Goal: Answer question/provide support: Share knowledge or assist other users

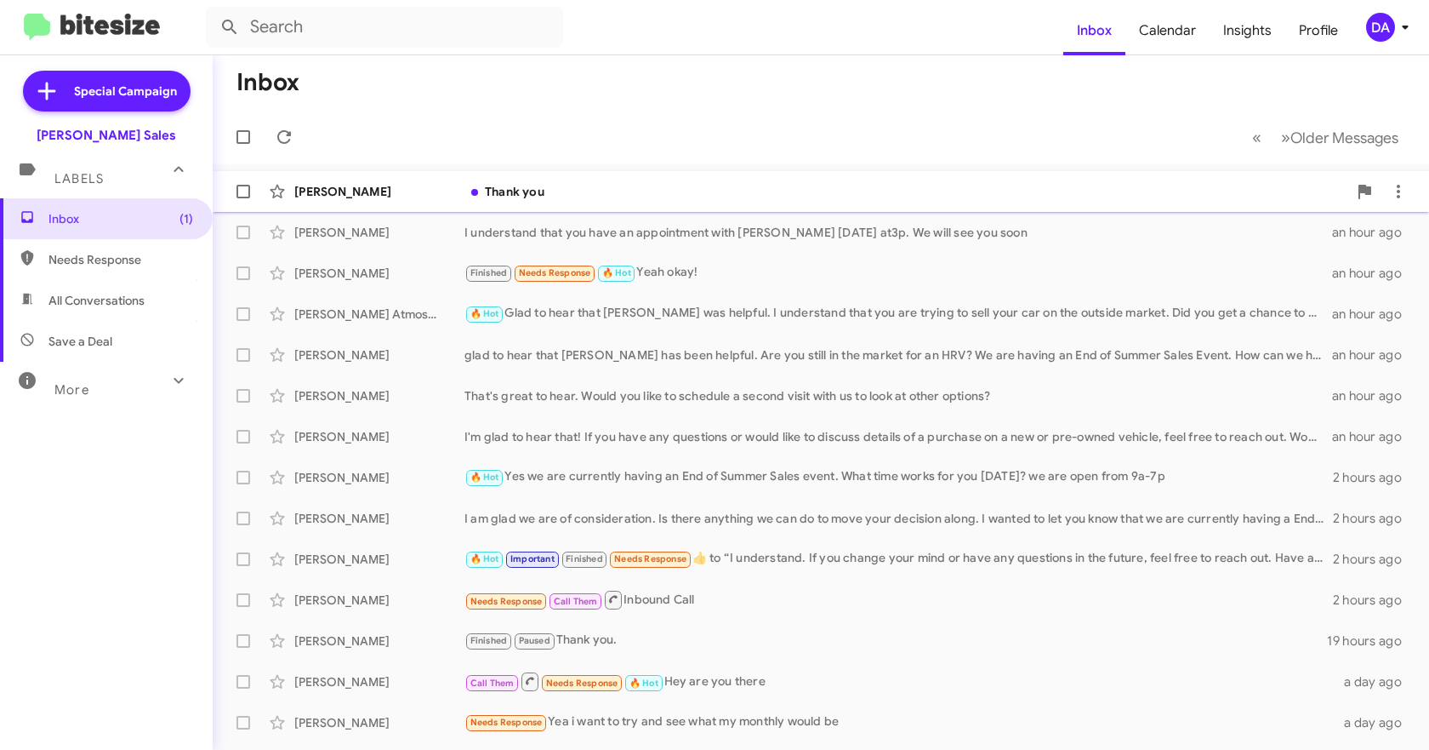
click at [378, 186] on div "[PERSON_NAME]" at bounding box center [379, 191] width 170 height 17
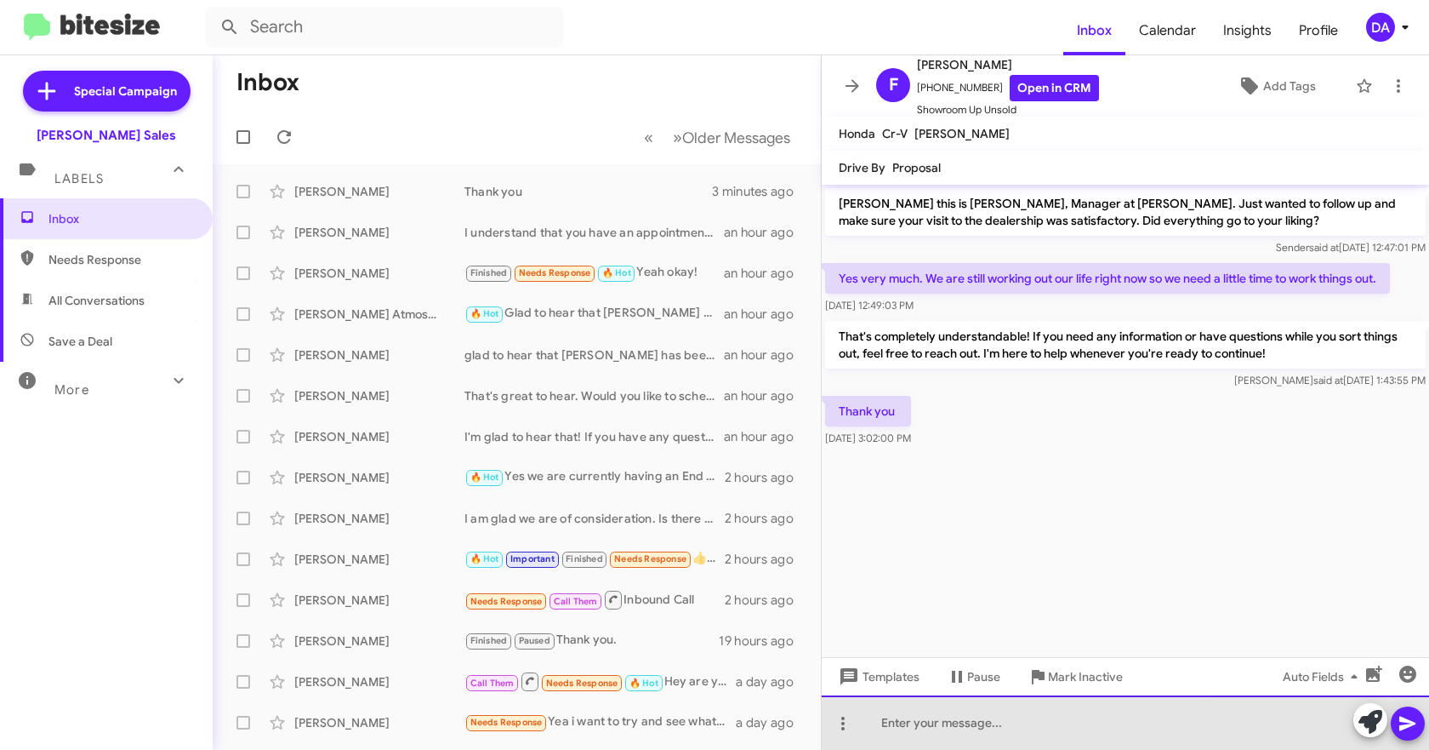
click at [994, 721] on div at bounding box center [1125, 722] width 607 height 54
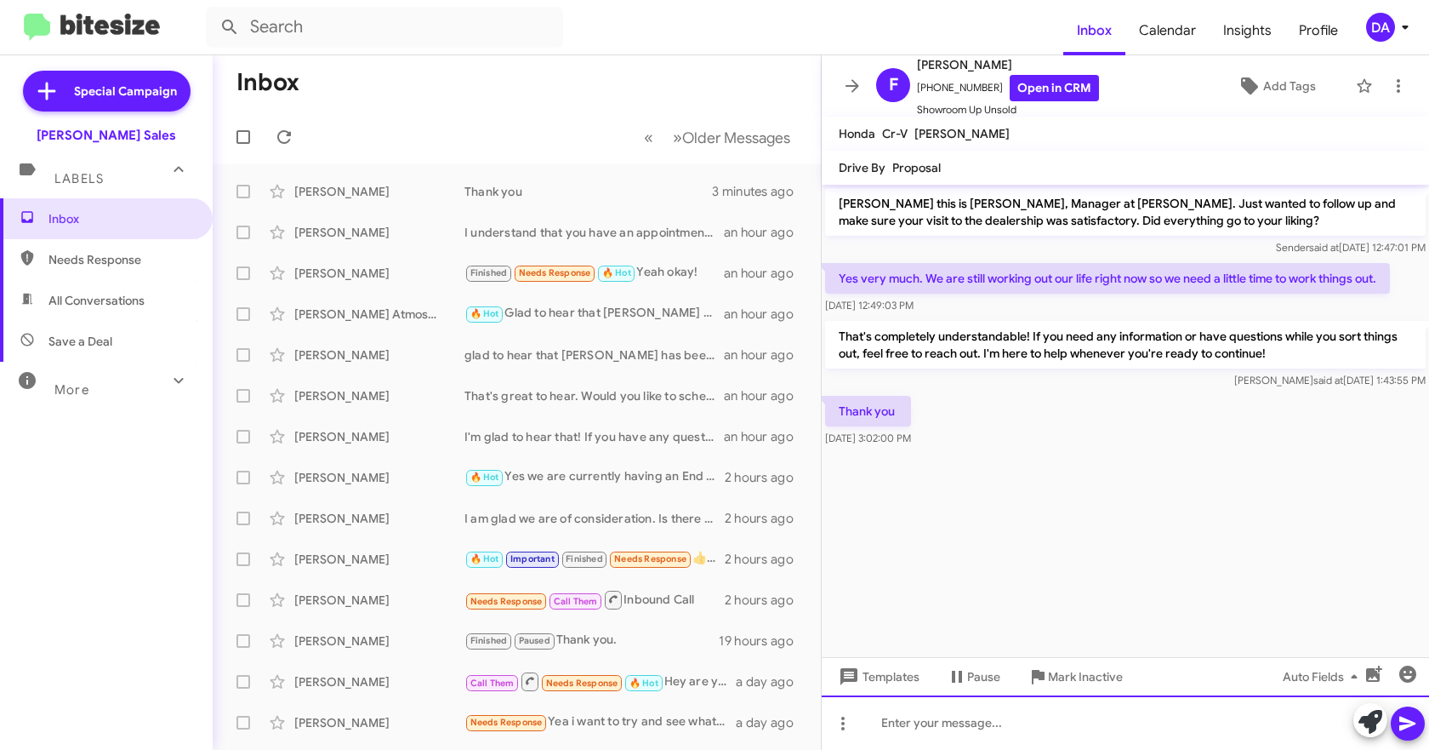
click at [966, 729] on div at bounding box center [1125, 722] width 607 height 54
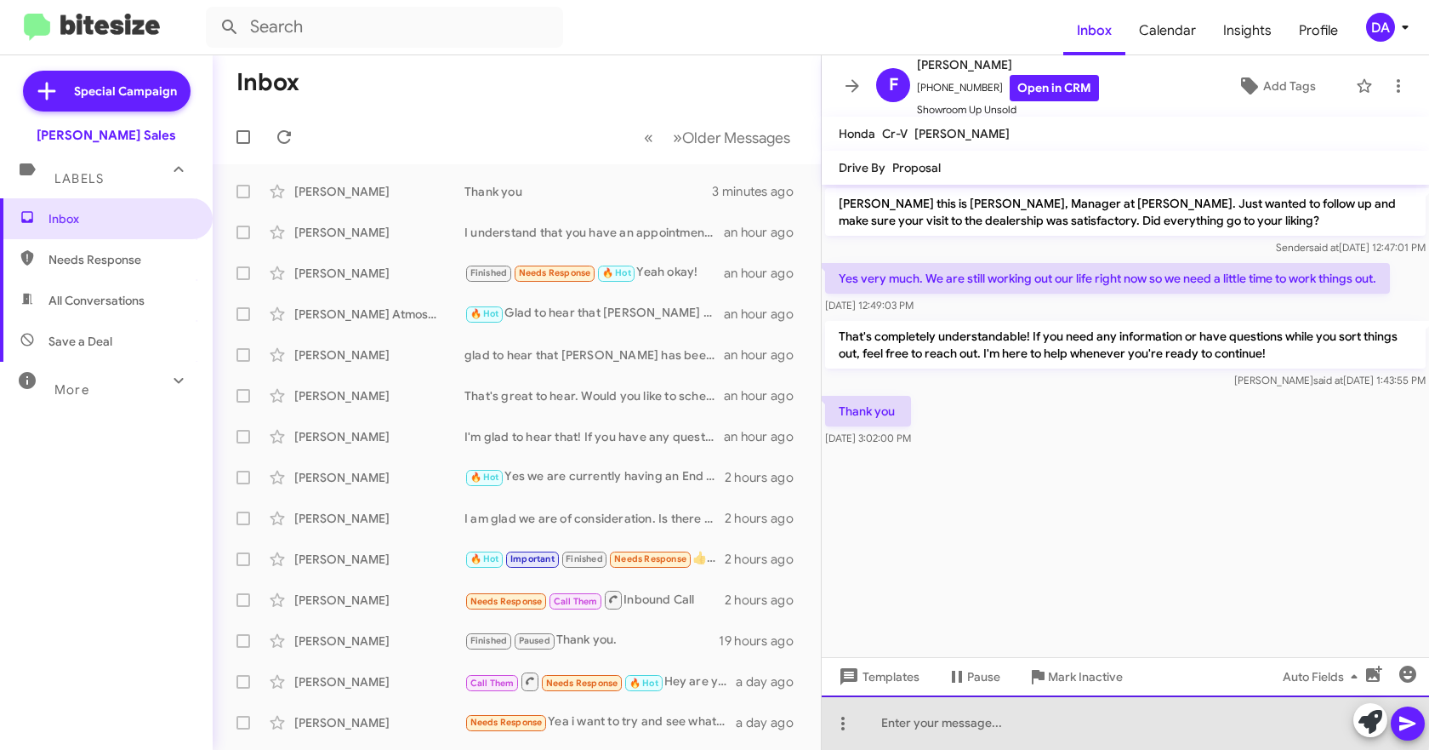
click at [1033, 721] on div at bounding box center [1125, 722] width 607 height 54
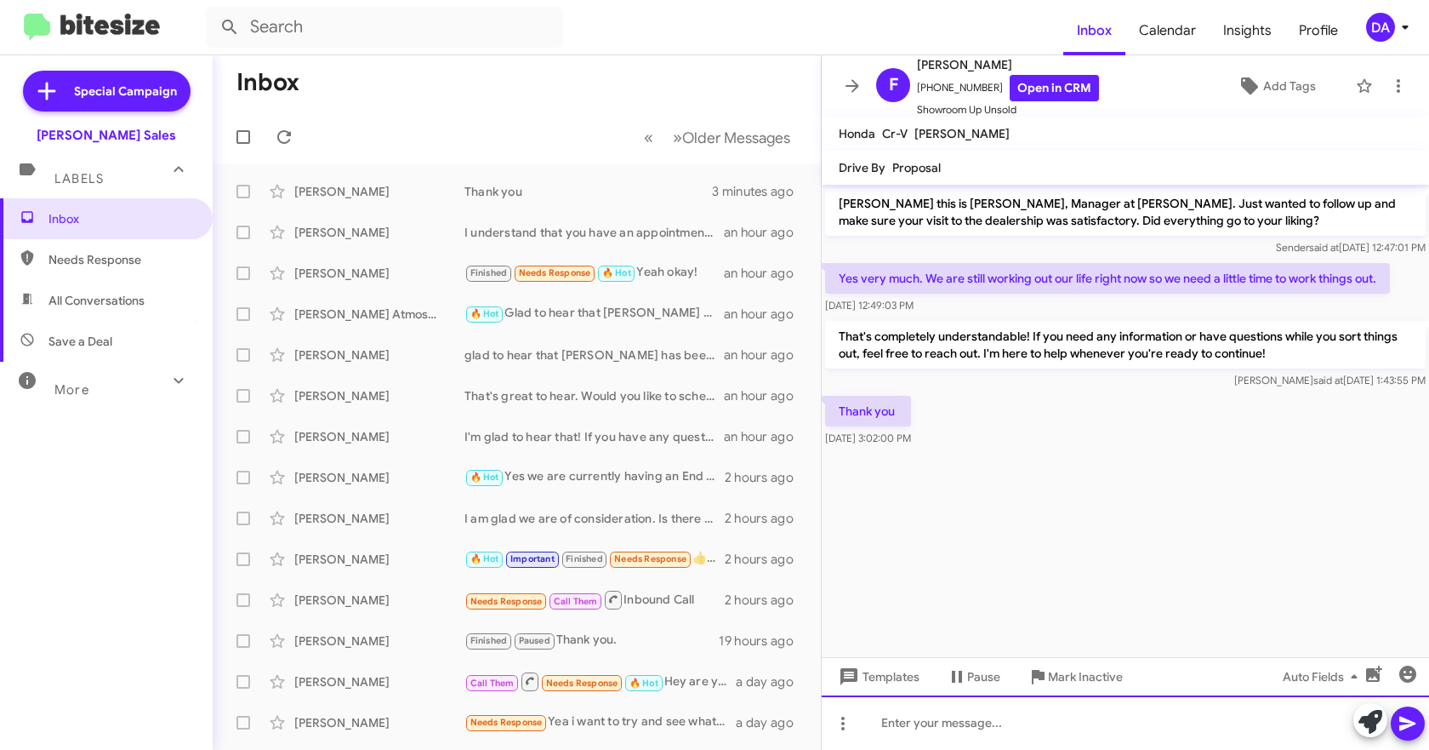
click at [940, 727] on div at bounding box center [1125, 722] width 607 height 54
click at [109, 259] on span "Needs Response" at bounding box center [120, 259] width 145 height 17
type input "in:needs-response"
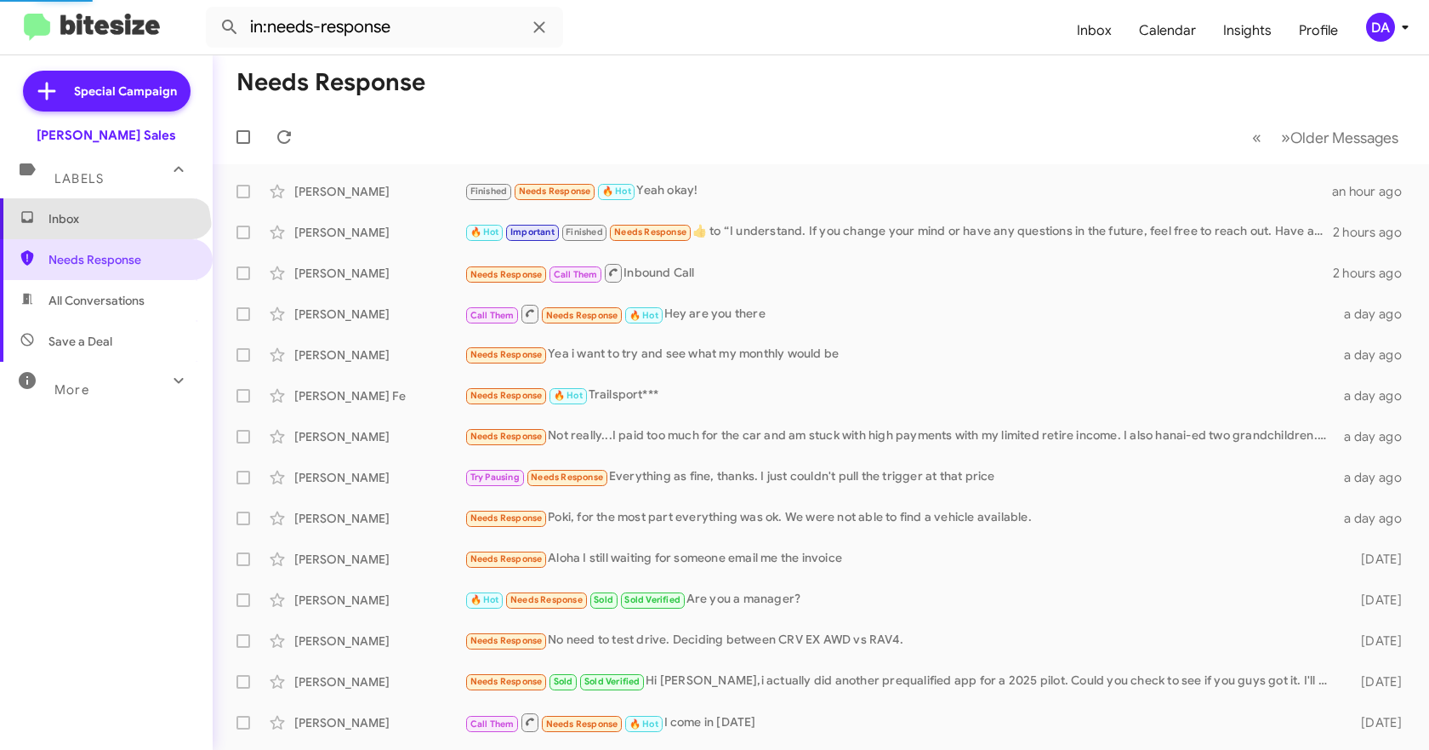
click at [103, 233] on span "Inbox" at bounding box center [106, 218] width 213 height 41
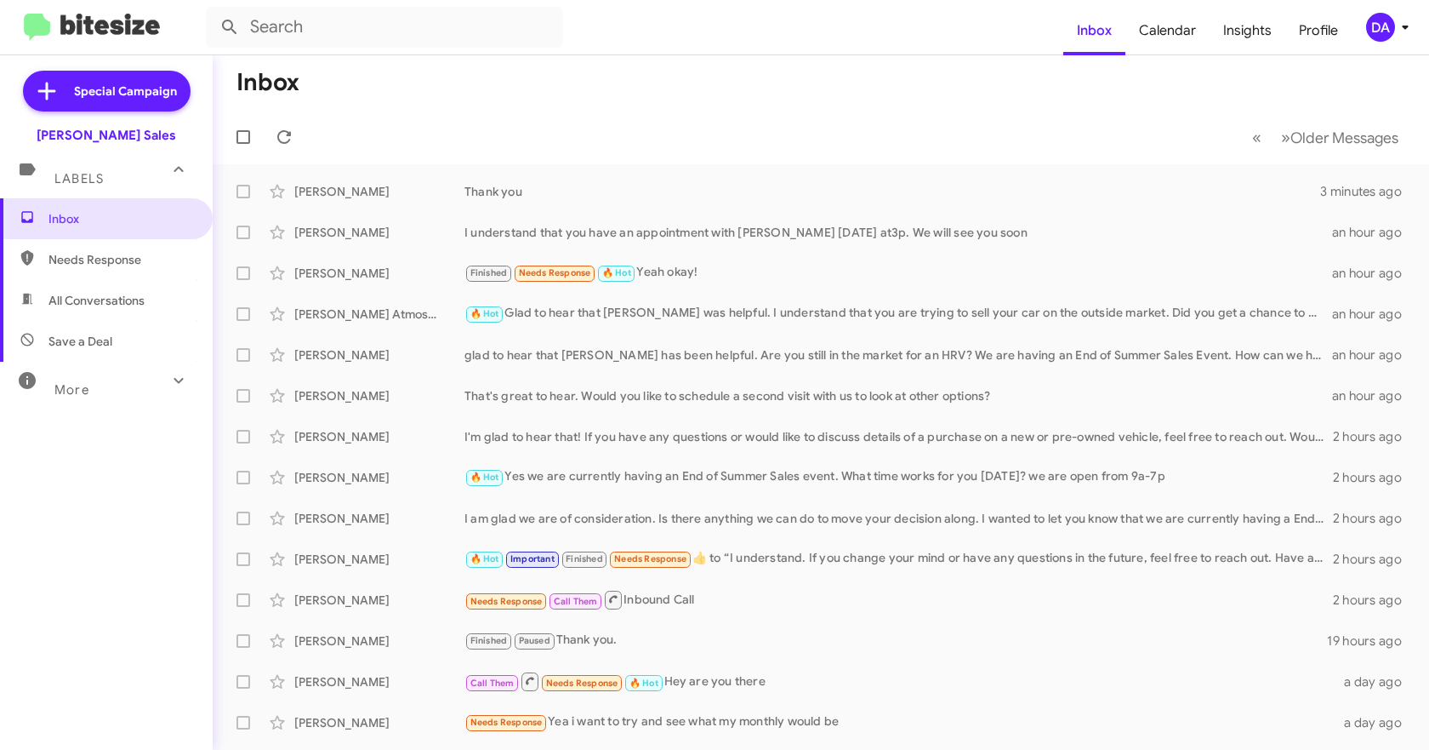
click at [55, 259] on span "Needs Response" at bounding box center [120, 259] width 145 height 17
type input "in:needs-response"
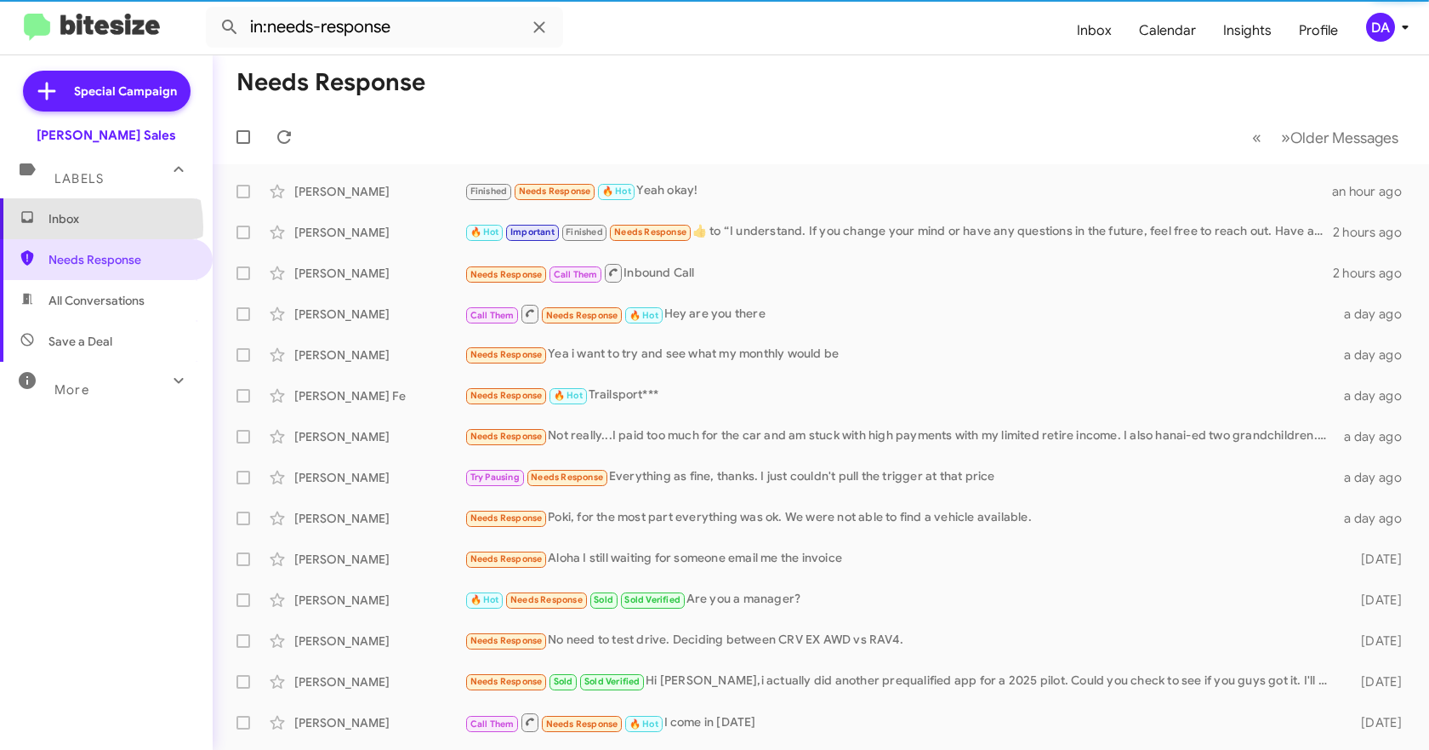
click at [68, 227] on span "Inbox" at bounding box center [106, 218] width 213 height 41
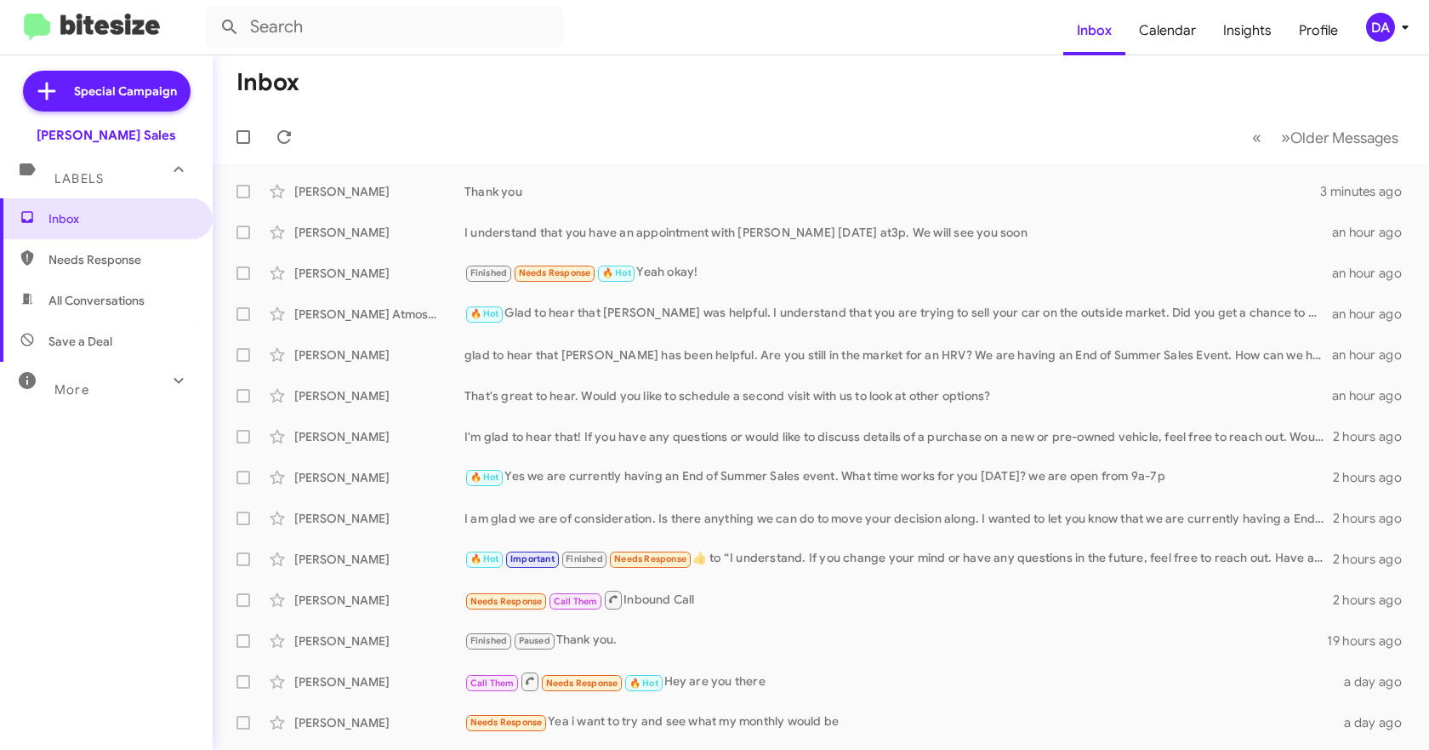
click at [66, 252] on span "Needs Response" at bounding box center [120, 259] width 145 height 17
type input "in:needs-response"
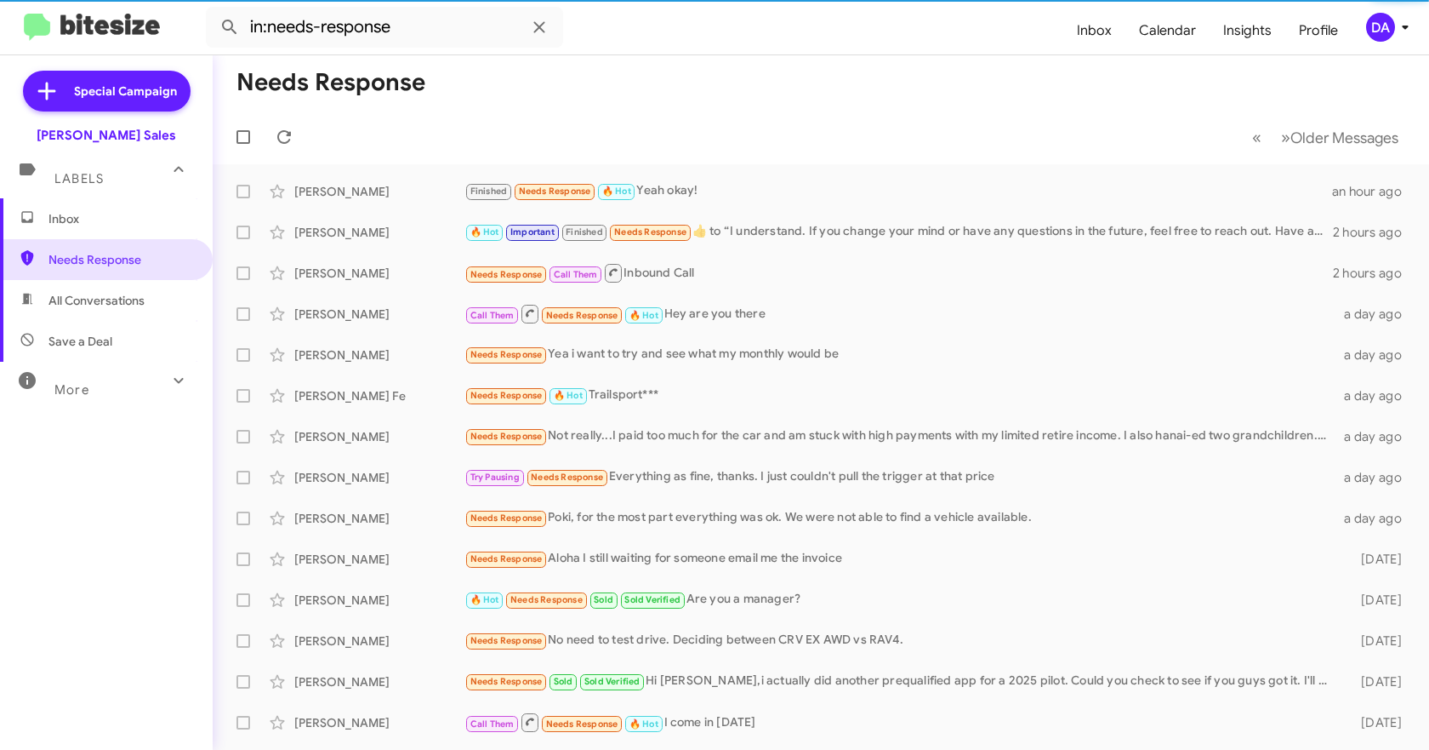
click at [66, 223] on span "Inbox" at bounding box center [120, 218] width 145 height 17
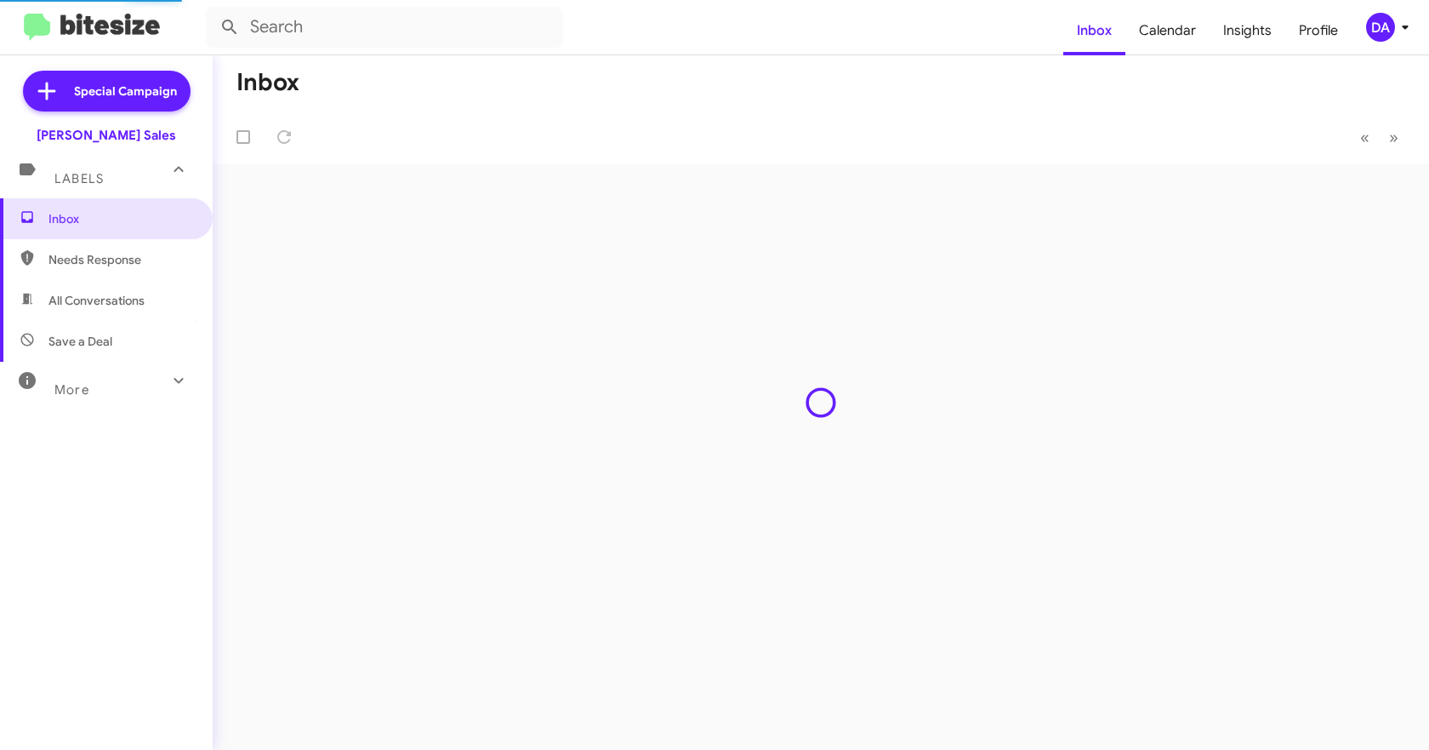
click at [86, 262] on span "Needs Response" at bounding box center [120, 259] width 145 height 17
type input "in:needs-response"
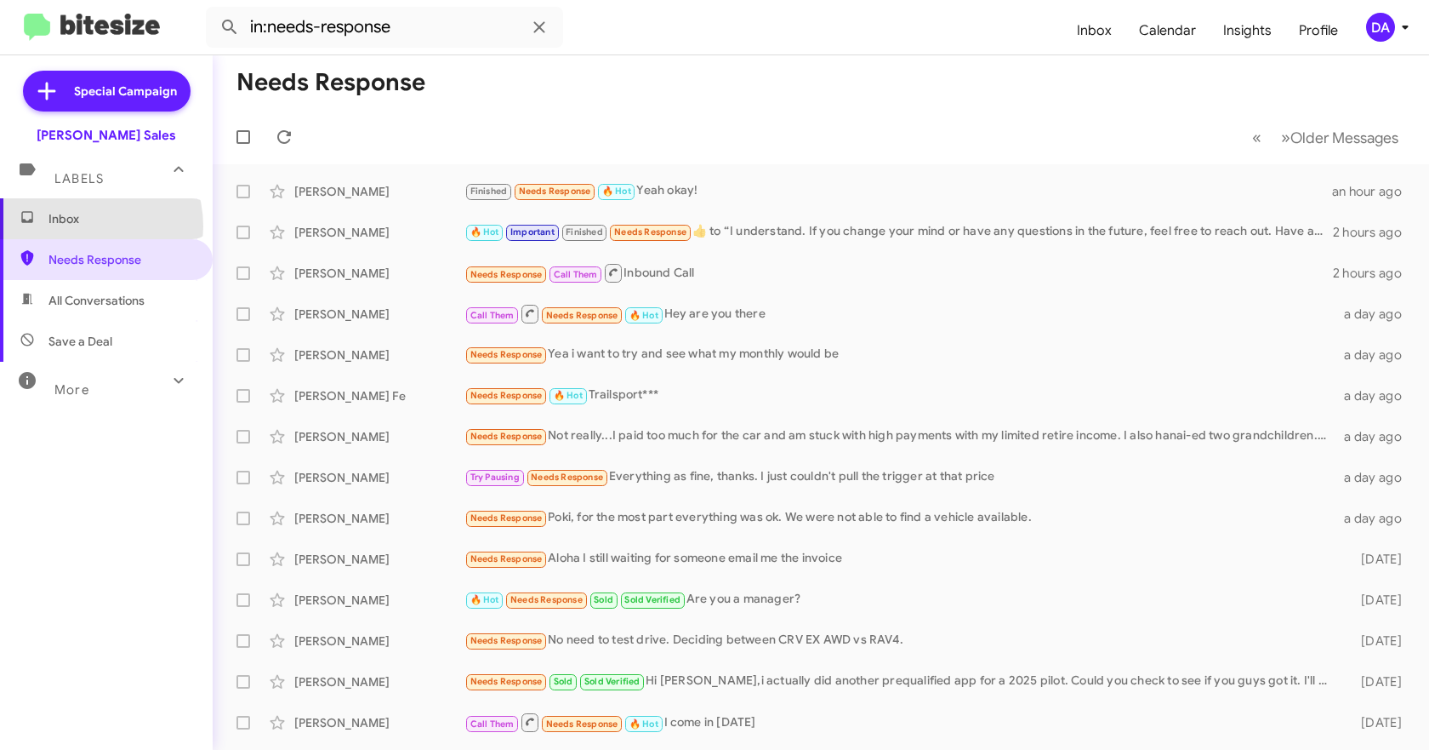
click at [80, 226] on span "Inbox" at bounding box center [120, 218] width 145 height 17
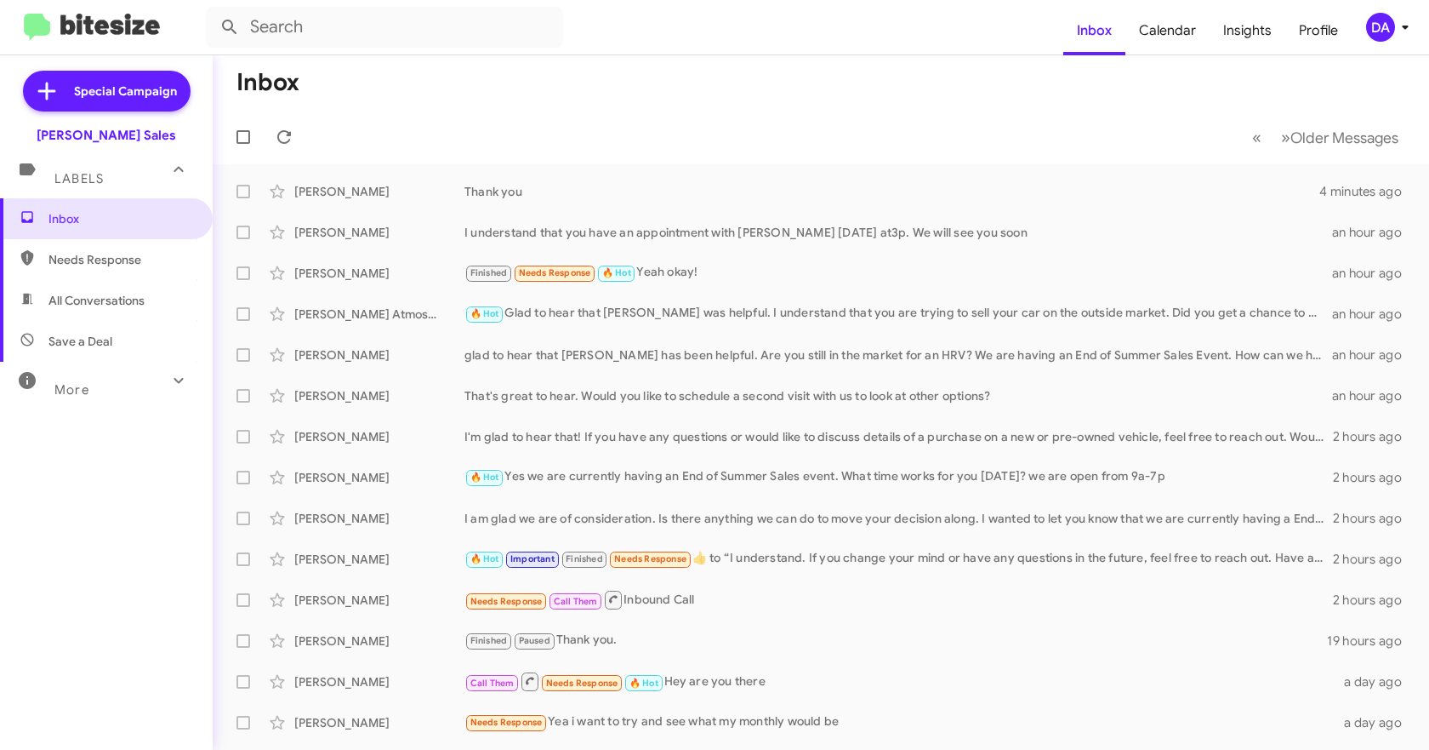
click at [86, 254] on span "Needs Response" at bounding box center [120, 259] width 145 height 17
type input "in:needs-response"
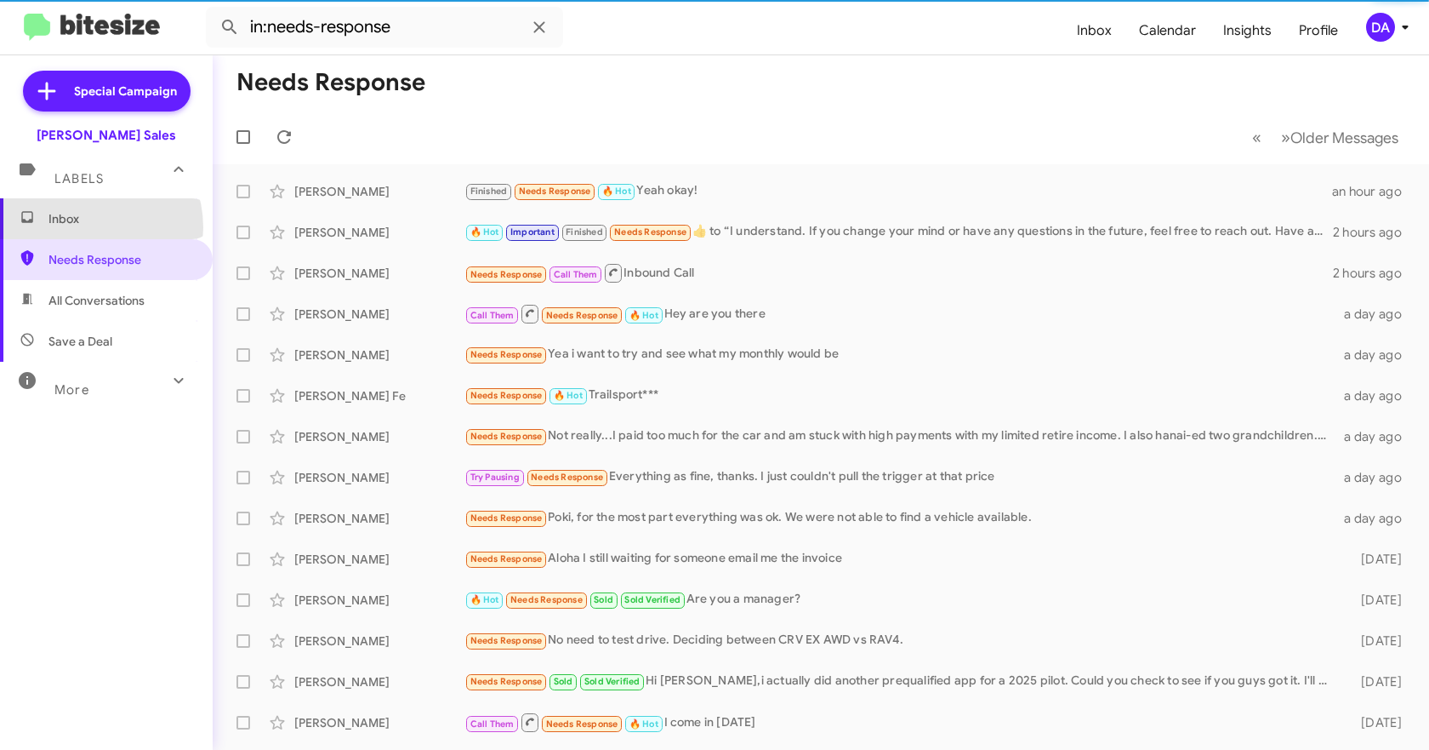
click at [84, 227] on span "Inbox" at bounding box center [106, 218] width 213 height 41
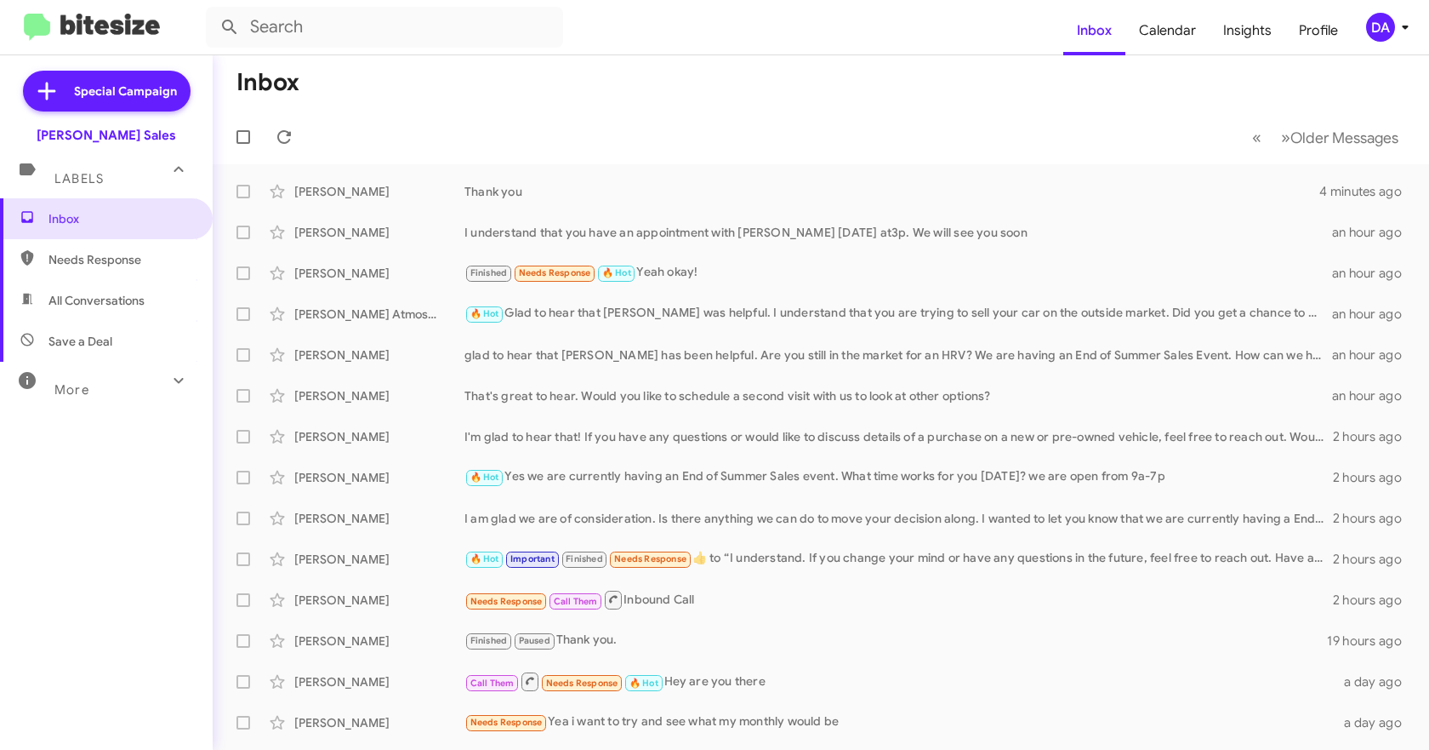
click at [72, 256] on span "Needs Response" at bounding box center [120, 259] width 145 height 17
type input "in:needs-response"
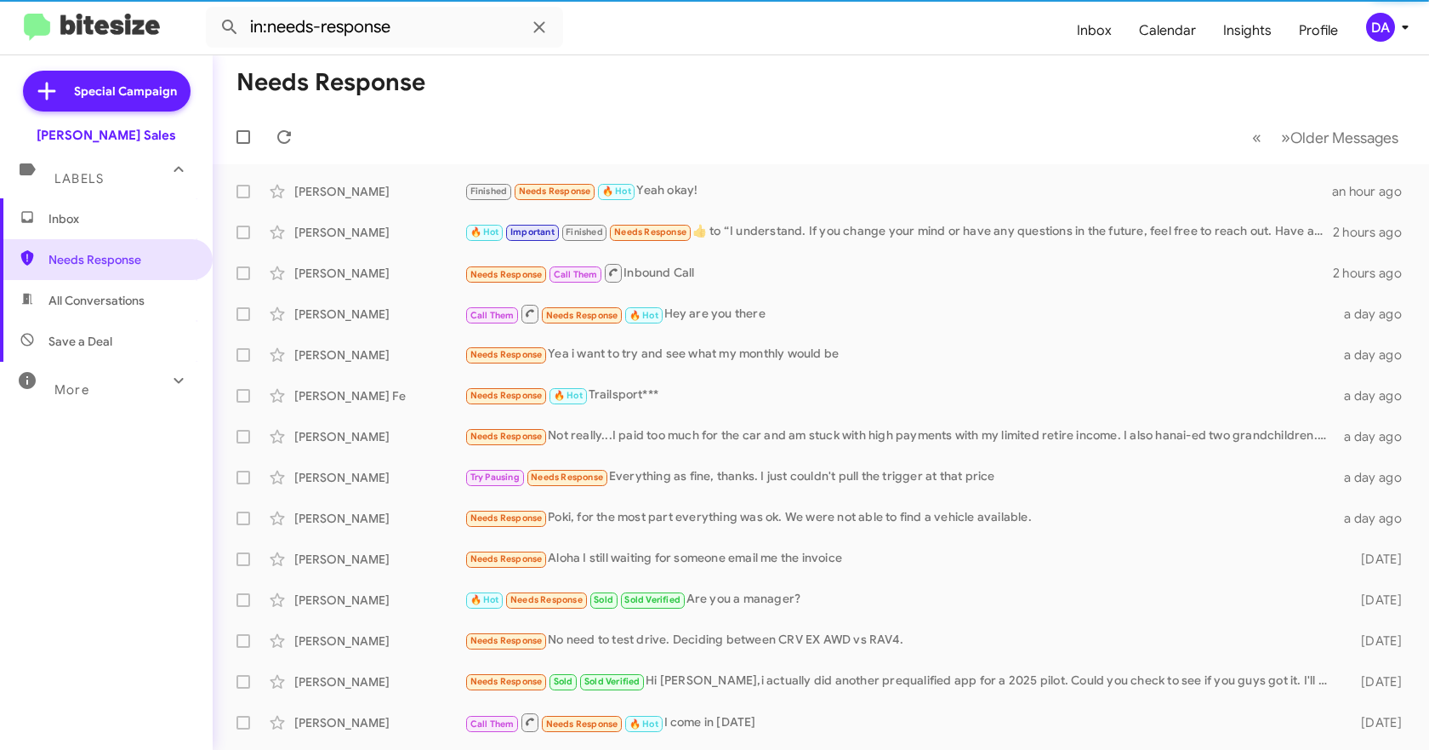
click at [72, 225] on span "Inbox" at bounding box center [120, 218] width 145 height 17
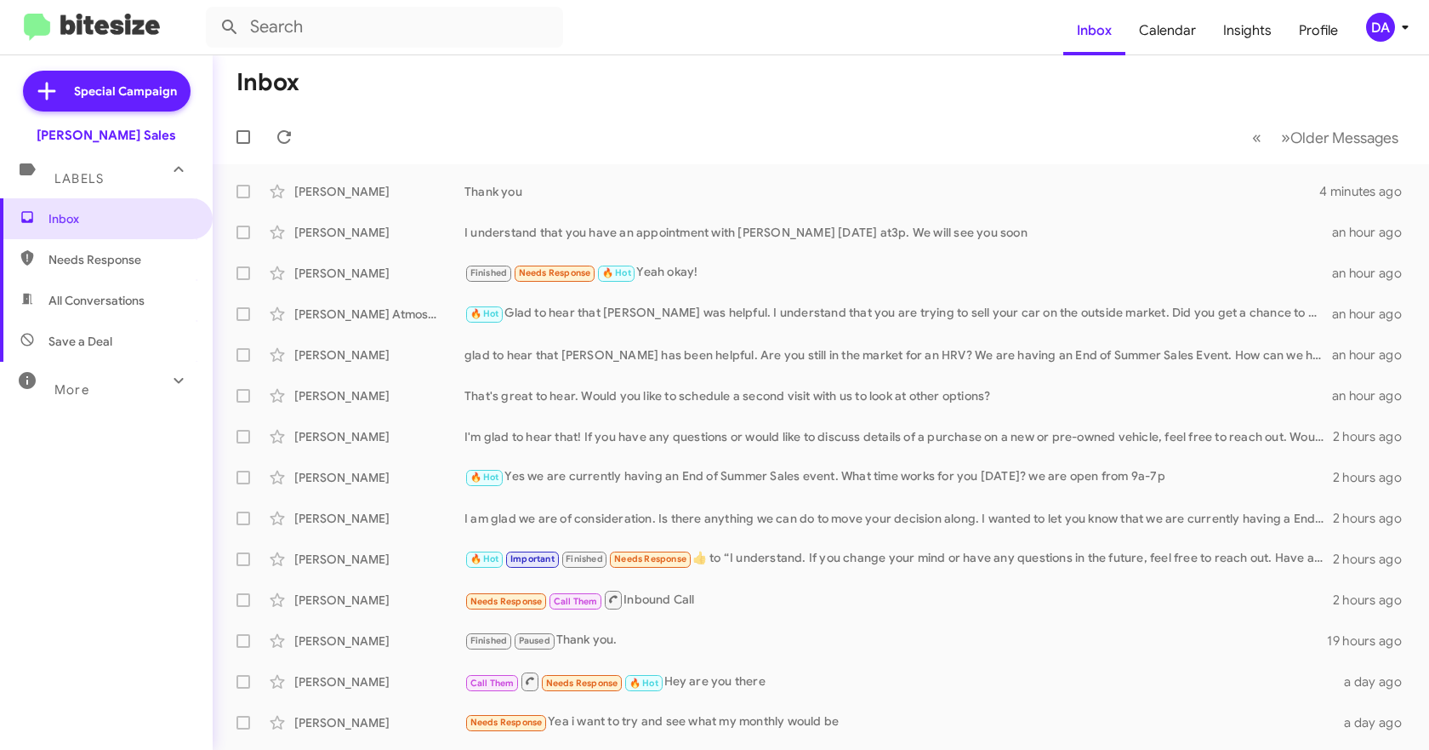
click at [70, 254] on span "Needs Response" at bounding box center [120, 259] width 145 height 17
type input "in:needs-response"
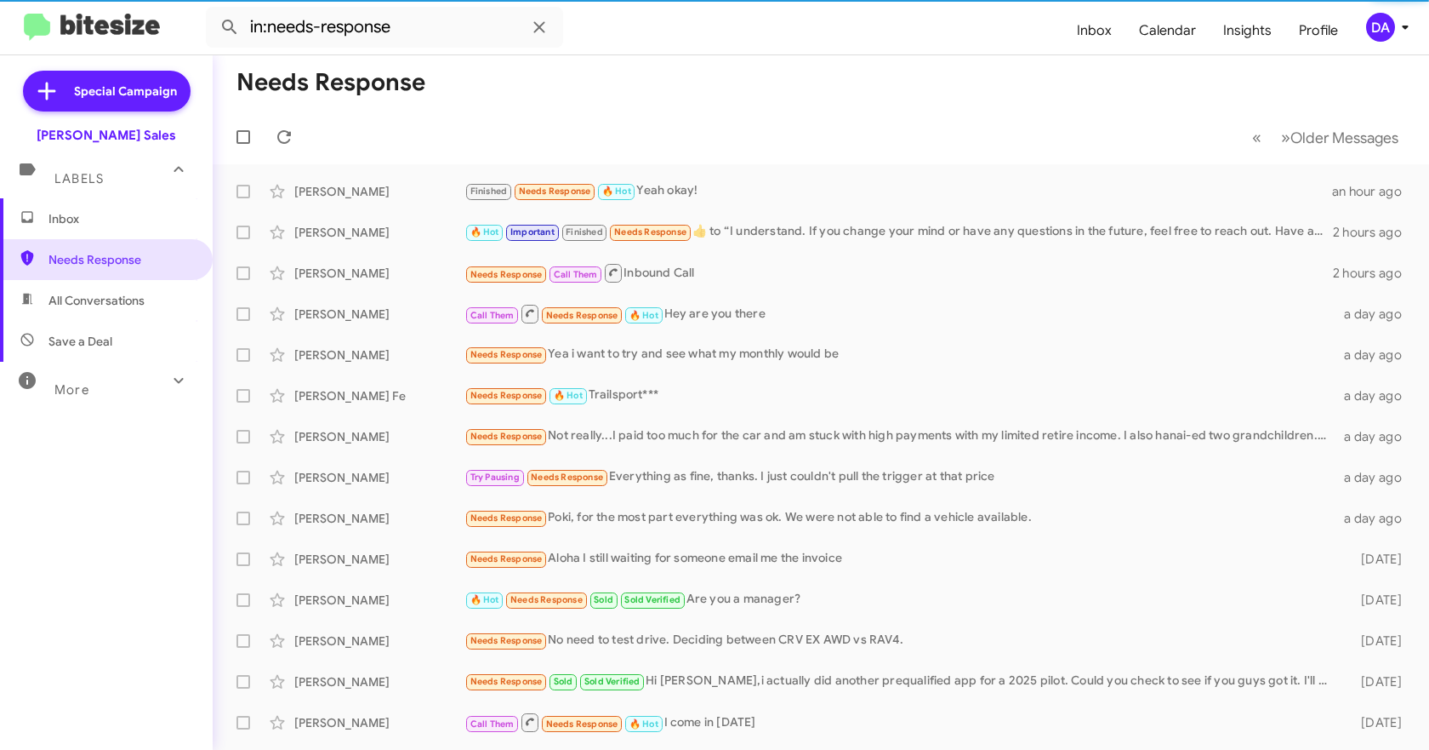
click at [69, 226] on span "Inbox" at bounding box center [120, 218] width 145 height 17
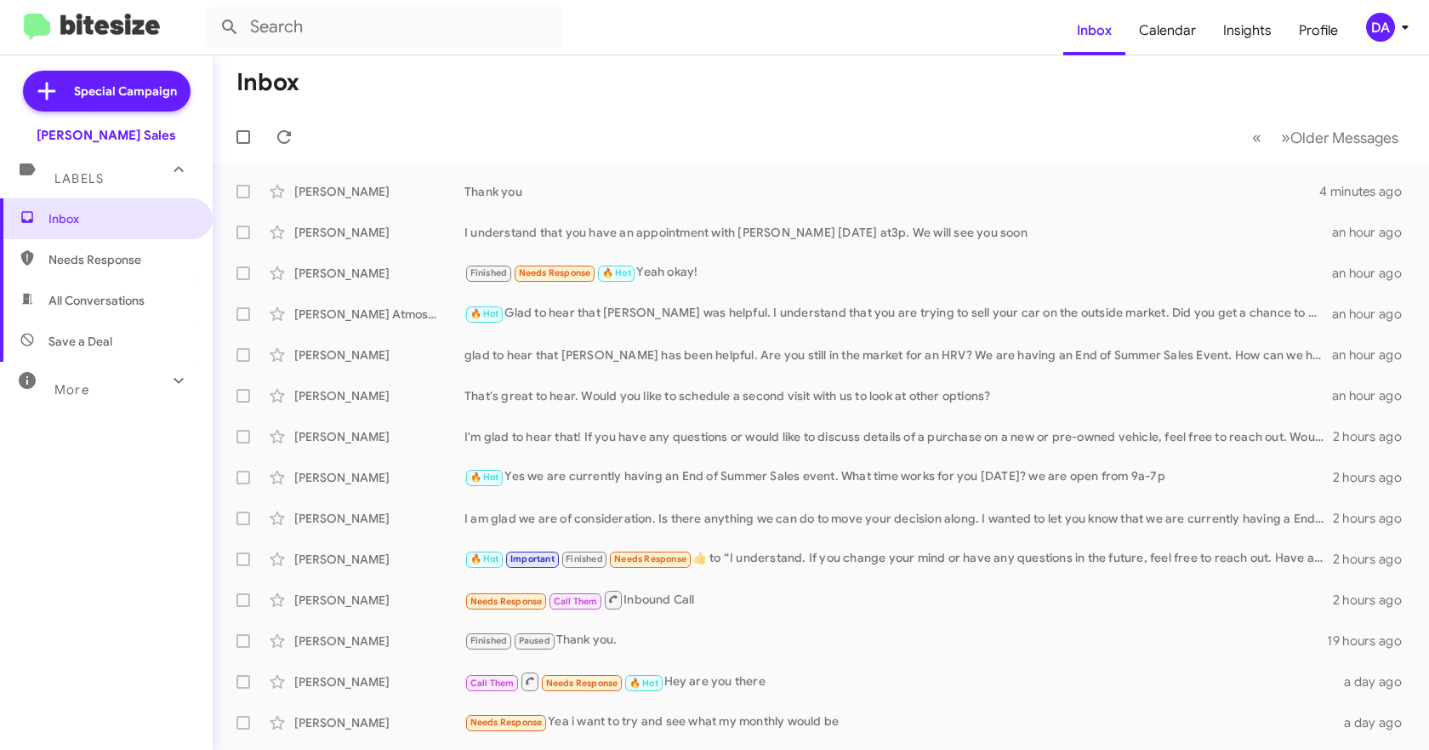
click at [100, 259] on span "Needs Response" at bounding box center [120, 259] width 145 height 17
type input "in:needs-response"
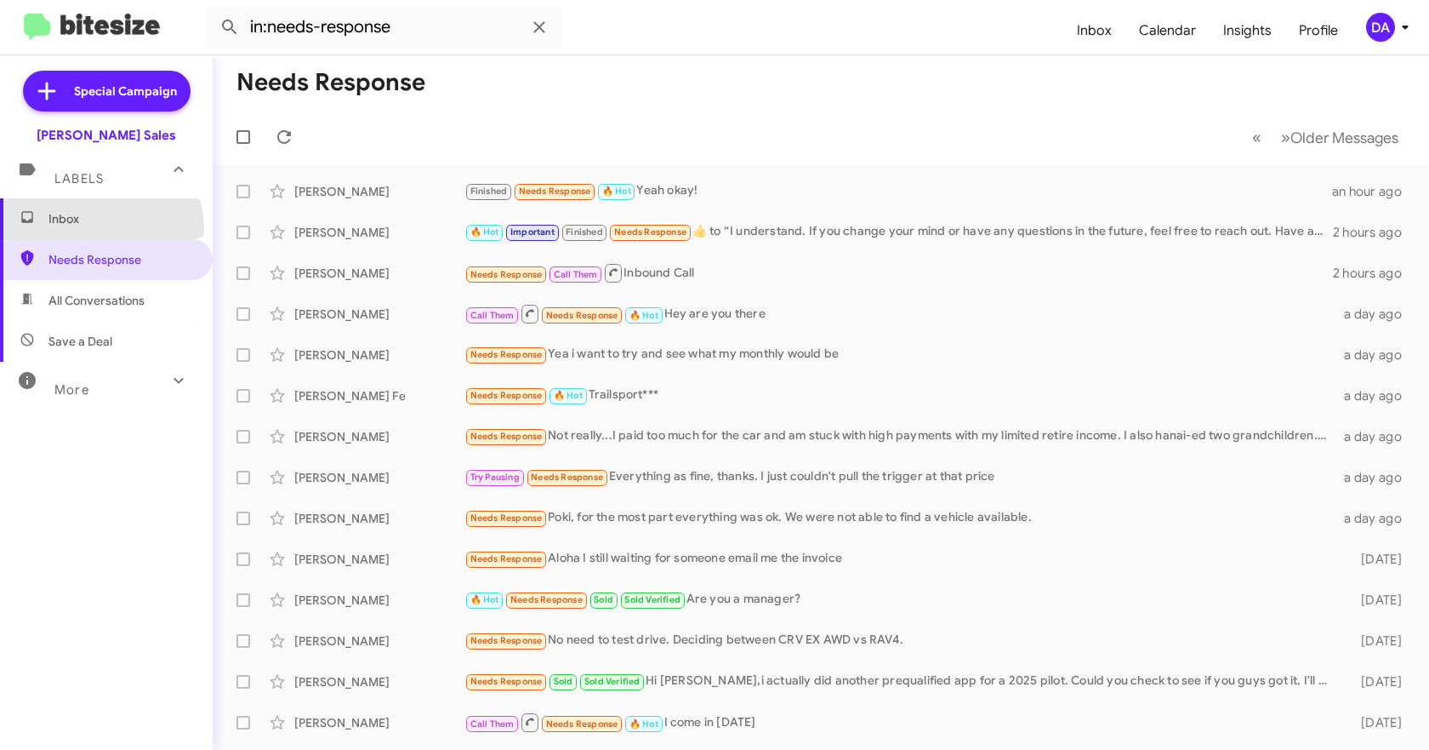
click at [94, 229] on span "Inbox" at bounding box center [106, 218] width 213 height 41
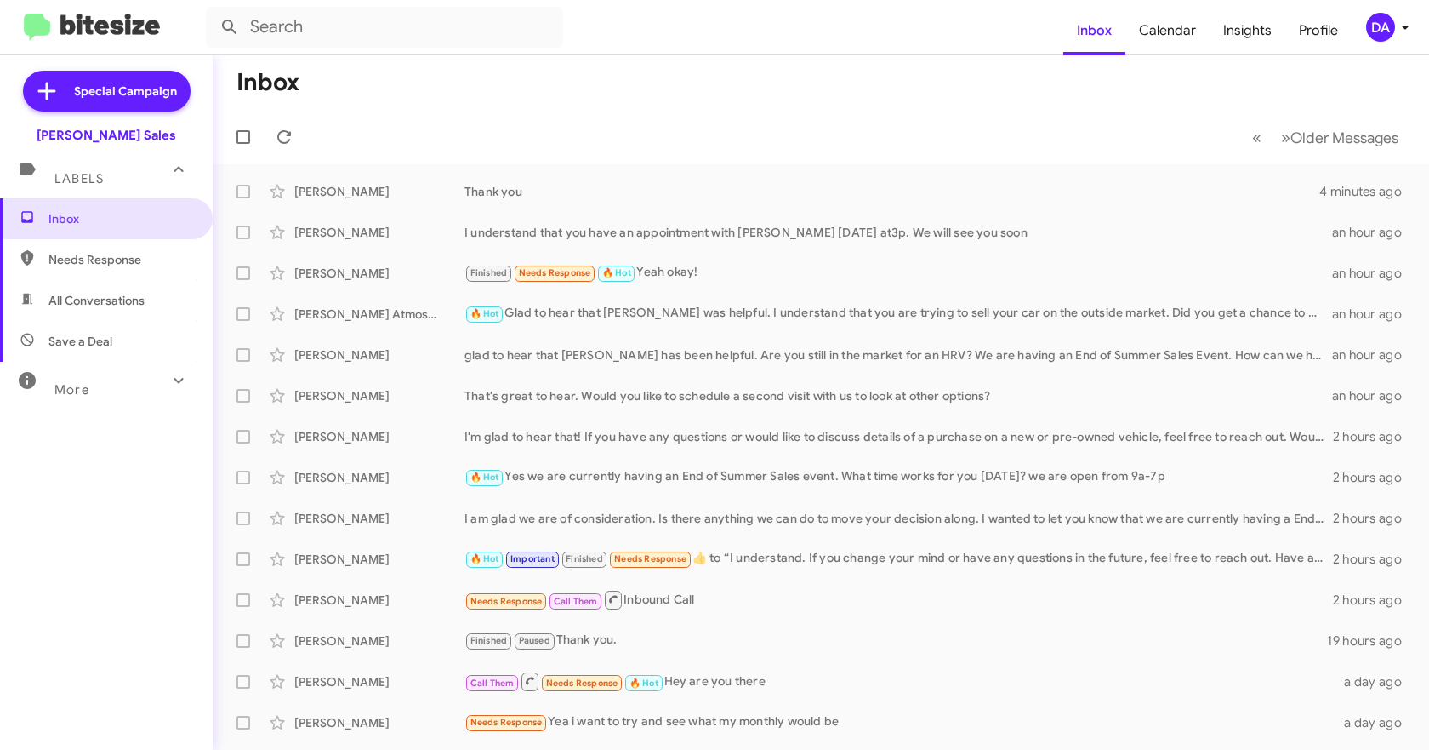
click at [88, 264] on span "Needs Response" at bounding box center [120, 259] width 145 height 17
type input "in:needs-response"
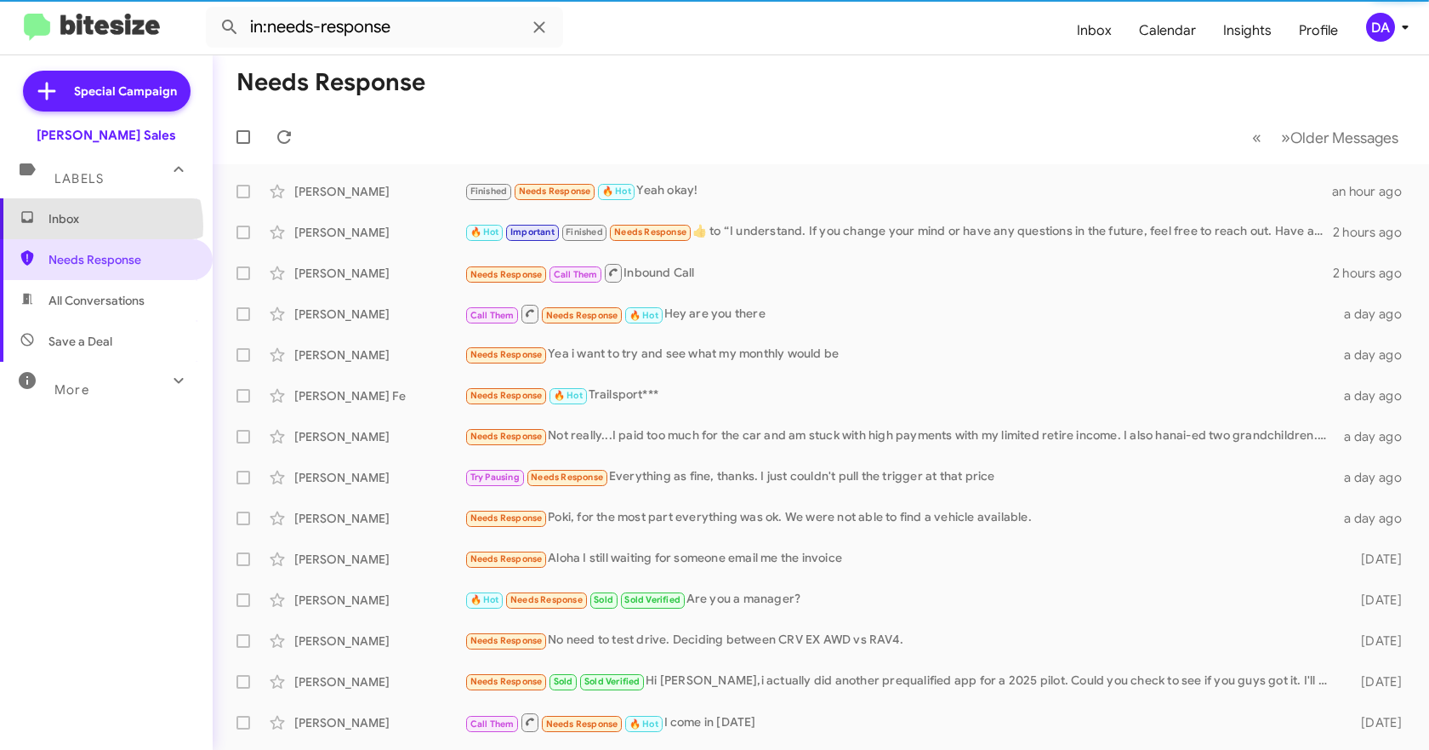
click at [87, 226] on span "Inbox" at bounding box center [120, 218] width 145 height 17
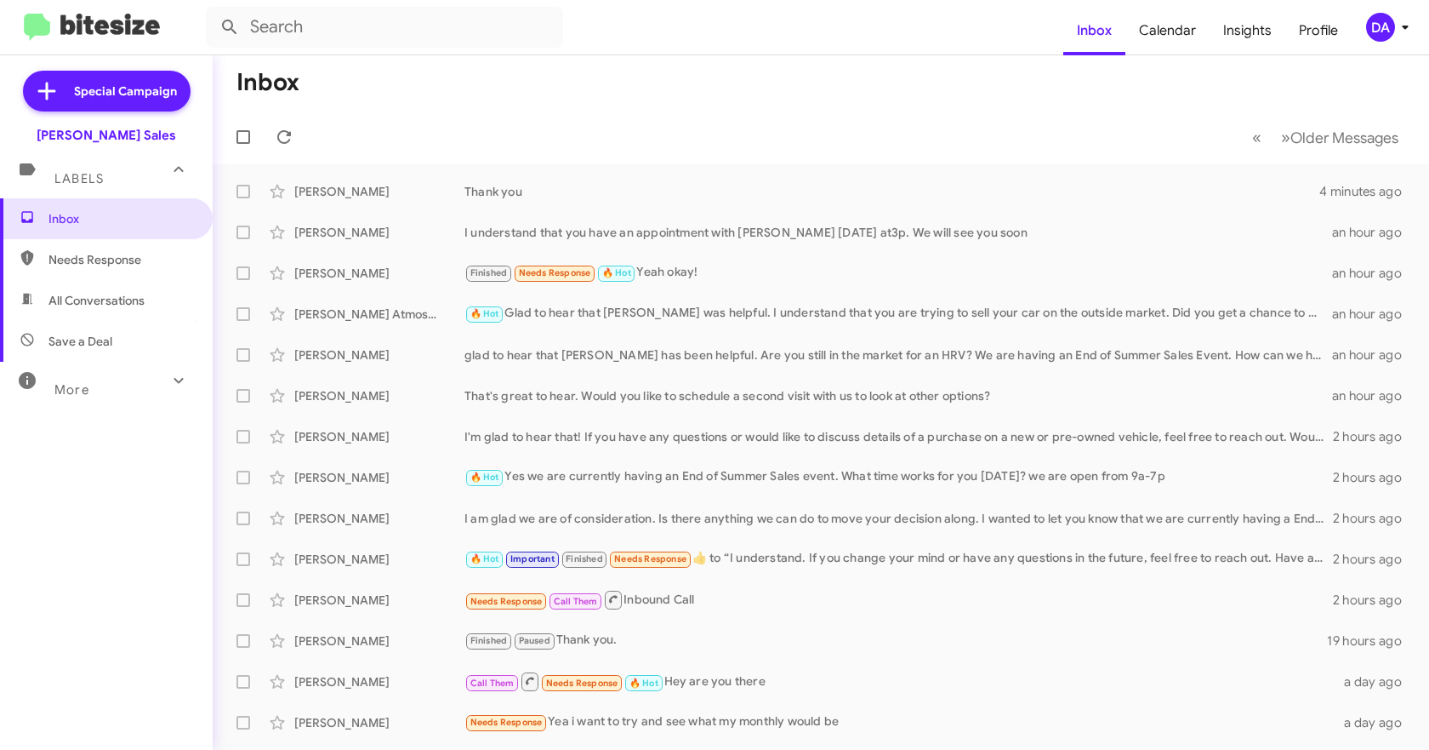
click at [82, 259] on span "Needs Response" at bounding box center [120, 259] width 145 height 17
type input "in:needs-response"
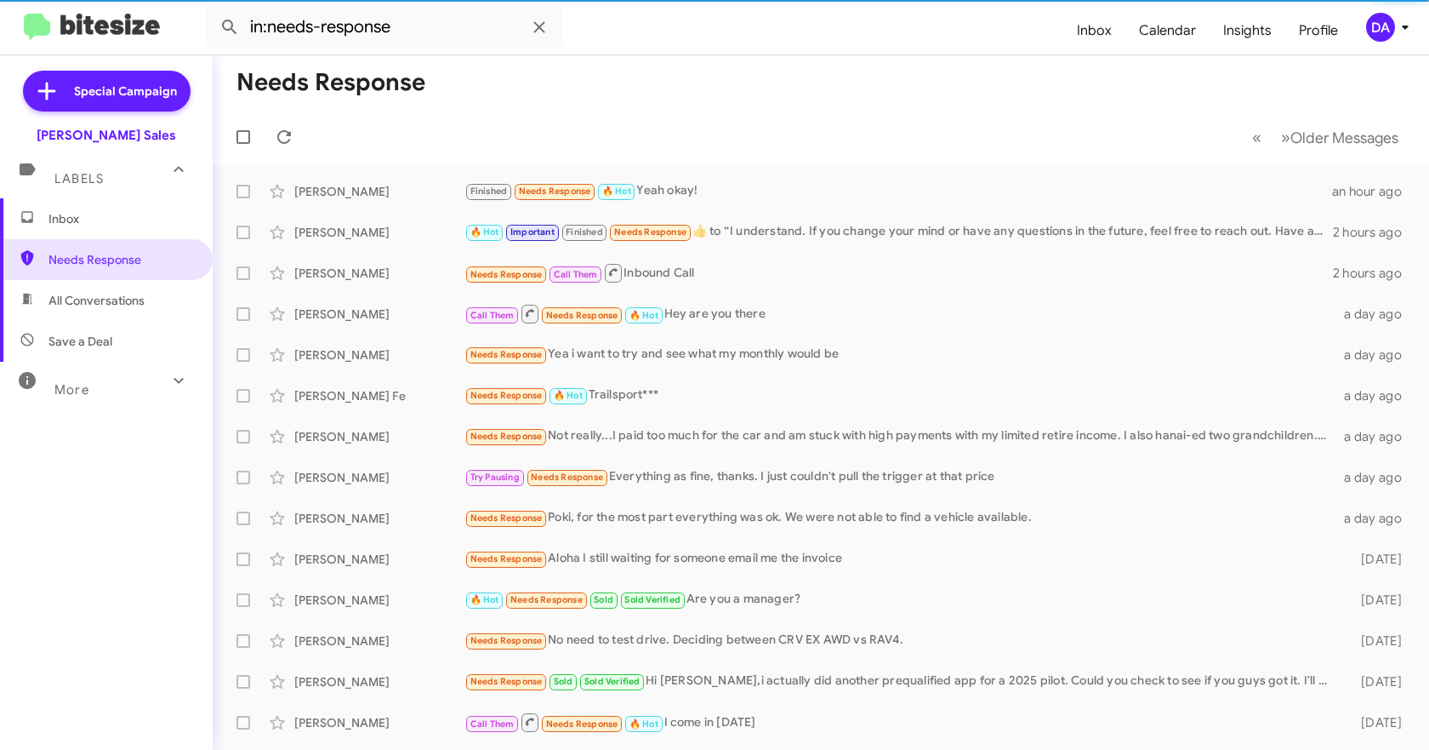
click at [83, 230] on span "Inbox" at bounding box center [106, 218] width 213 height 41
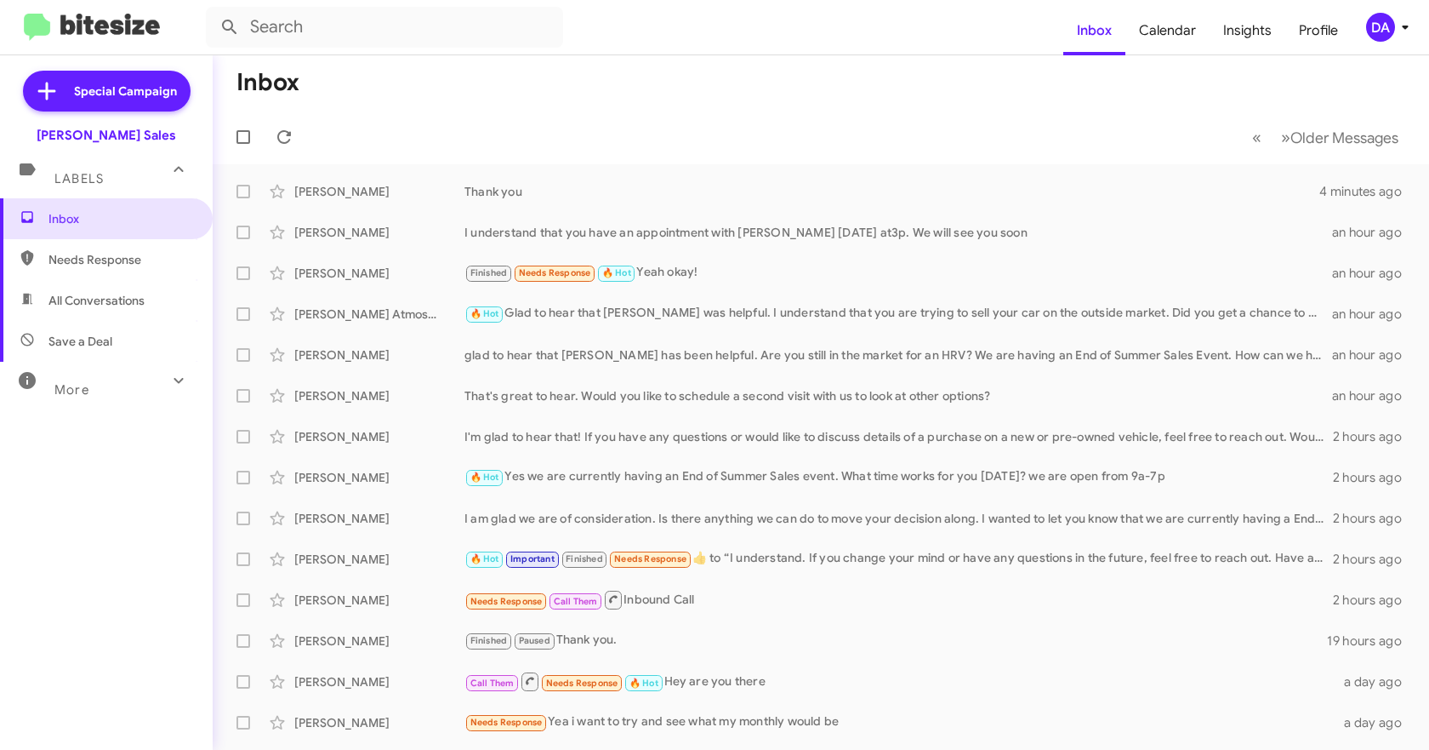
click at [87, 265] on span "Needs Response" at bounding box center [120, 259] width 145 height 17
type input "in:needs-response"
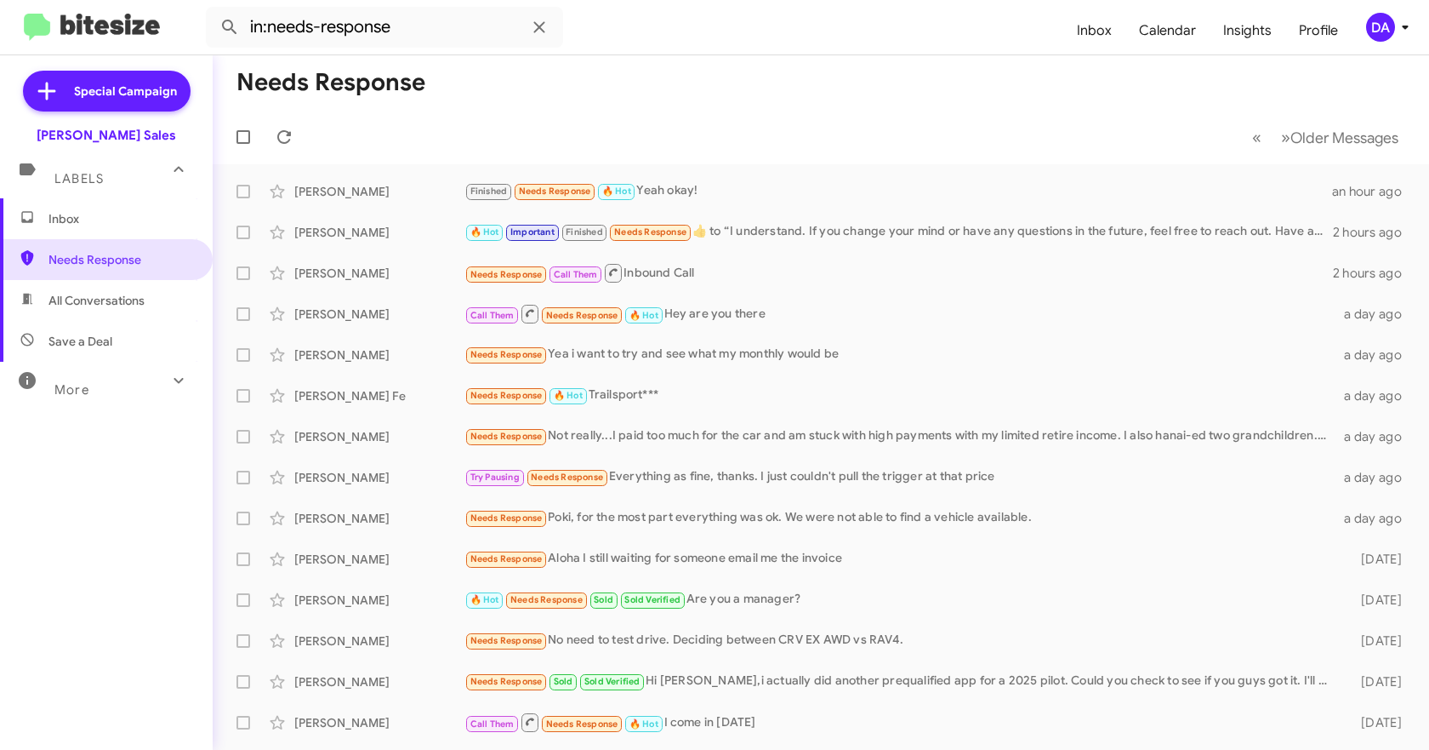
click at [81, 231] on span "Inbox" at bounding box center [106, 218] width 213 height 41
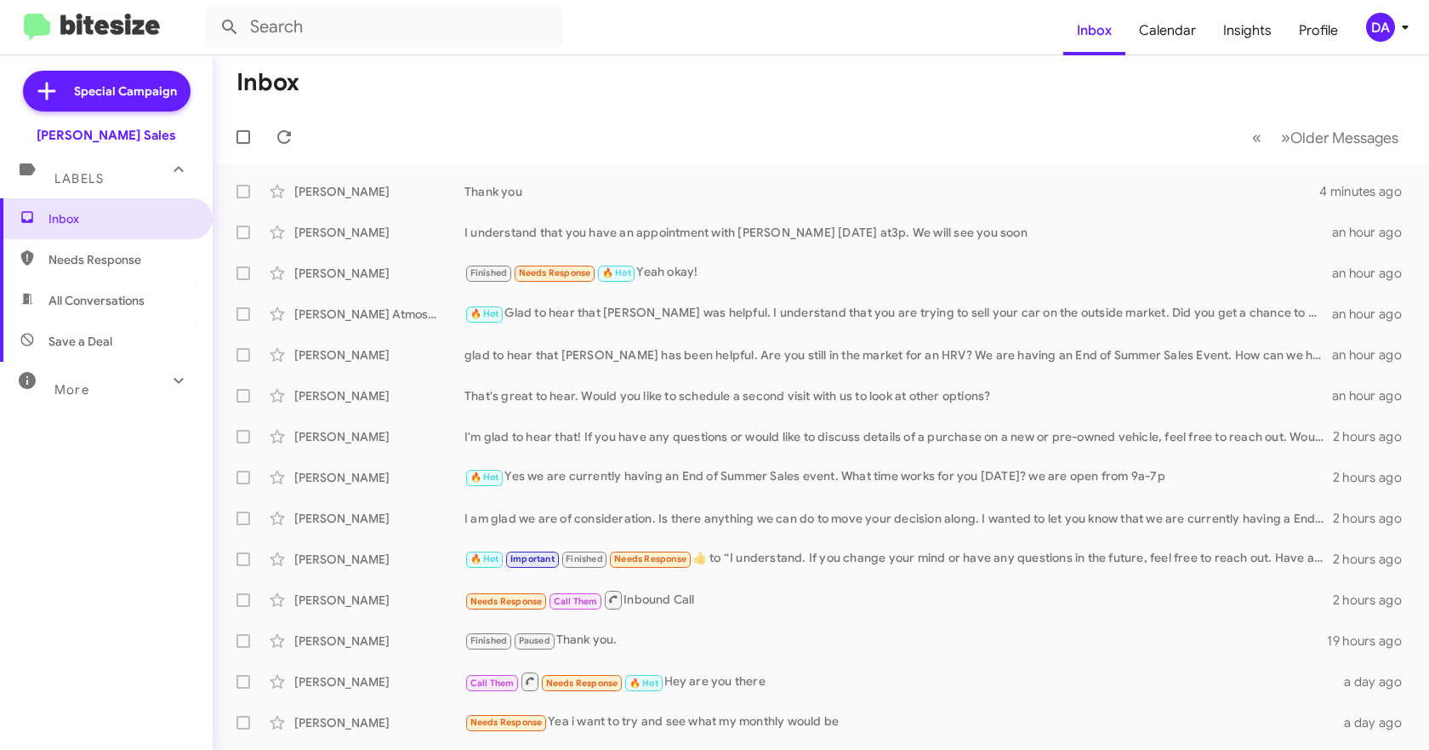
click at [83, 270] on span "Needs Response" at bounding box center [106, 259] width 213 height 41
type input "in:needs-response"
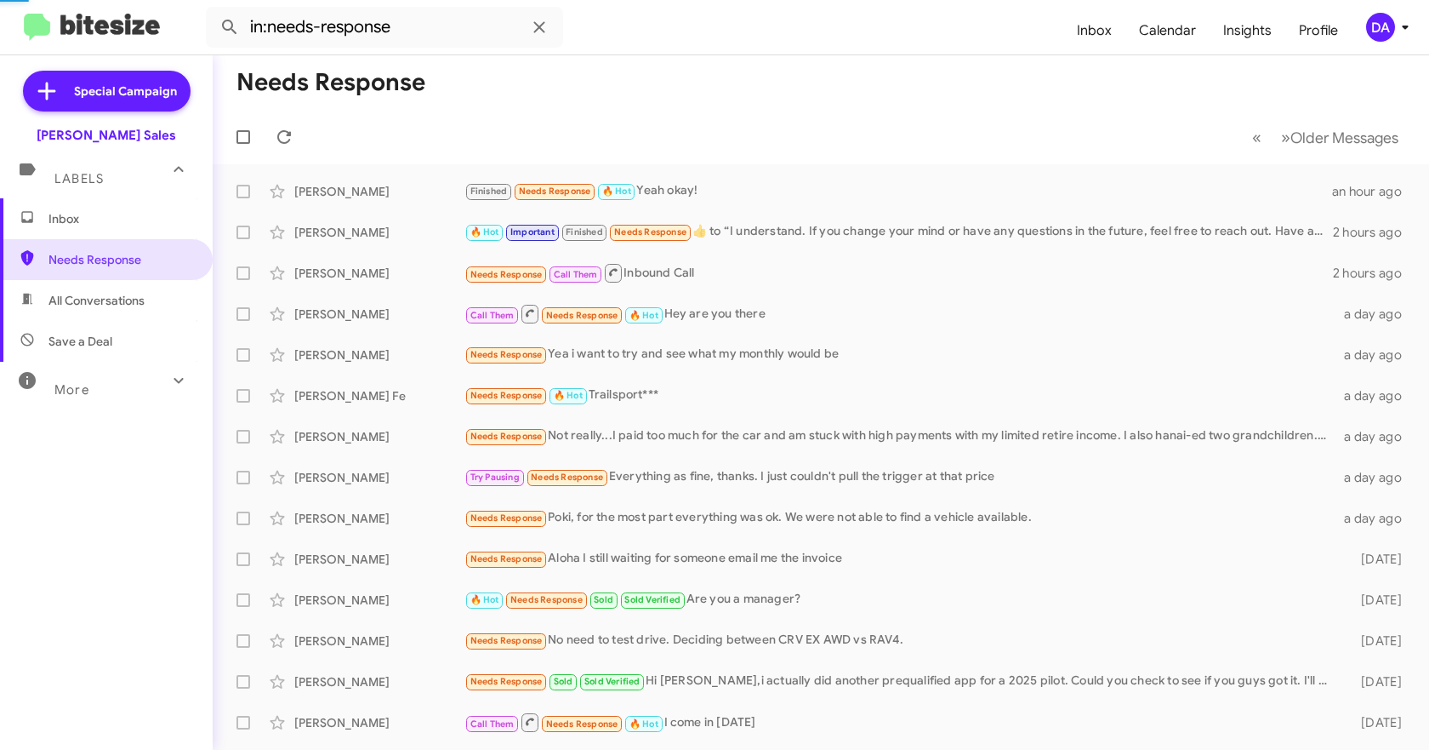
click at [78, 234] on span "Inbox" at bounding box center [106, 218] width 213 height 41
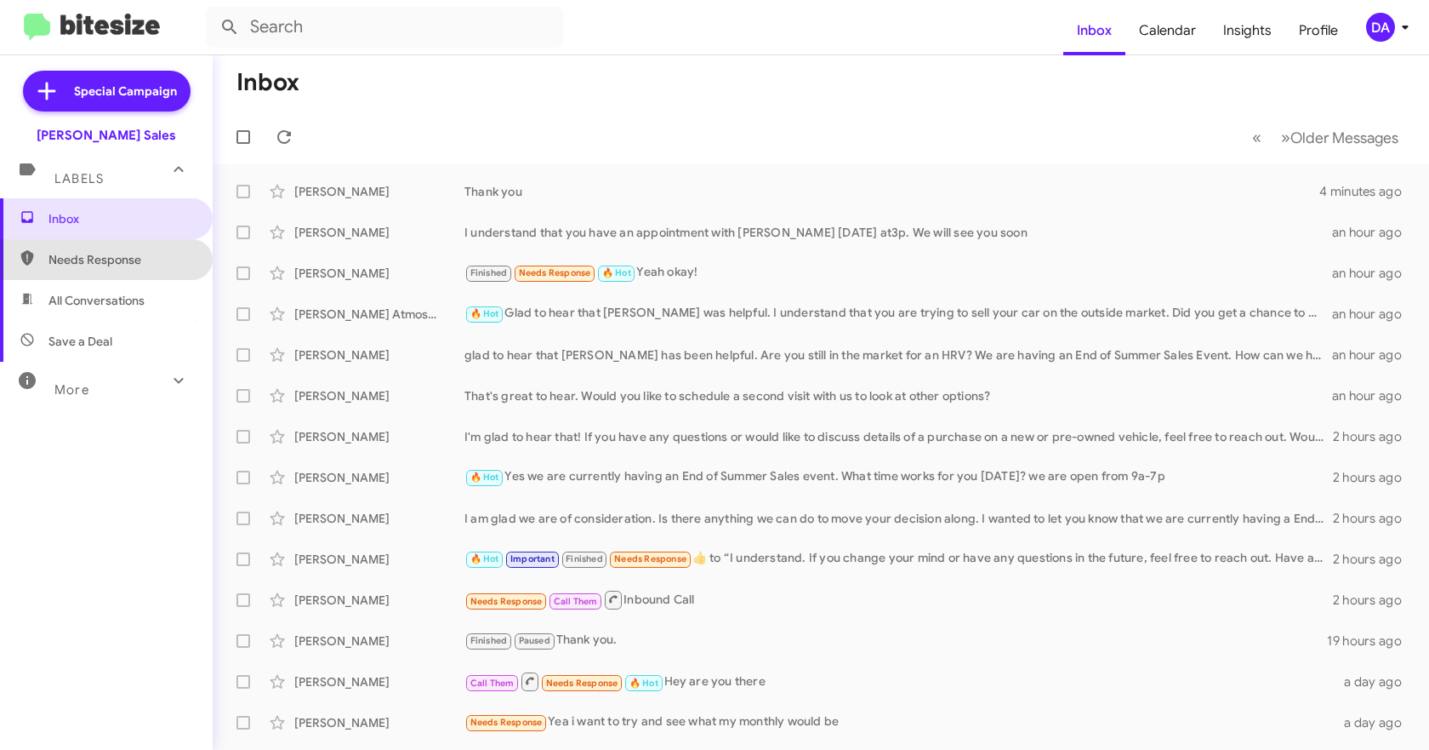
click at [105, 269] on span "Needs Response" at bounding box center [106, 259] width 213 height 41
type input "in:needs-response"
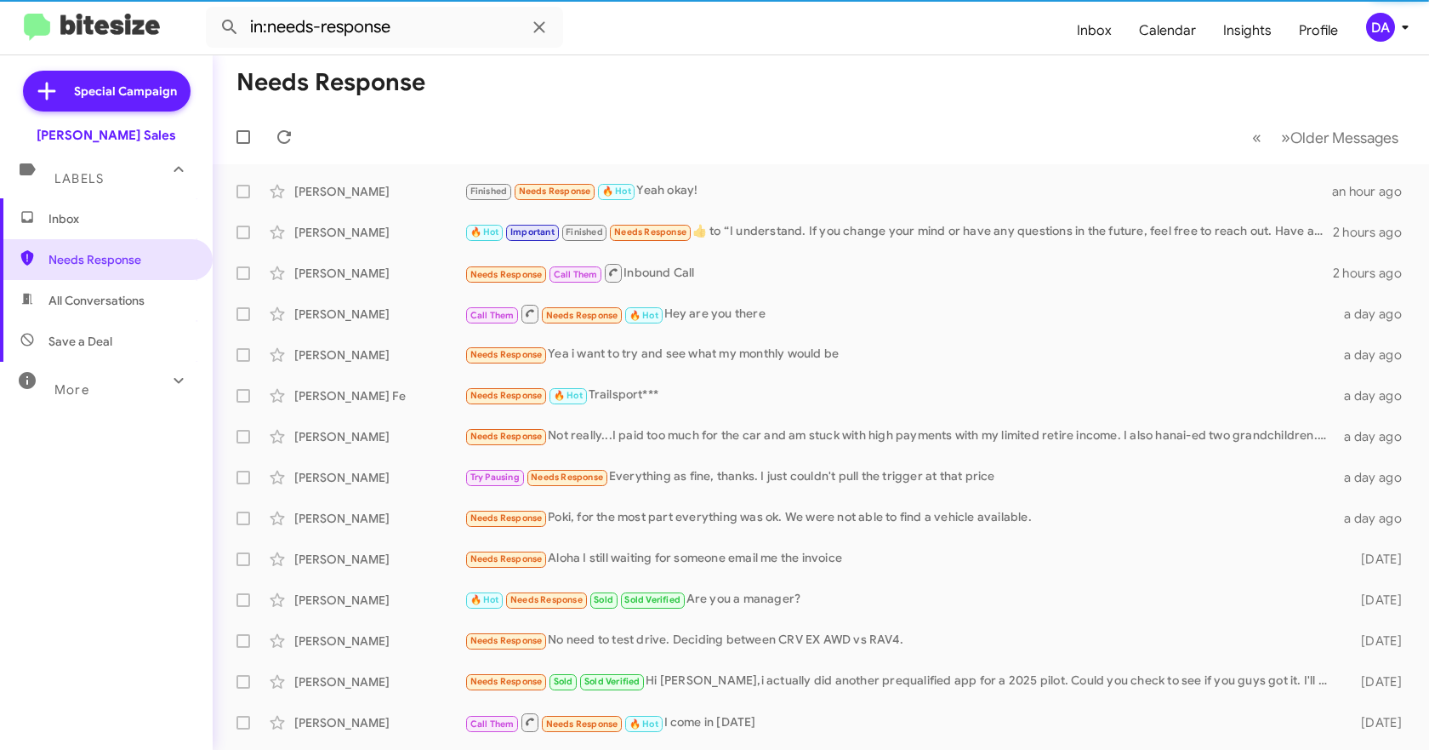
click at [94, 230] on span "Inbox" at bounding box center [106, 218] width 213 height 41
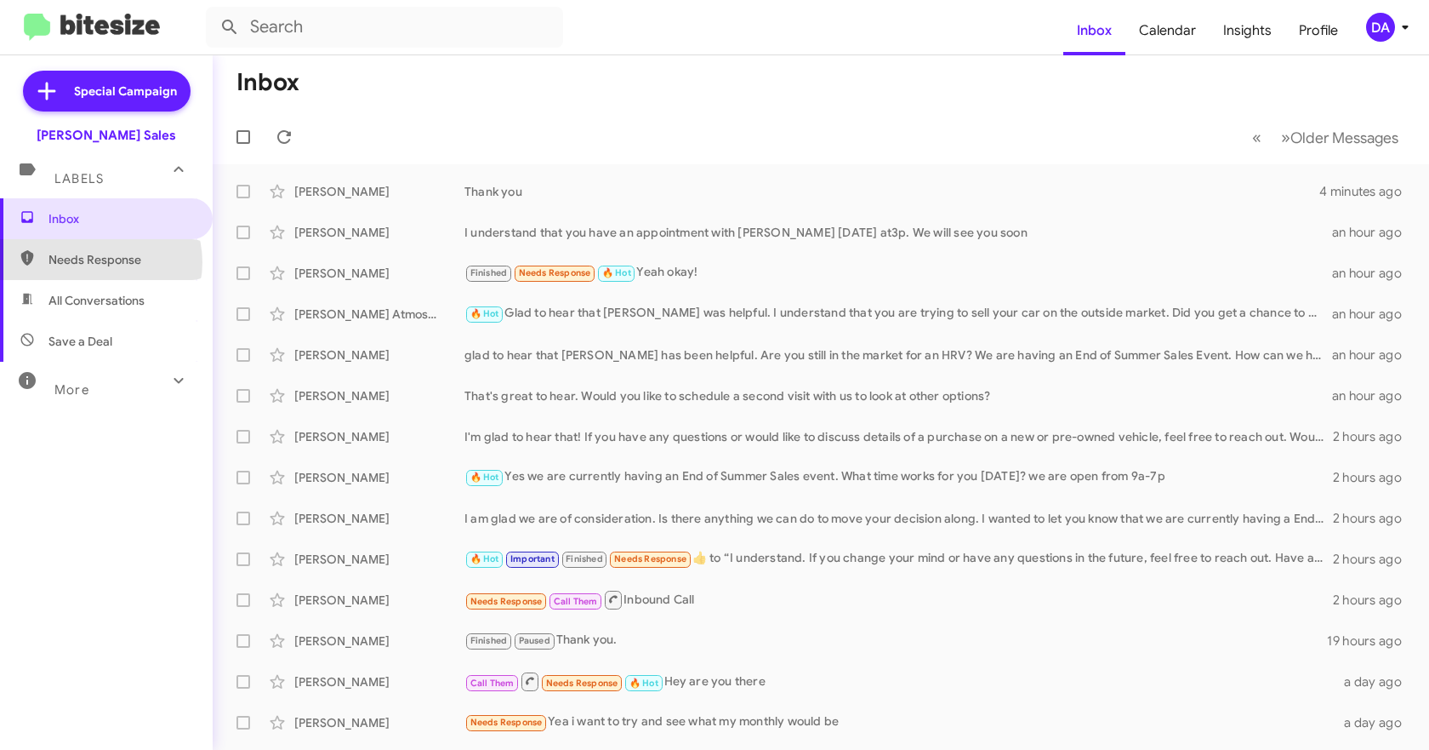
click at [100, 262] on span "Needs Response" at bounding box center [120, 259] width 145 height 17
type input "in:needs-response"
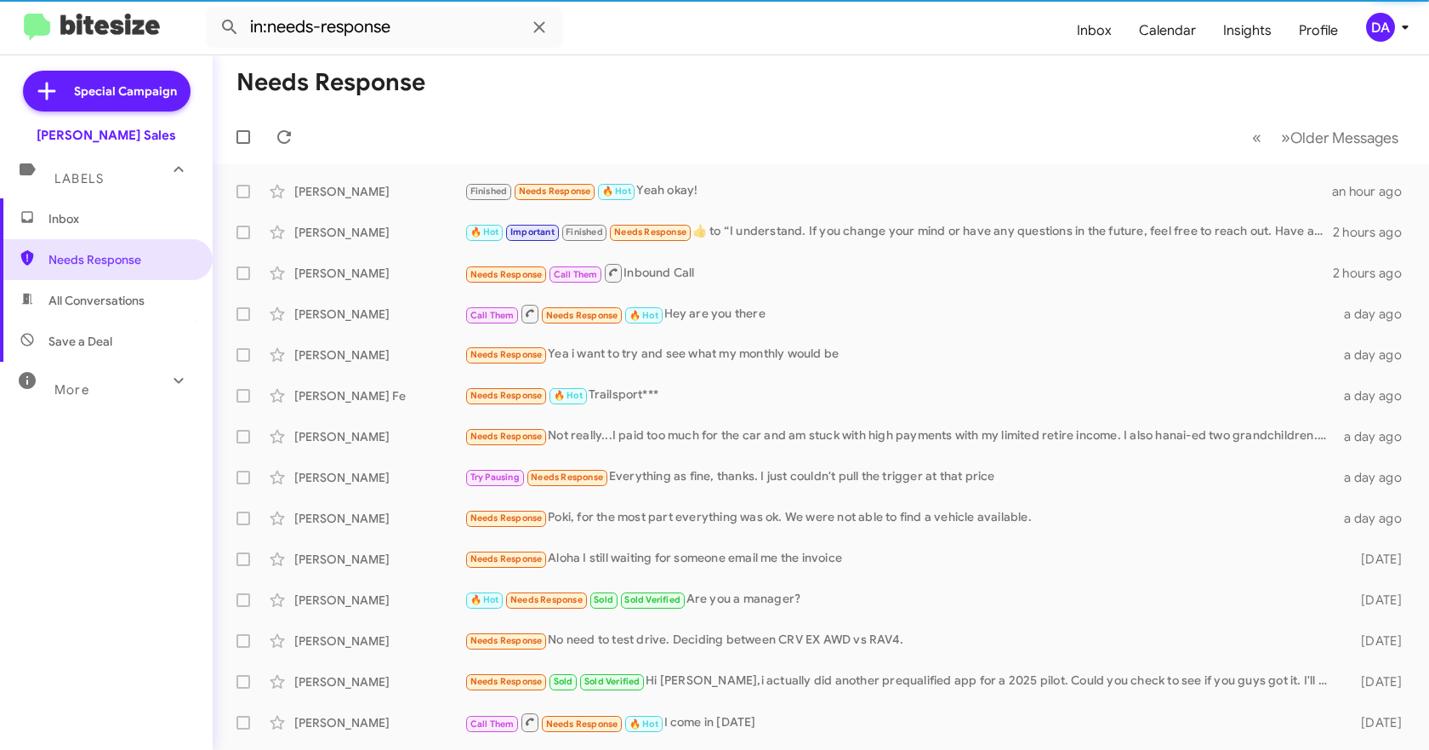
click at [92, 233] on span "Inbox" at bounding box center [106, 218] width 213 height 41
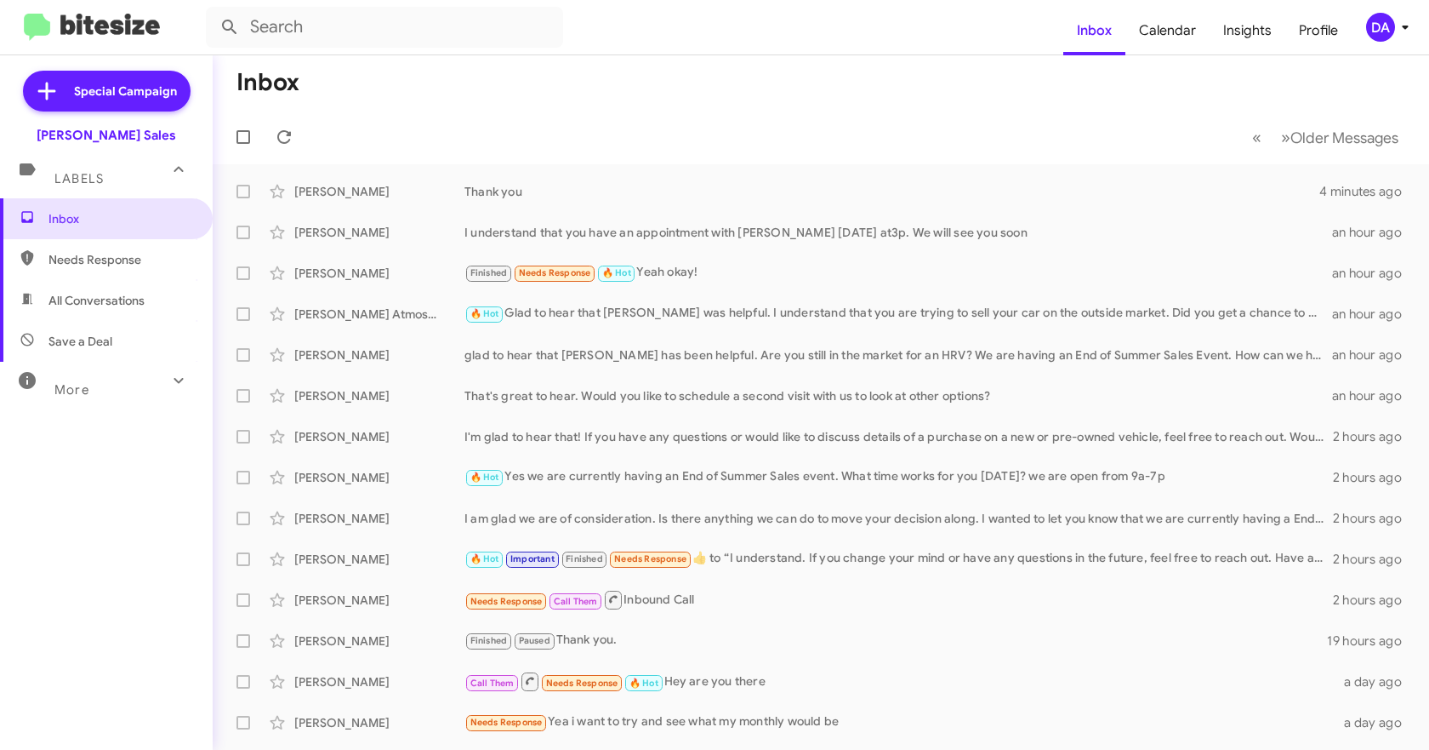
click at [74, 263] on span "Needs Response" at bounding box center [120, 259] width 145 height 17
type input "in:needs-response"
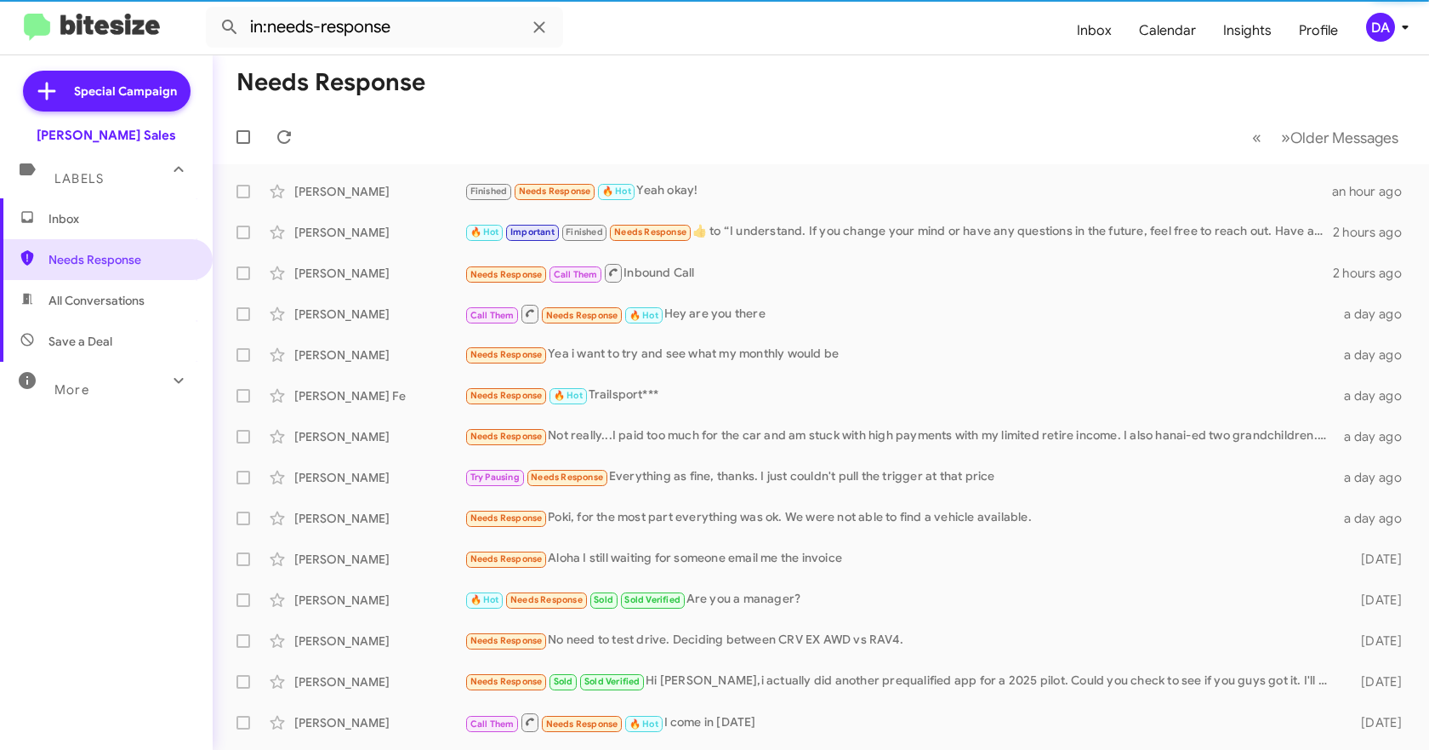
click at [84, 217] on span "Inbox" at bounding box center [120, 218] width 145 height 17
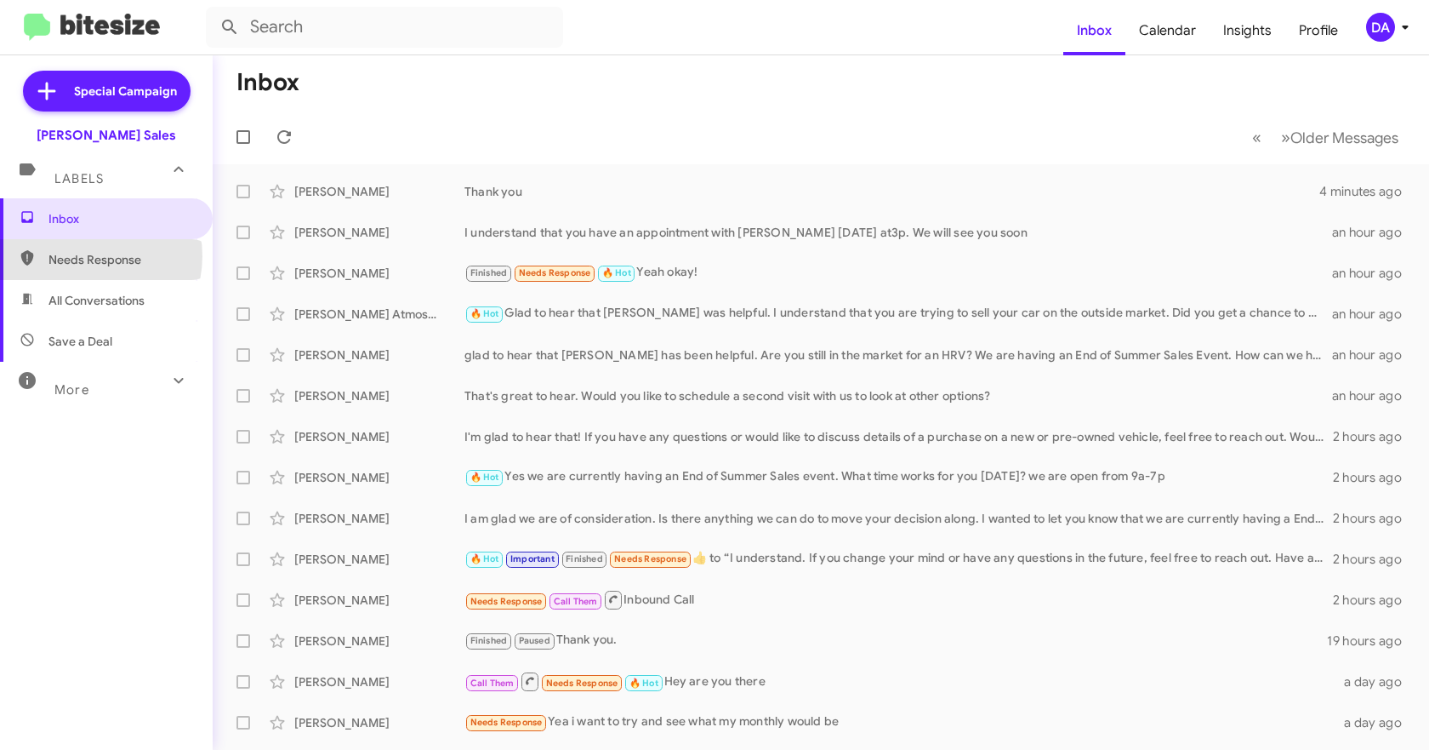
click at [86, 256] on span "Needs Response" at bounding box center [120, 259] width 145 height 17
type input "in:needs-response"
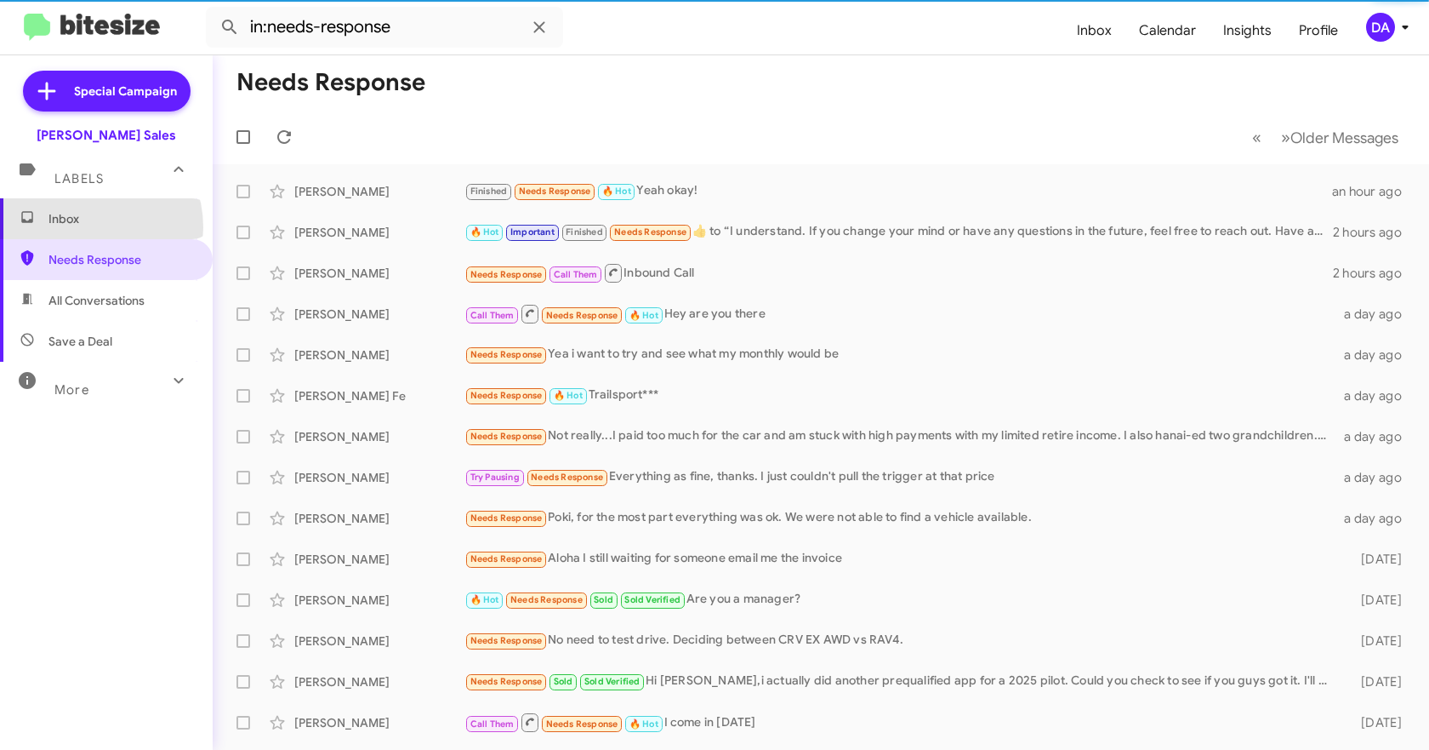
click at [81, 227] on span "Inbox" at bounding box center [106, 218] width 213 height 41
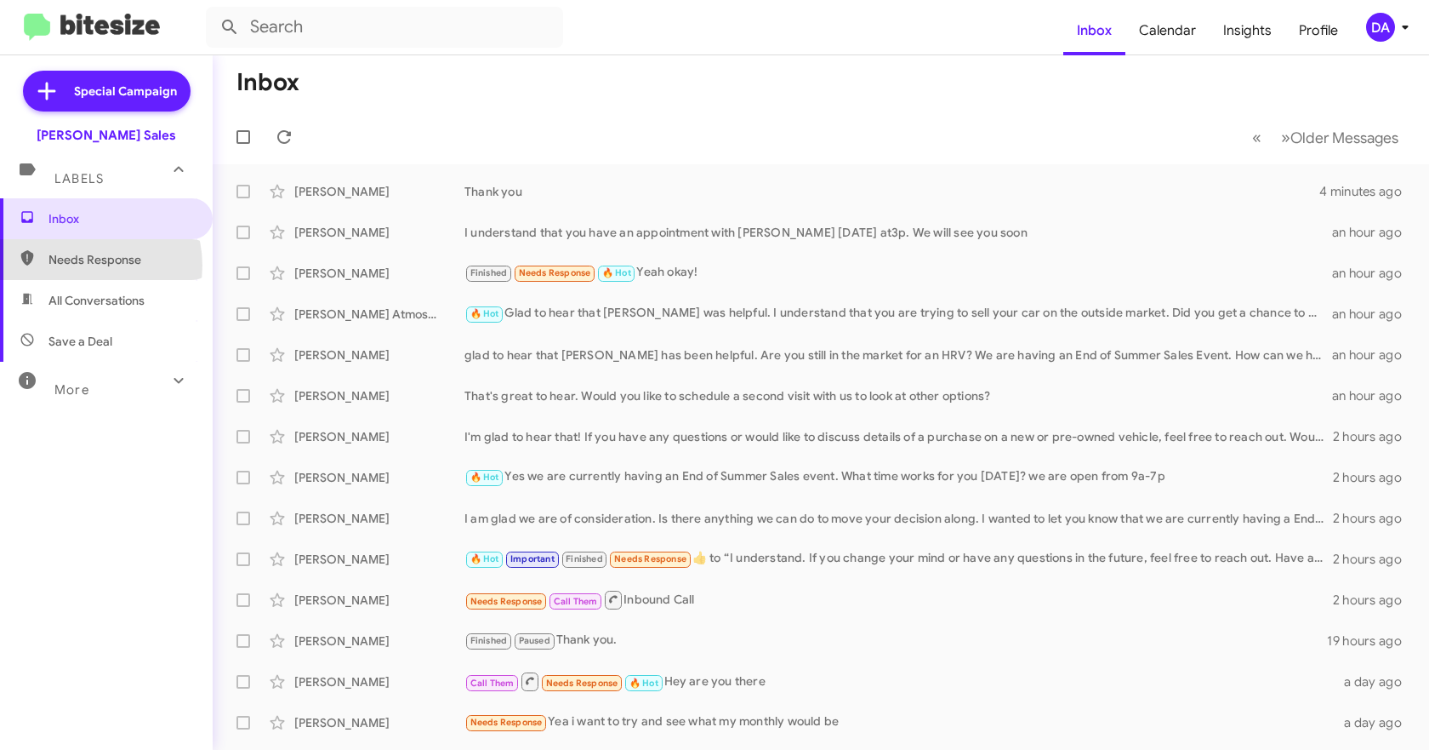
click at [83, 265] on span "Needs Response" at bounding box center [120, 259] width 145 height 17
type input "in:needs-response"
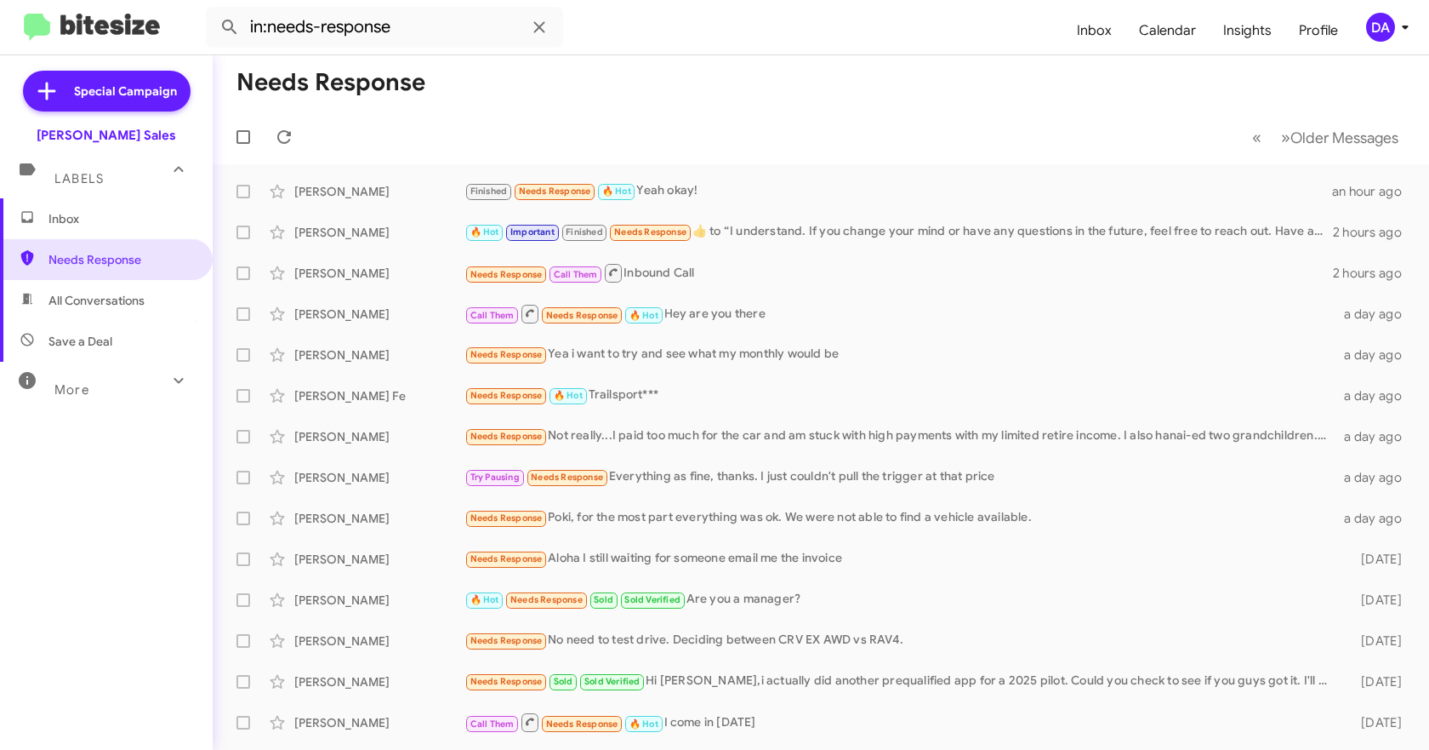
click at [79, 225] on span "Inbox" at bounding box center [120, 218] width 145 height 17
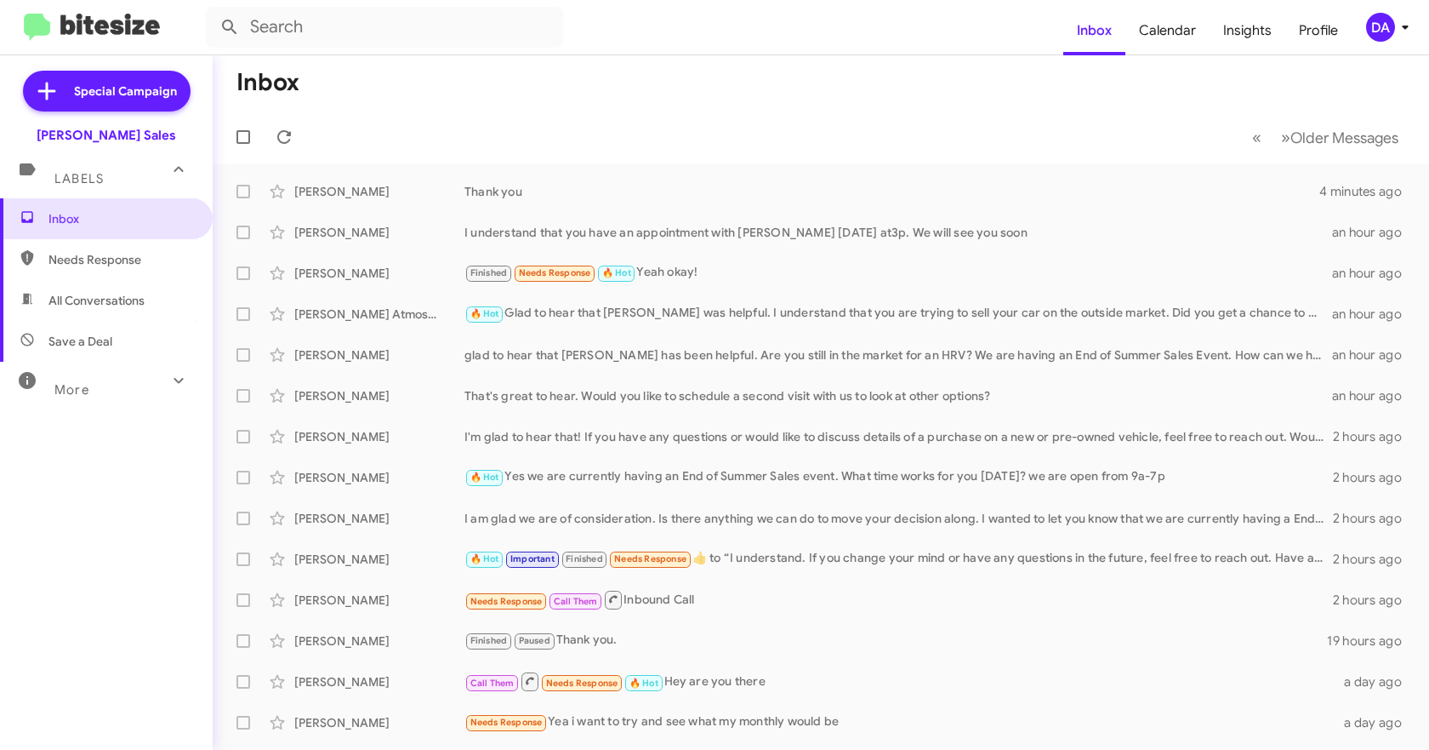
click at [72, 271] on span "Needs Response" at bounding box center [106, 259] width 213 height 41
type input "in:needs-response"
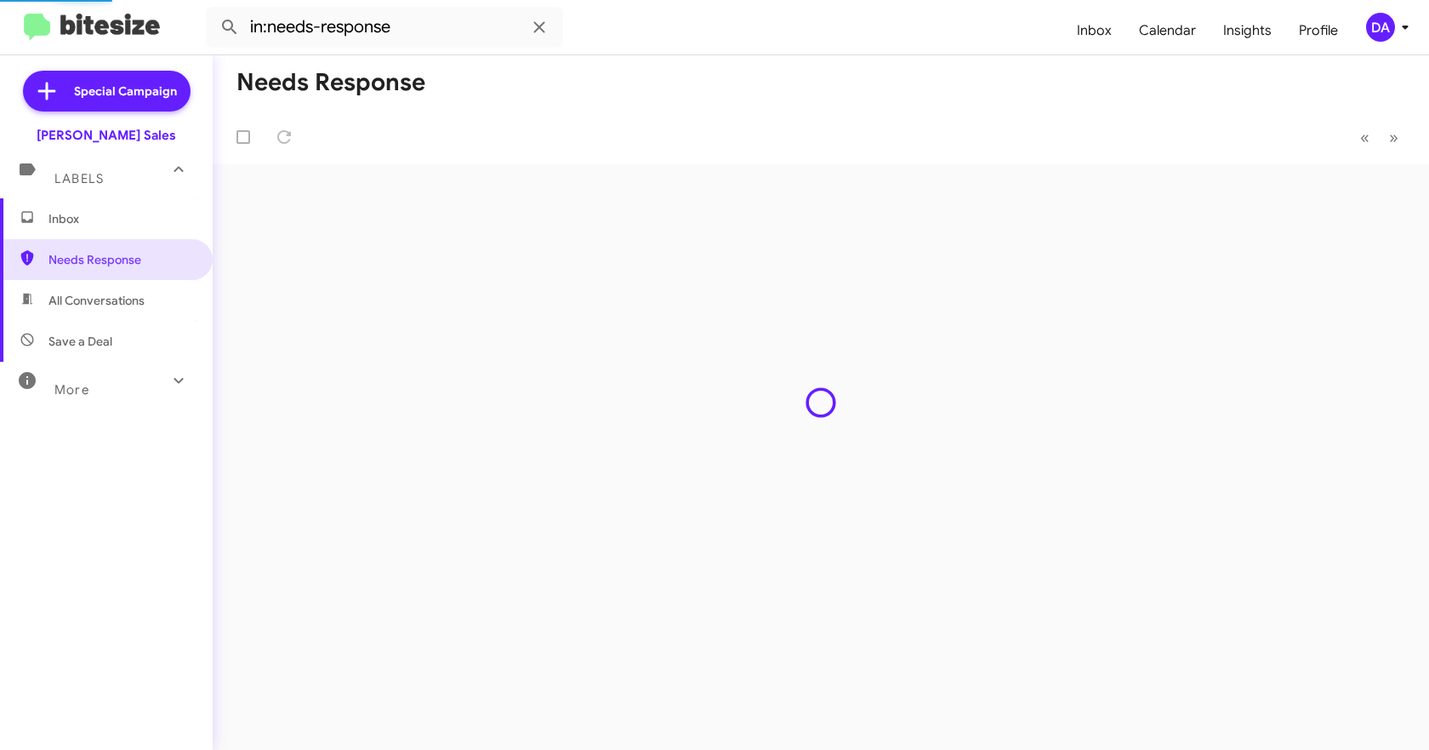
click at [71, 229] on span "Inbox" at bounding box center [106, 218] width 213 height 41
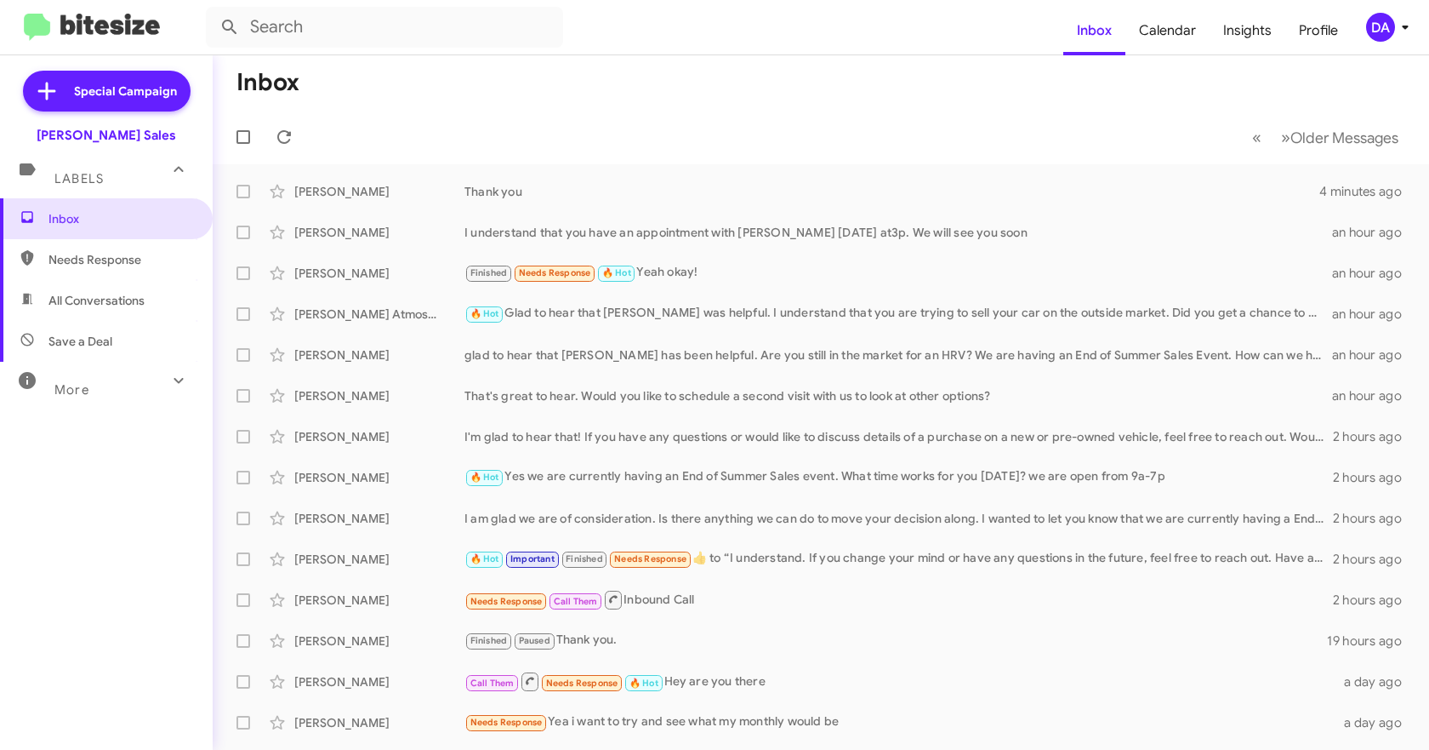
click at [67, 251] on span "Needs Response" at bounding box center [120, 259] width 145 height 17
type input "in:needs-response"
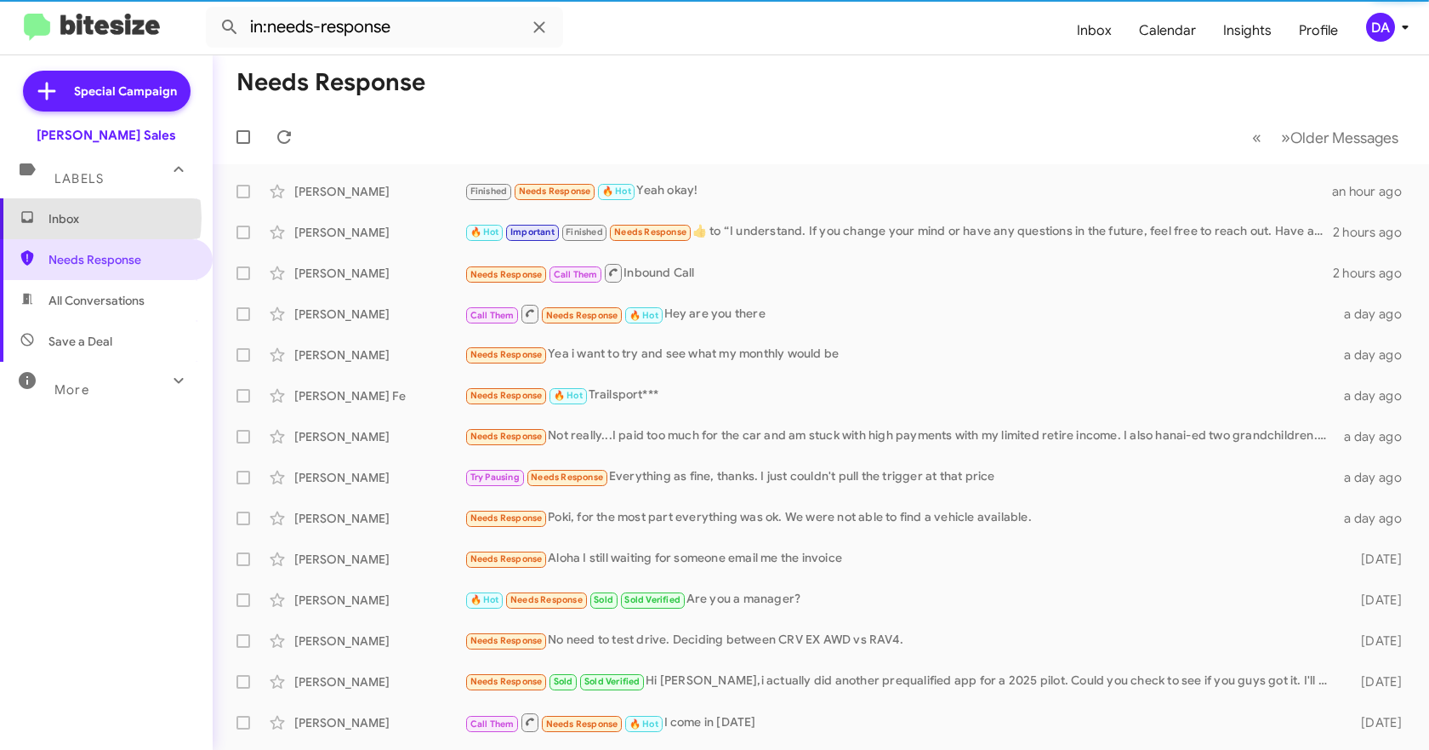
click at [68, 218] on span "Inbox" at bounding box center [120, 218] width 145 height 17
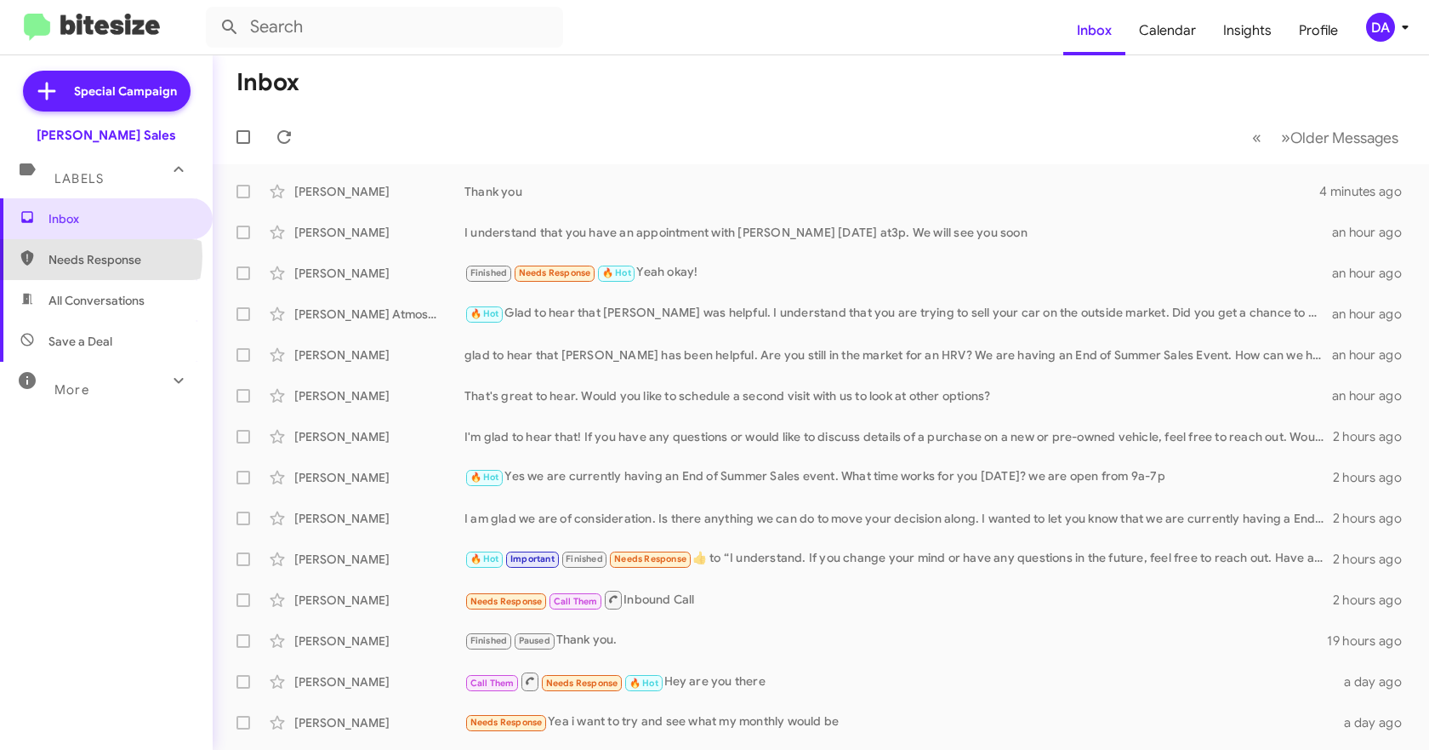
click at [90, 256] on span "Needs Response" at bounding box center [120, 259] width 145 height 17
type input "in:needs-response"
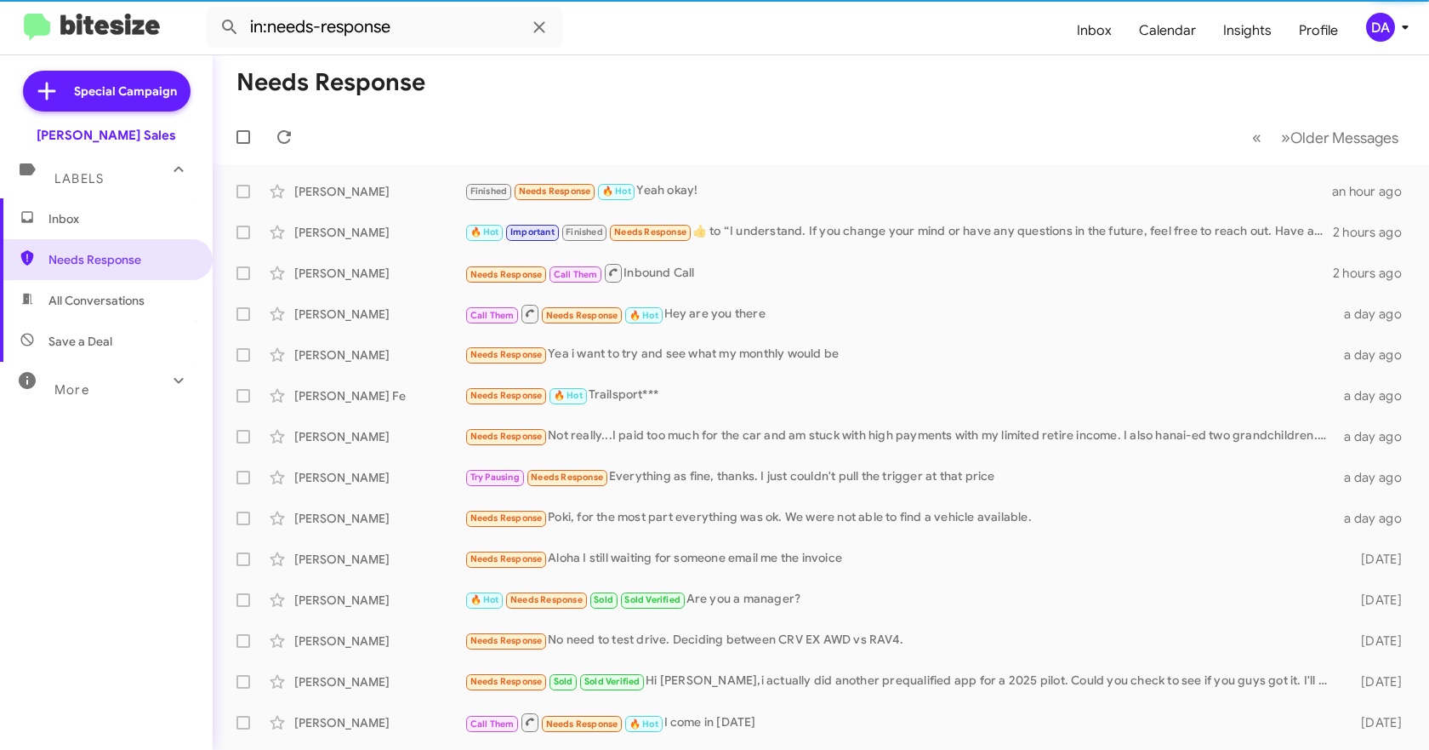
click at [86, 225] on span "Inbox" at bounding box center [120, 218] width 145 height 17
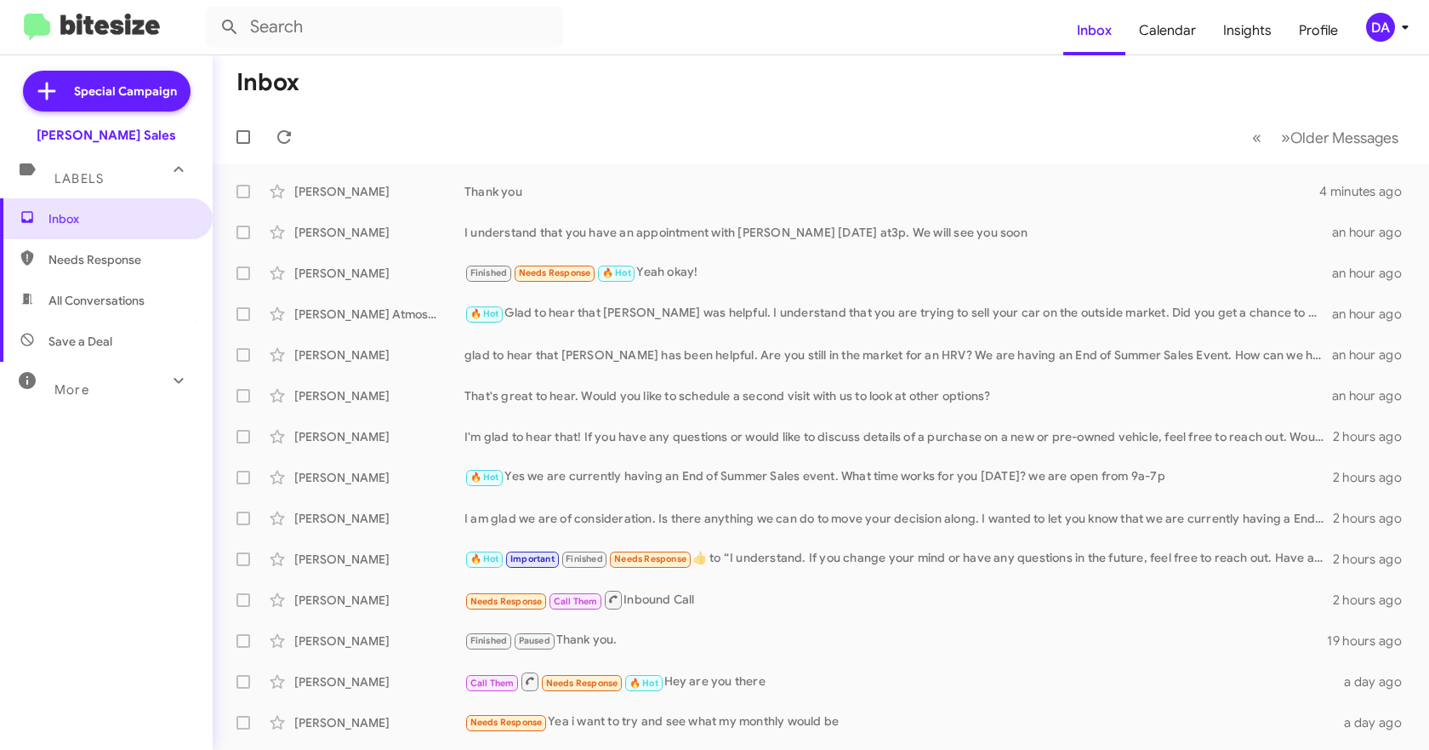
click at [86, 265] on span "Needs Response" at bounding box center [120, 259] width 145 height 17
type input "in:needs-response"
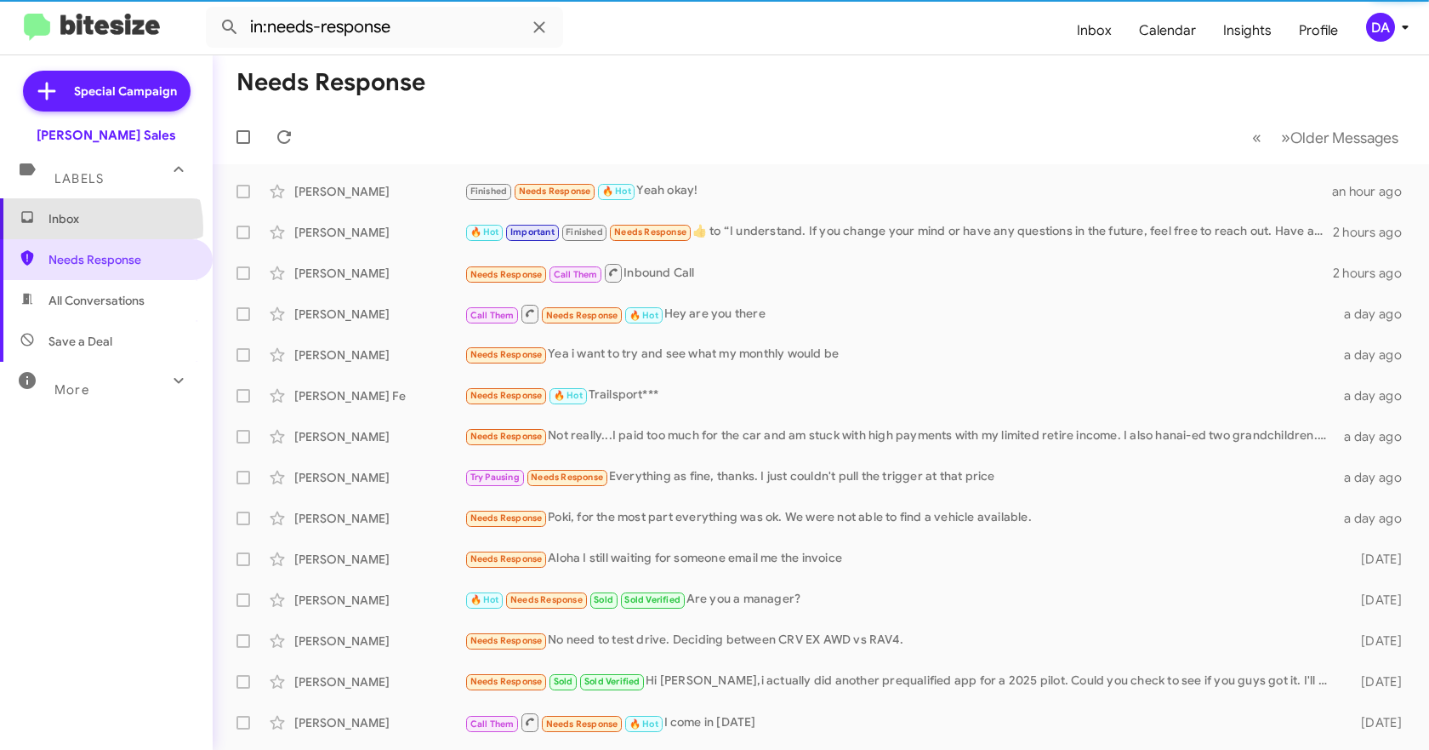
click at [79, 228] on span "Inbox" at bounding box center [106, 218] width 213 height 41
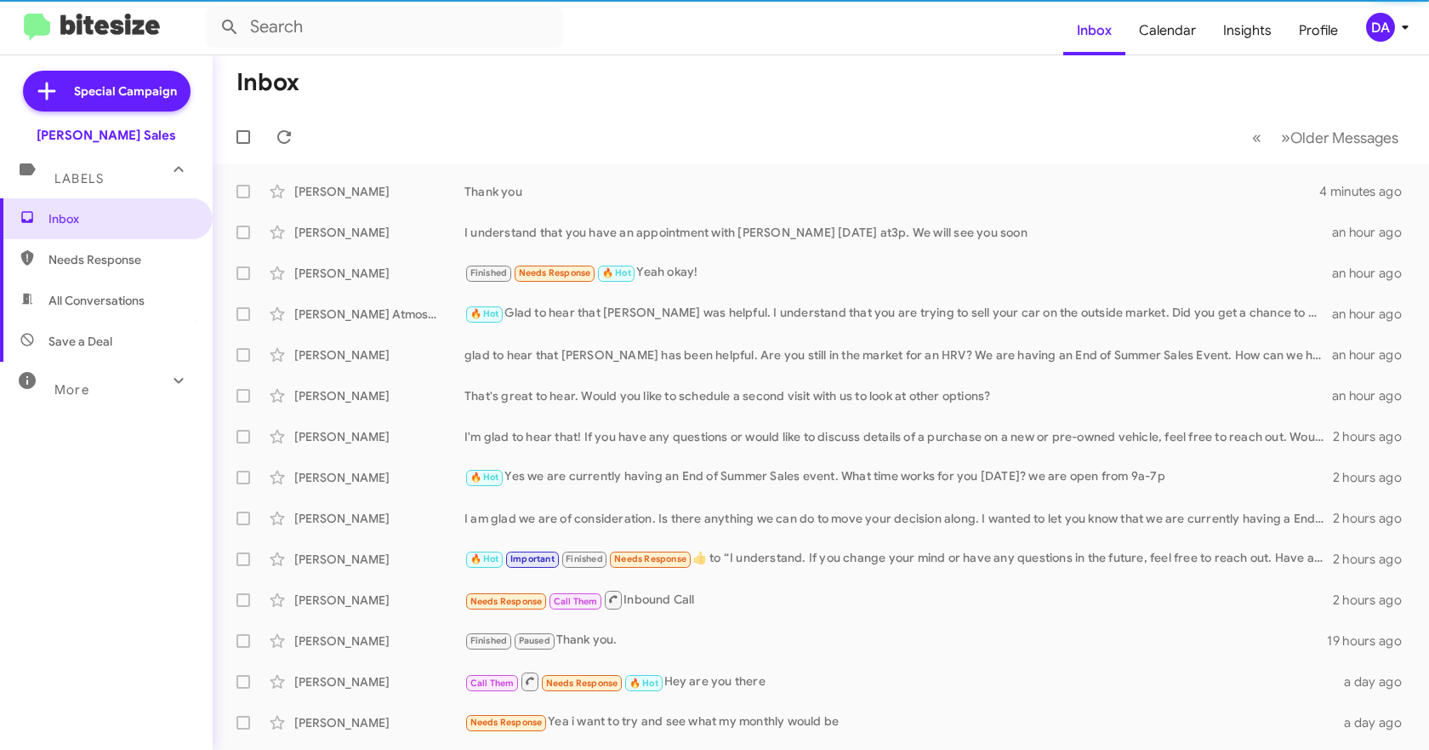
click at [87, 271] on span "Needs Response" at bounding box center [106, 259] width 213 height 41
type input "in:needs-response"
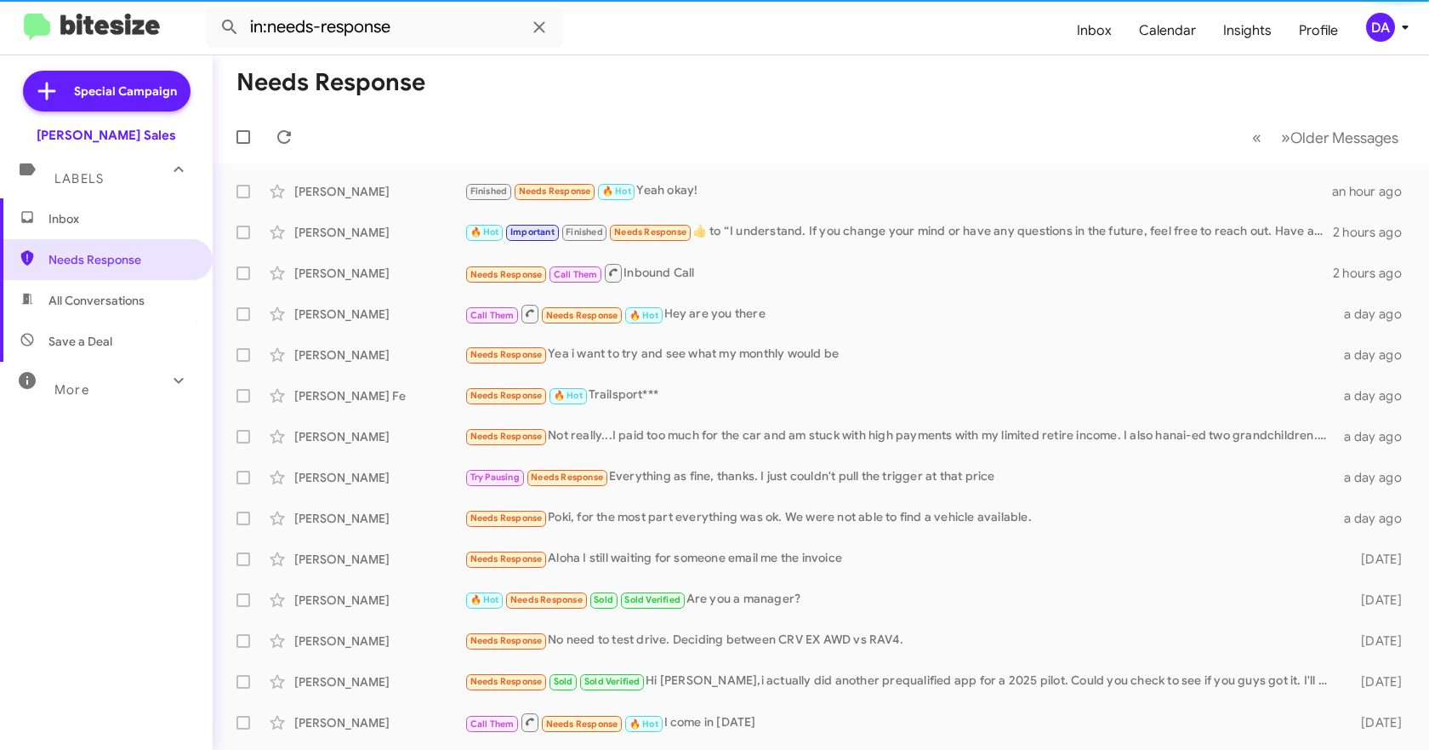
click at [83, 237] on span "Inbox" at bounding box center [106, 218] width 213 height 41
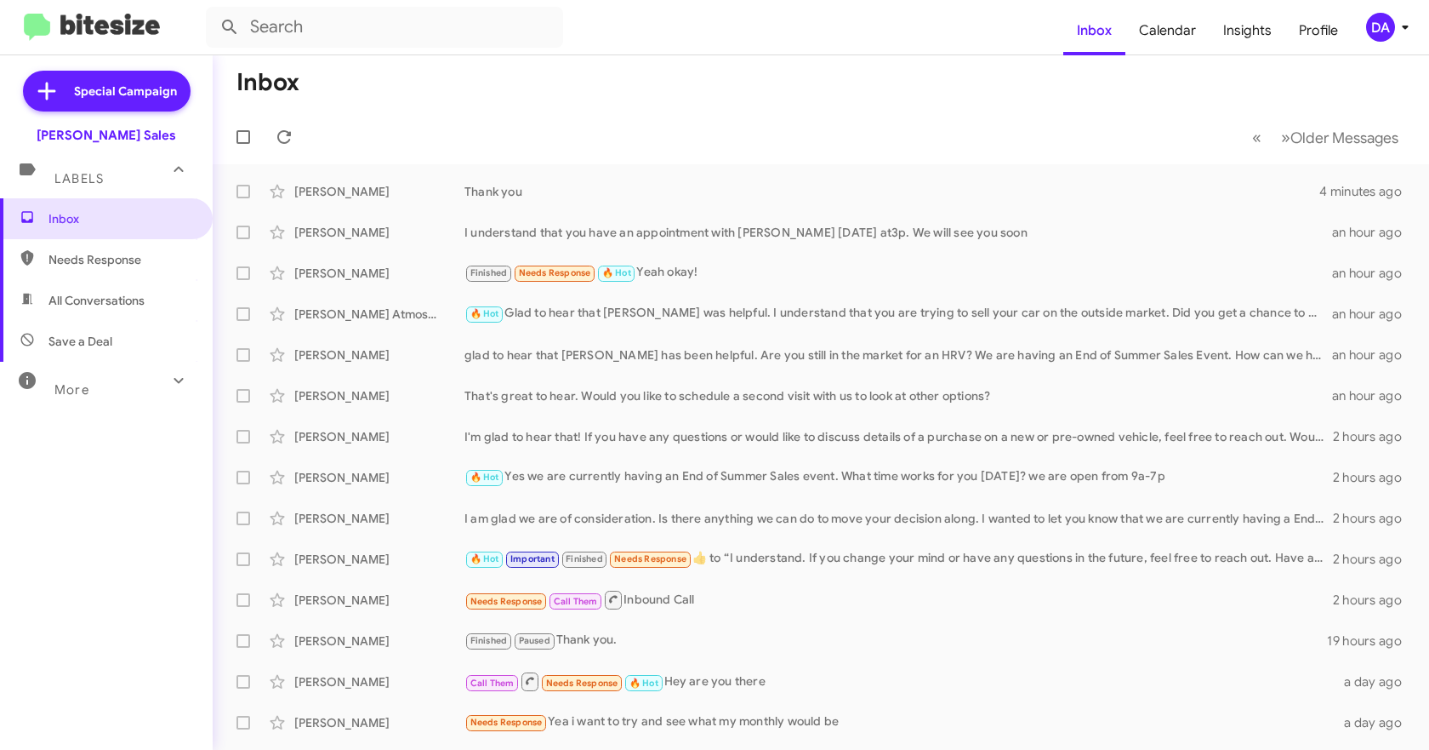
click at [88, 258] on span "Needs Response" at bounding box center [120, 259] width 145 height 17
type input "in:needs-response"
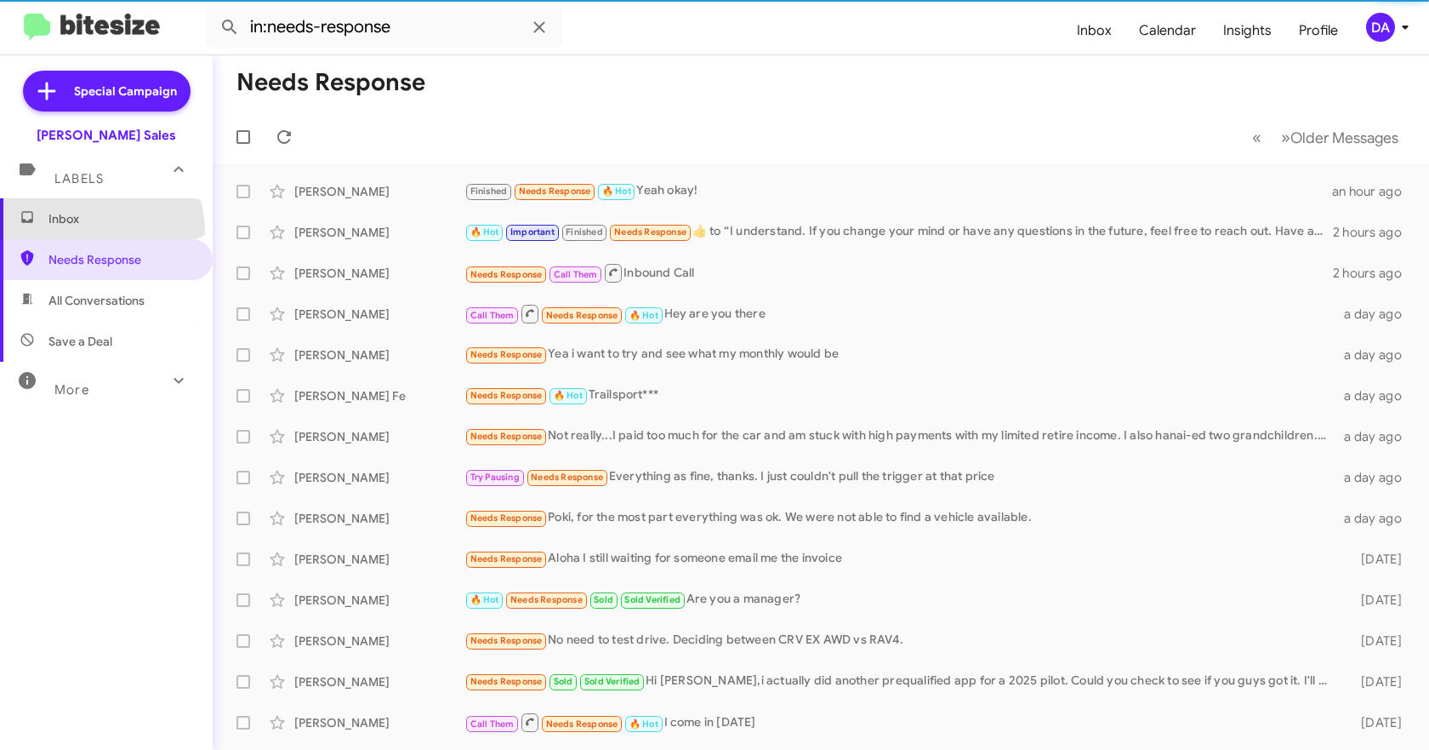
click at [86, 231] on span "Inbox" at bounding box center [106, 218] width 213 height 41
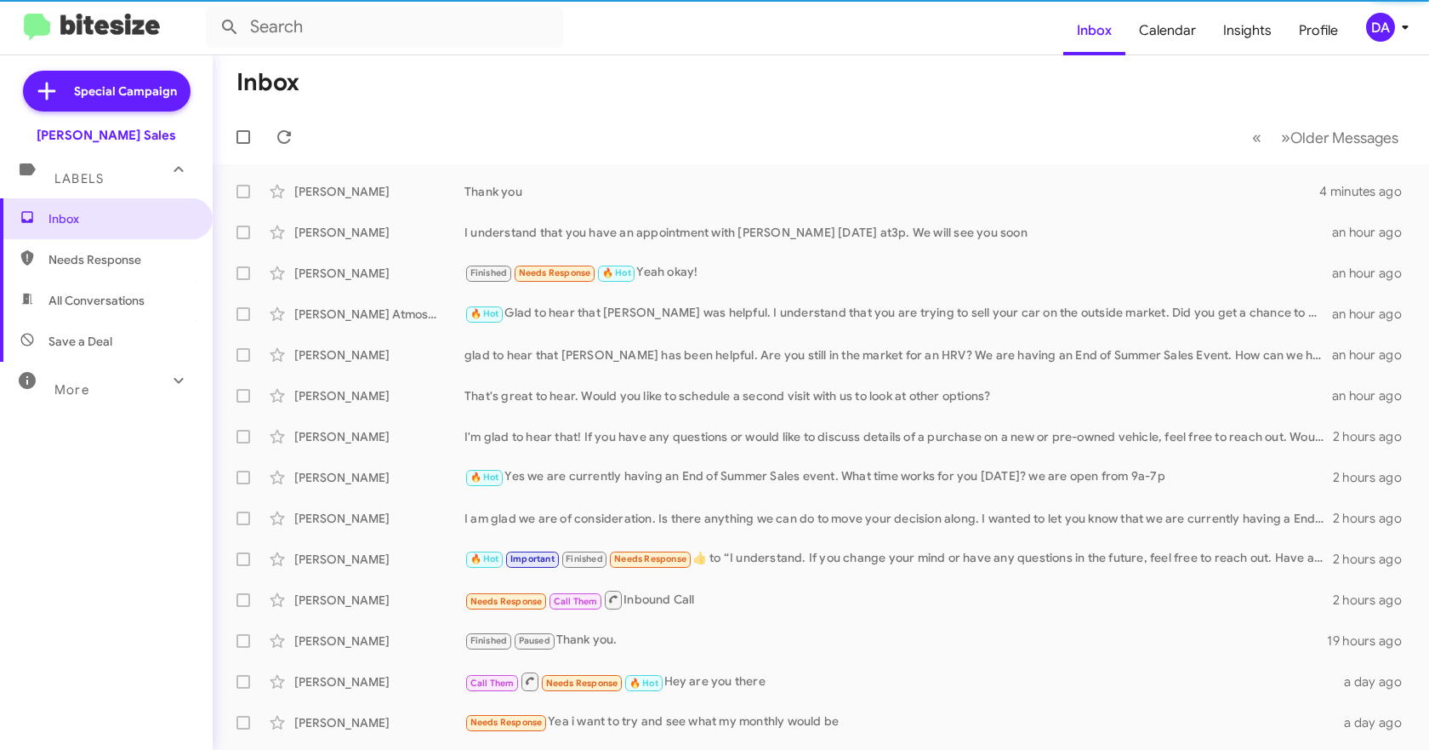
click at [99, 276] on span "Needs Response" at bounding box center [106, 259] width 213 height 41
type input "in:needs-response"
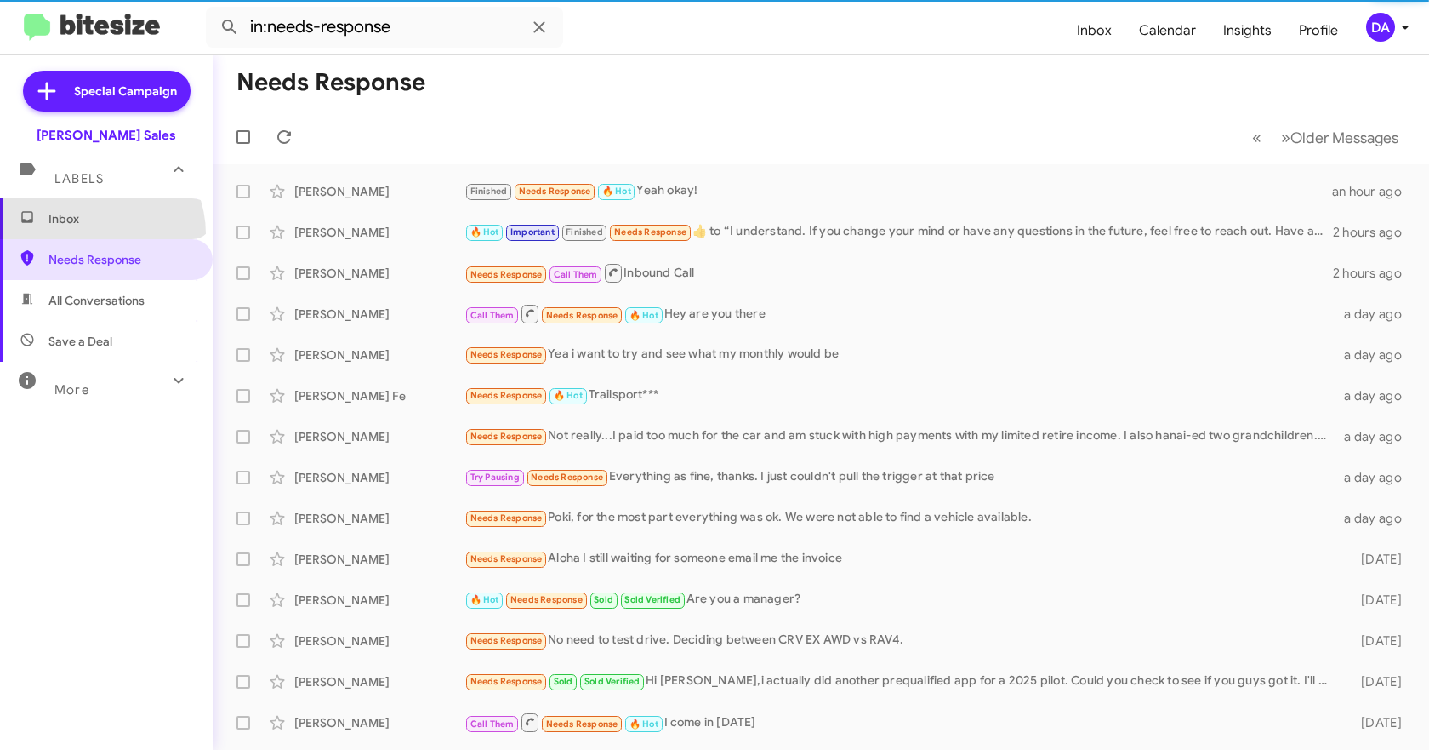
click at [91, 234] on span "Inbox" at bounding box center [106, 218] width 213 height 41
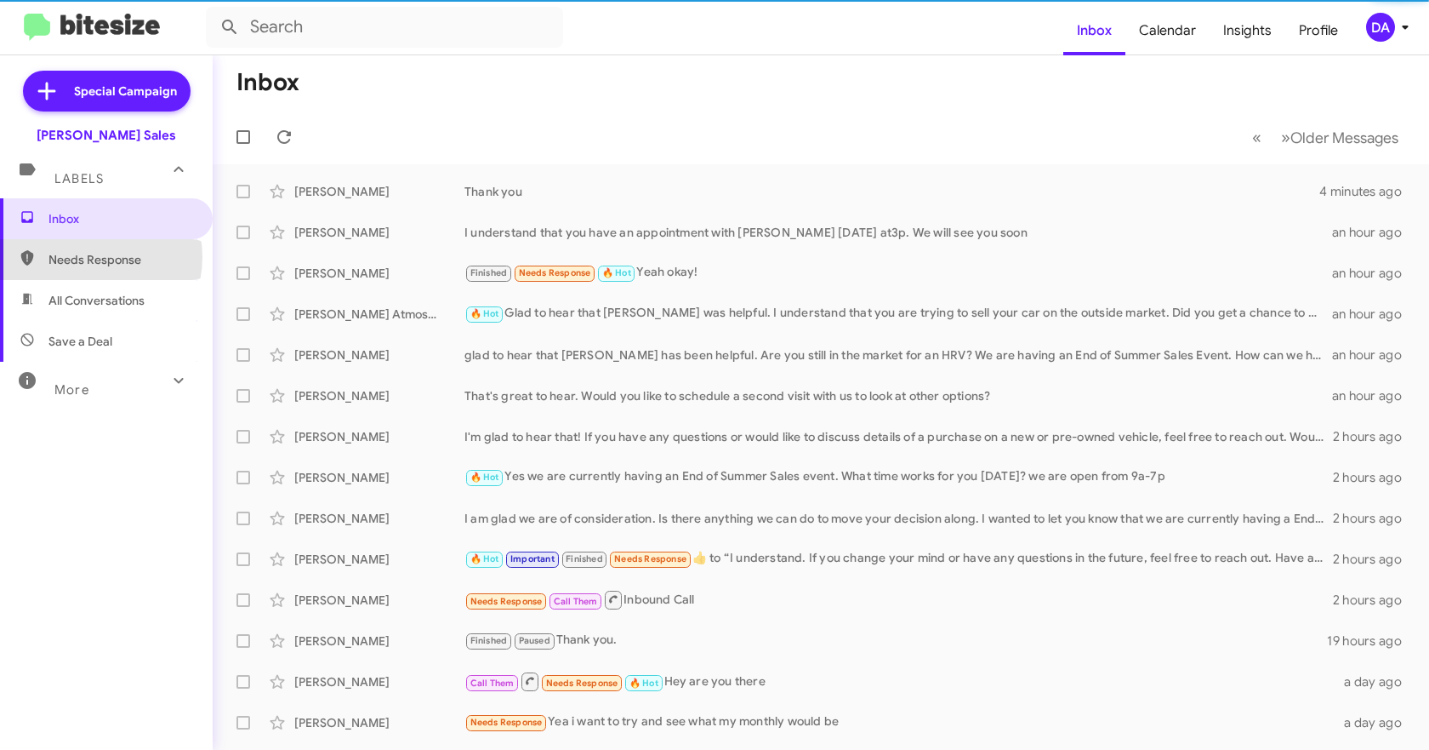
click at [89, 257] on span "Needs Response" at bounding box center [120, 259] width 145 height 17
type input "in:needs-response"
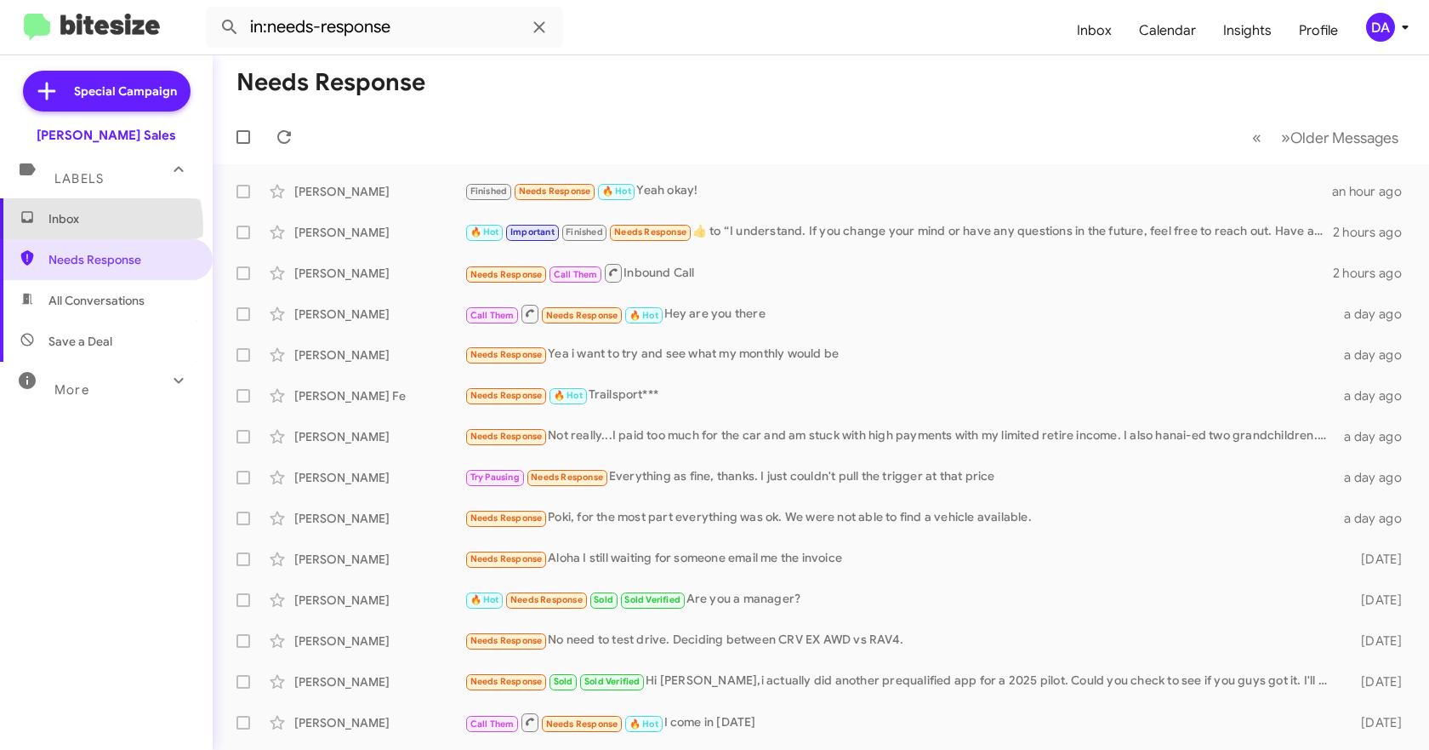
click at [84, 226] on span "Inbox" at bounding box center [120, 218] width 145 height 17
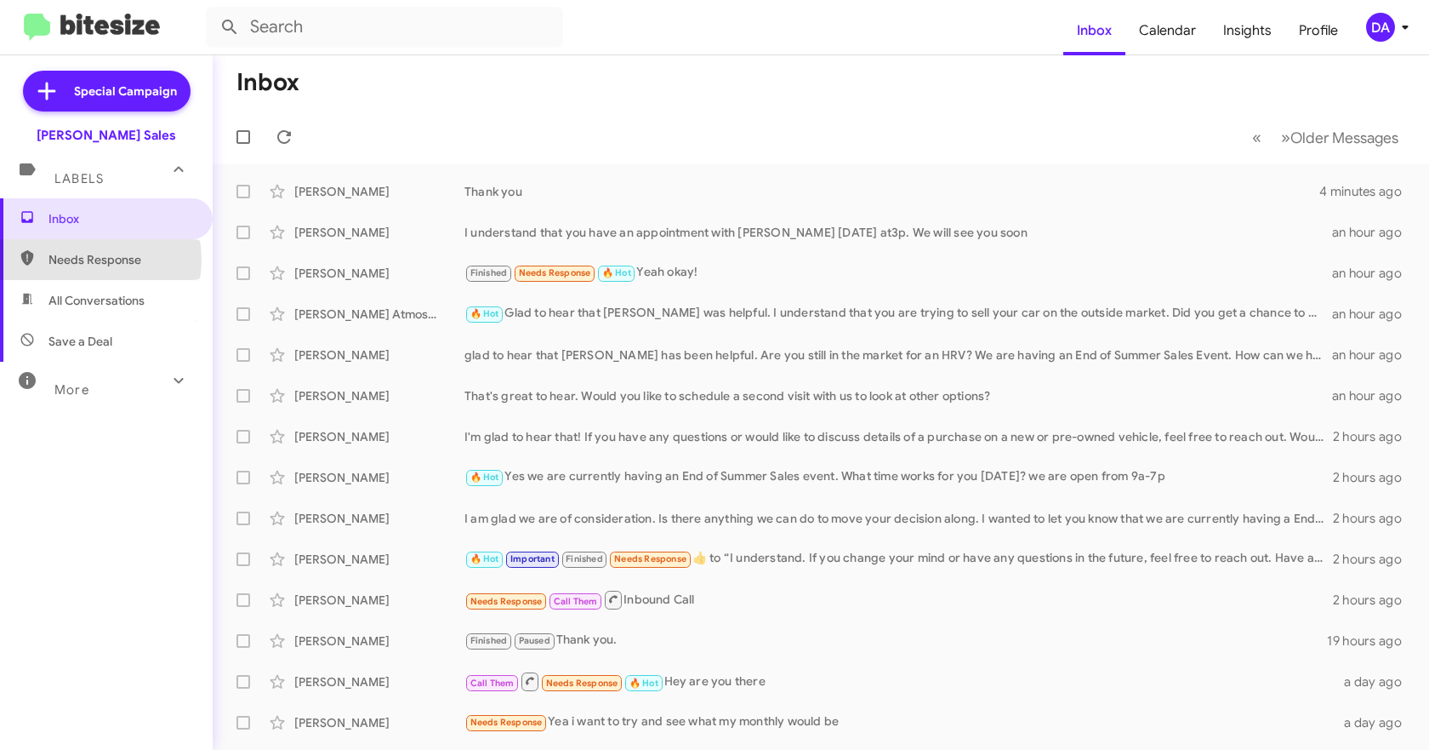
click at [83, 259] on span "Needs Response" at bounding box center [120, 259] width 145 height 17
type input "in:needs-response"
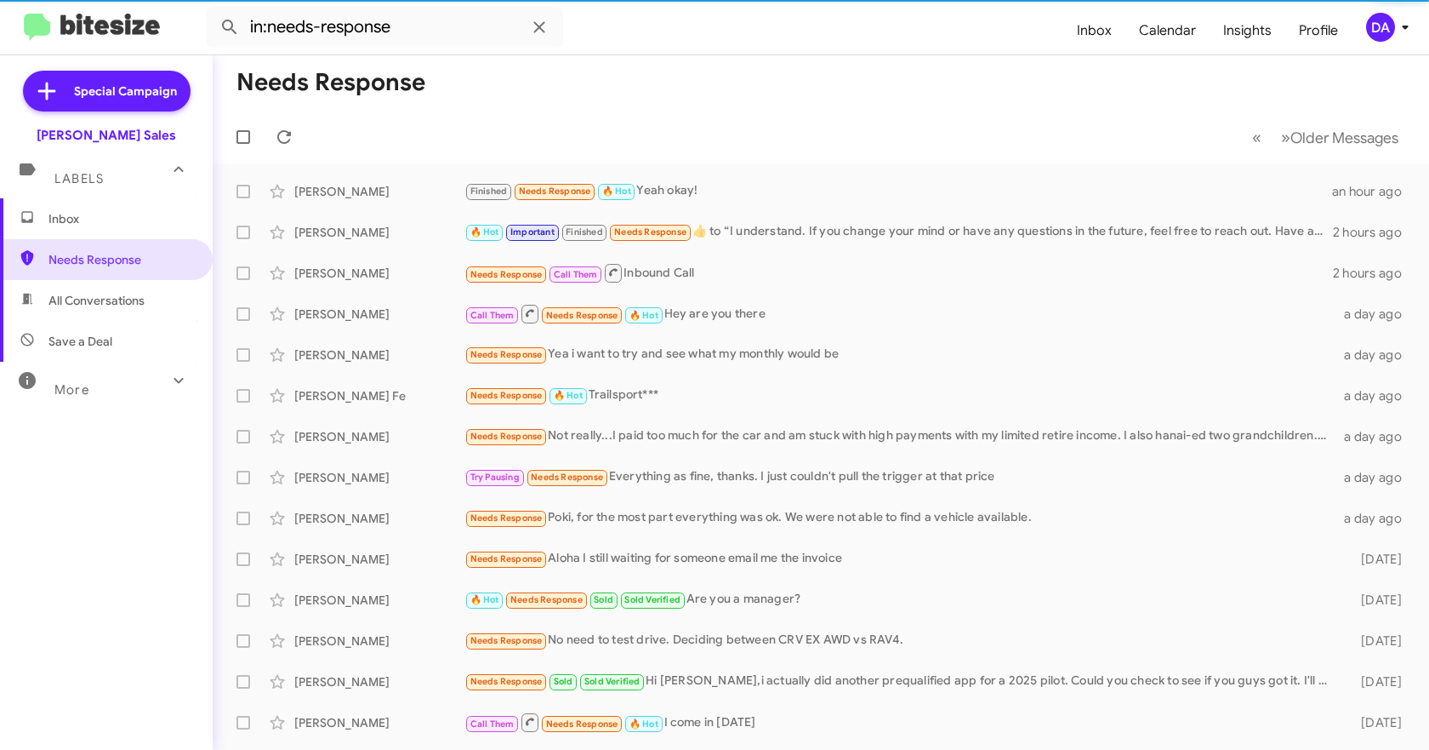
click at [78, 237] on span "Inbox" at bounding box center [106, 218] width 213 height 41
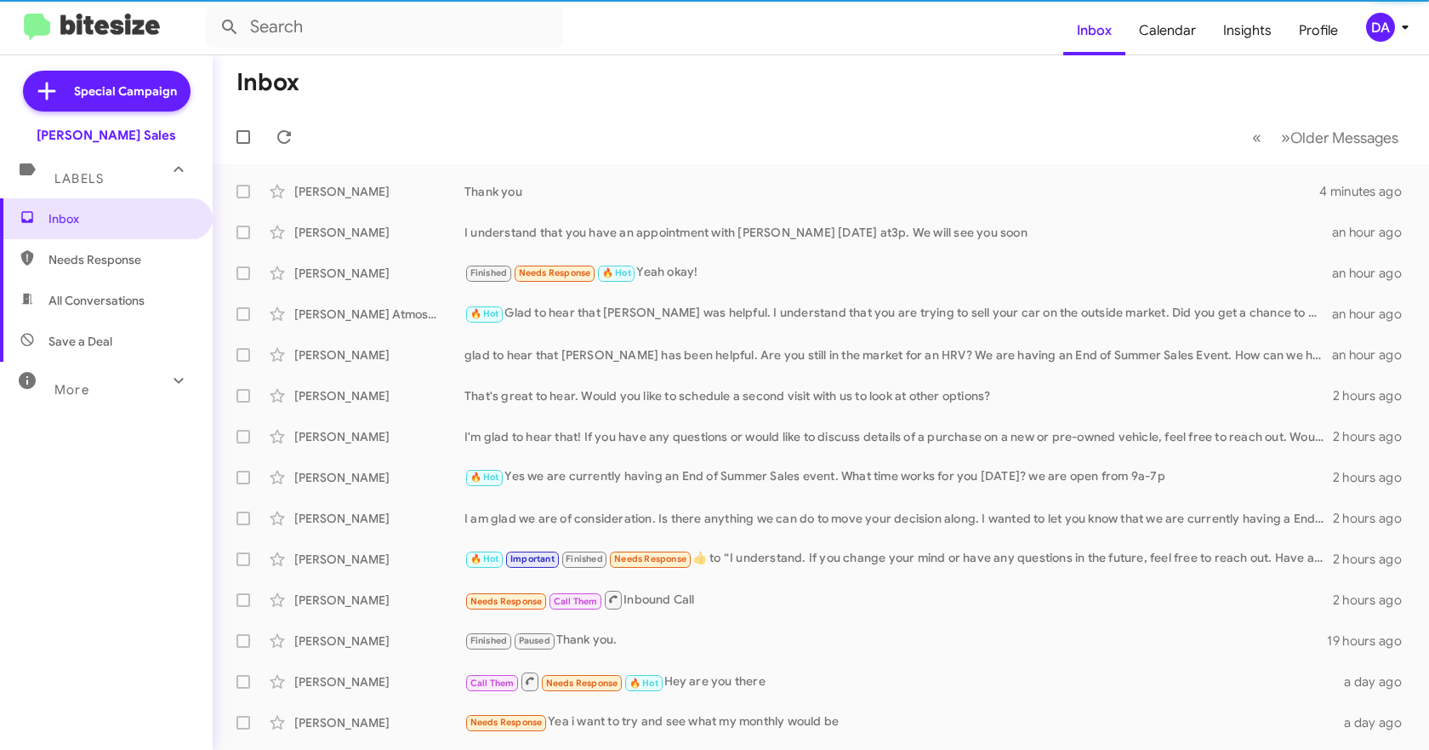
click at [78, 257] on span "Needs Response" at bounding box center [120, 259] width 145 height 17
type input "in:needs-response"
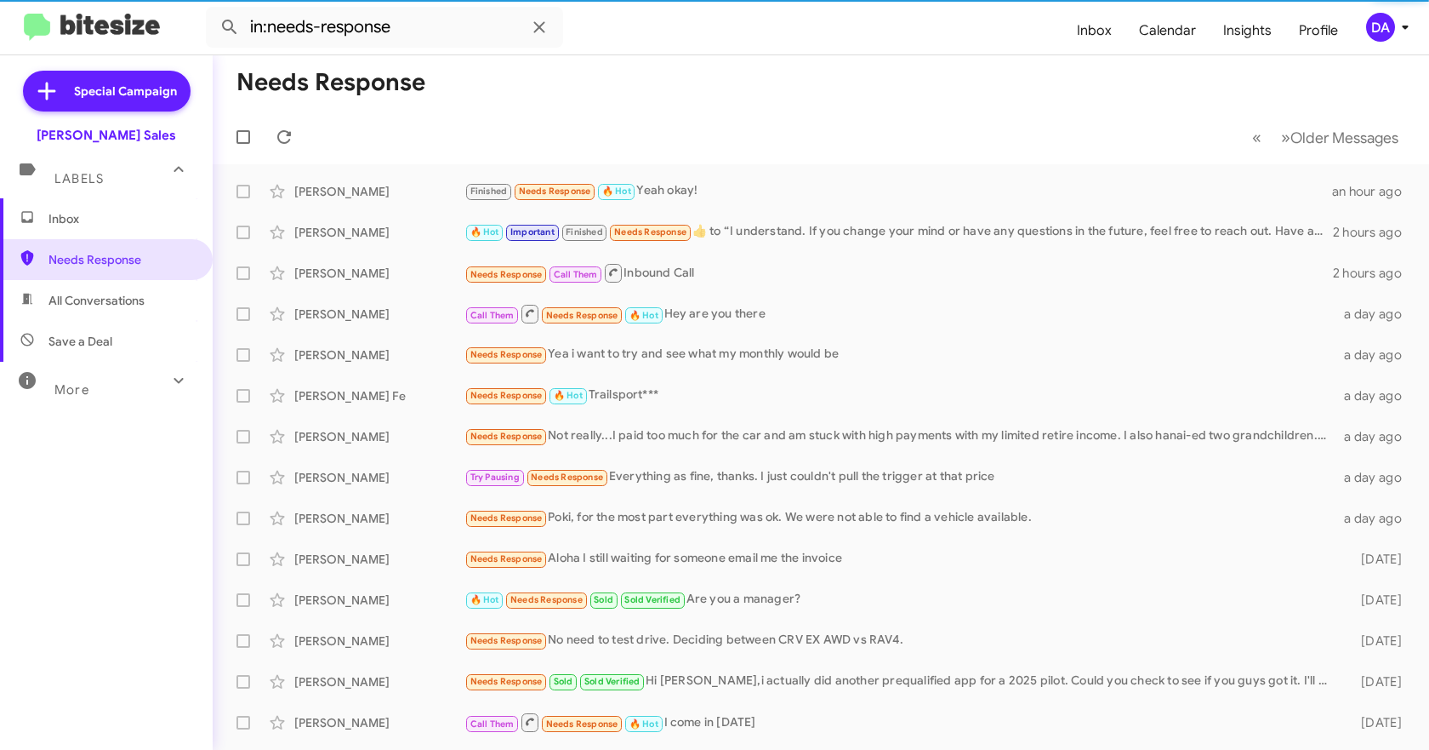
click at [77, 225] on span "Inbox" at bounding box center [120, 218] width 145 height 17
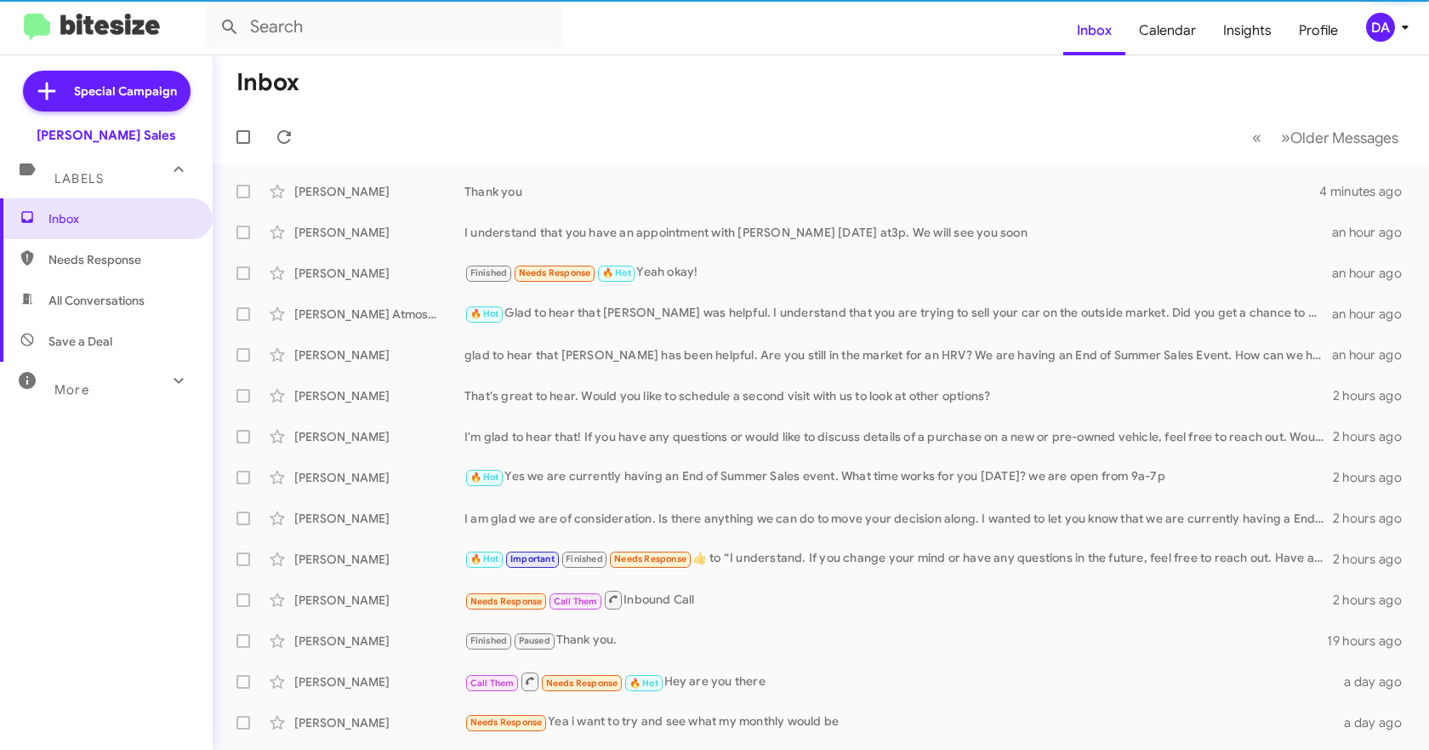
click at [93, 262] on span "Needs Response" at bounding box center [120, 259] width 145 height 17
type input "in:needs-response"
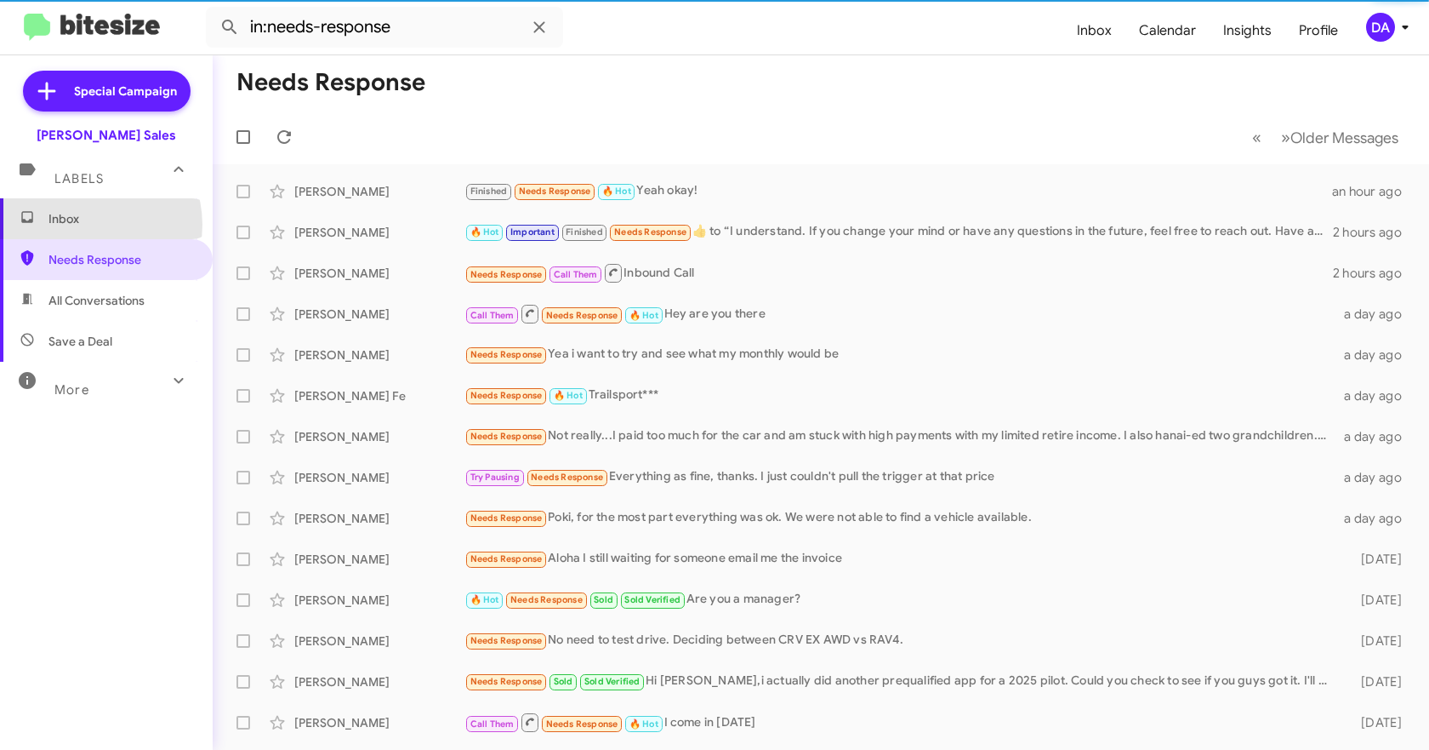
click at [84, 225] on span "Inbox" at bounding box center [120, 218] width 145 height 17
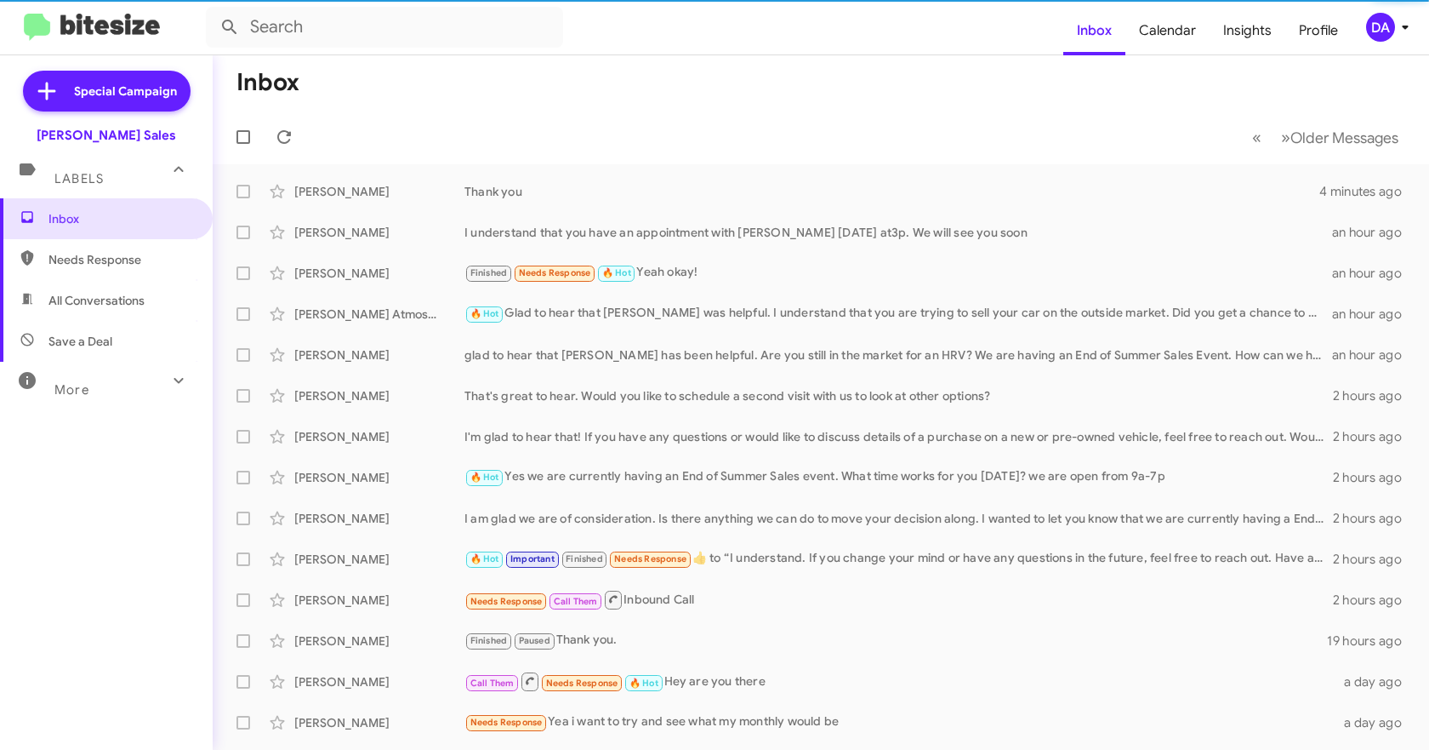
click at [72, 265] on span "Needs Response" at bounding box center [120, 259] width 145 height 17
type input "in:needs-response"
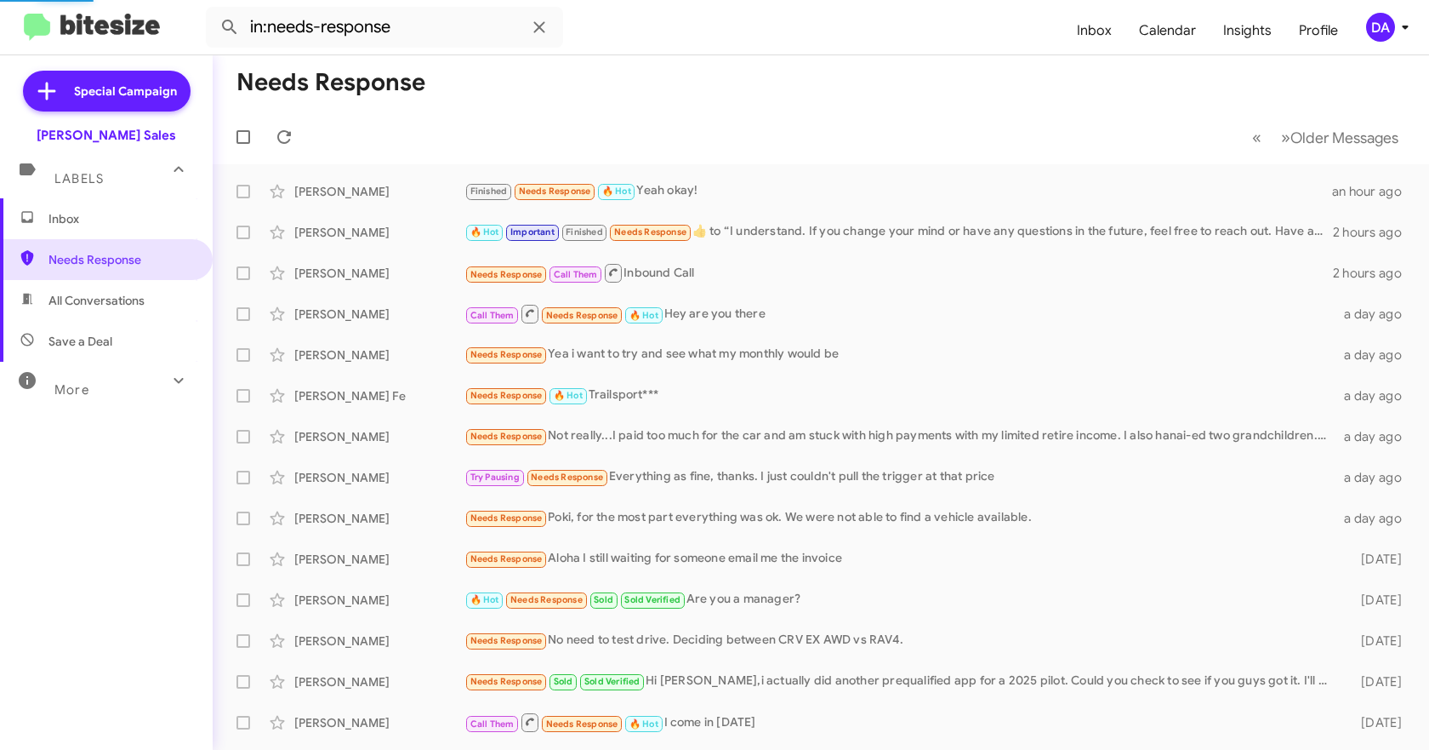
click at [72, 227] on span "Inbox" at bounding box center [106, 218] width 213 height 41
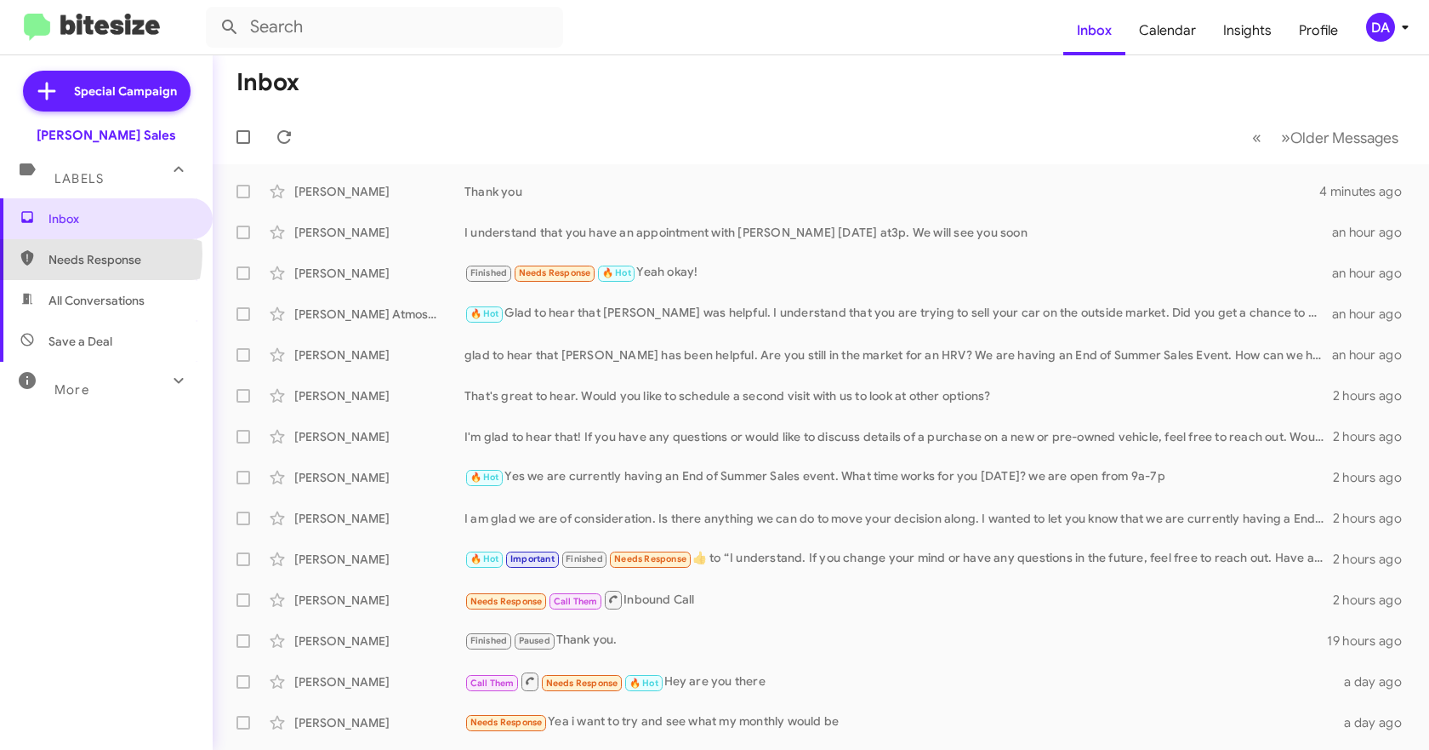
click at [76, 254] on span "Needs Response" at bounding box center [120, 259] width 145 height 17
type input "in:needs-response"
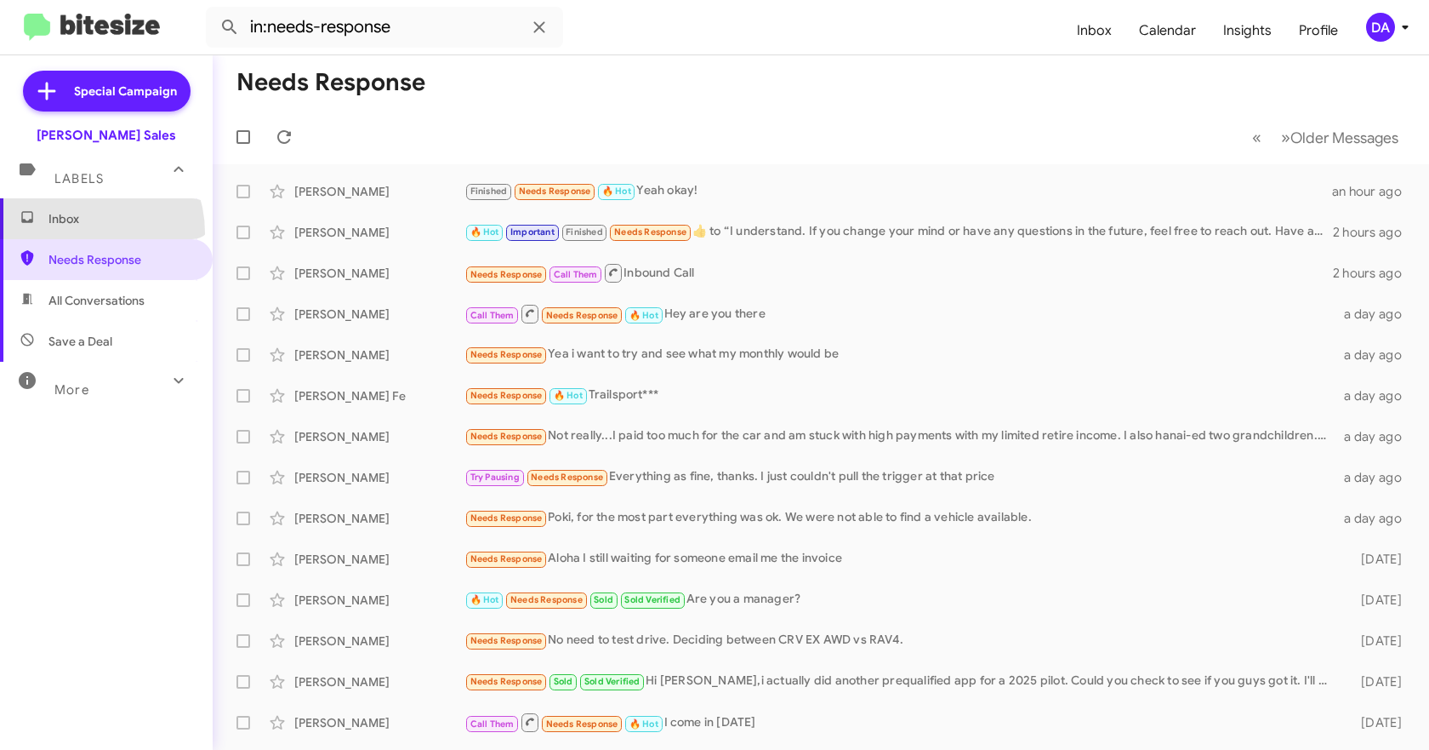
click at [75, 233] on span "Inbox" at bounding box center [106, 218] width 213 height 41
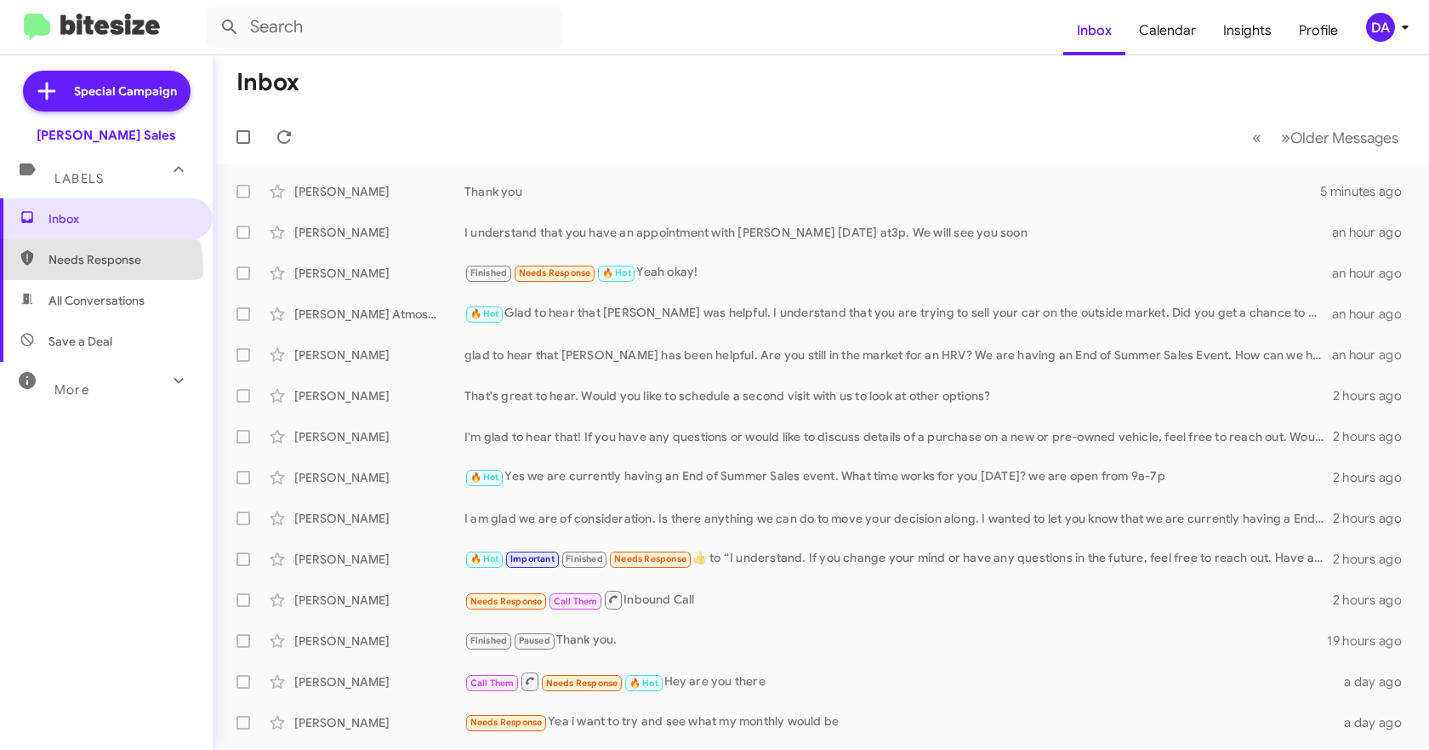
click at [68, 270] on span "Needs Response" at bounding box center [106, 259] width 213 height 41
type input "in:needs-response"
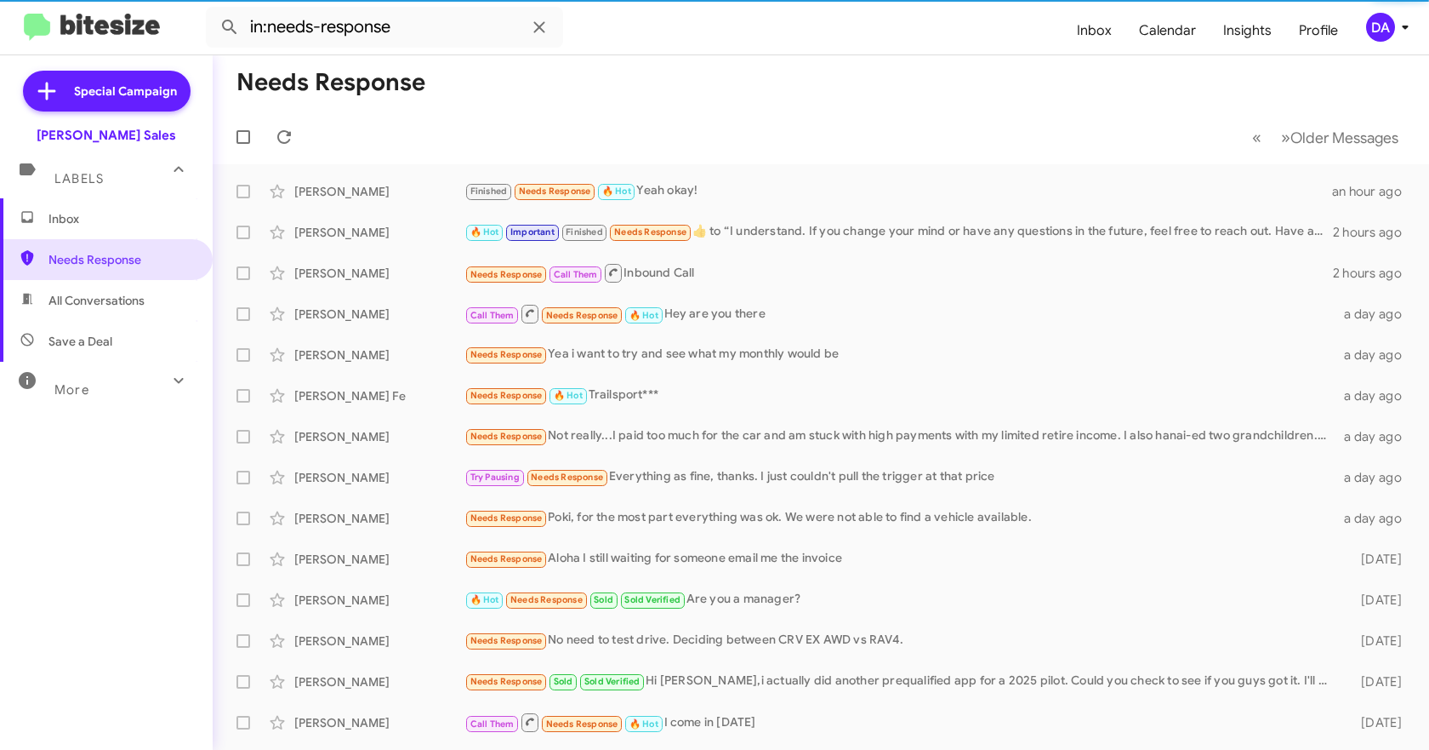
click at [68, 234] on span "Inbox" at bounding box center [106, 218] width 213 height 41
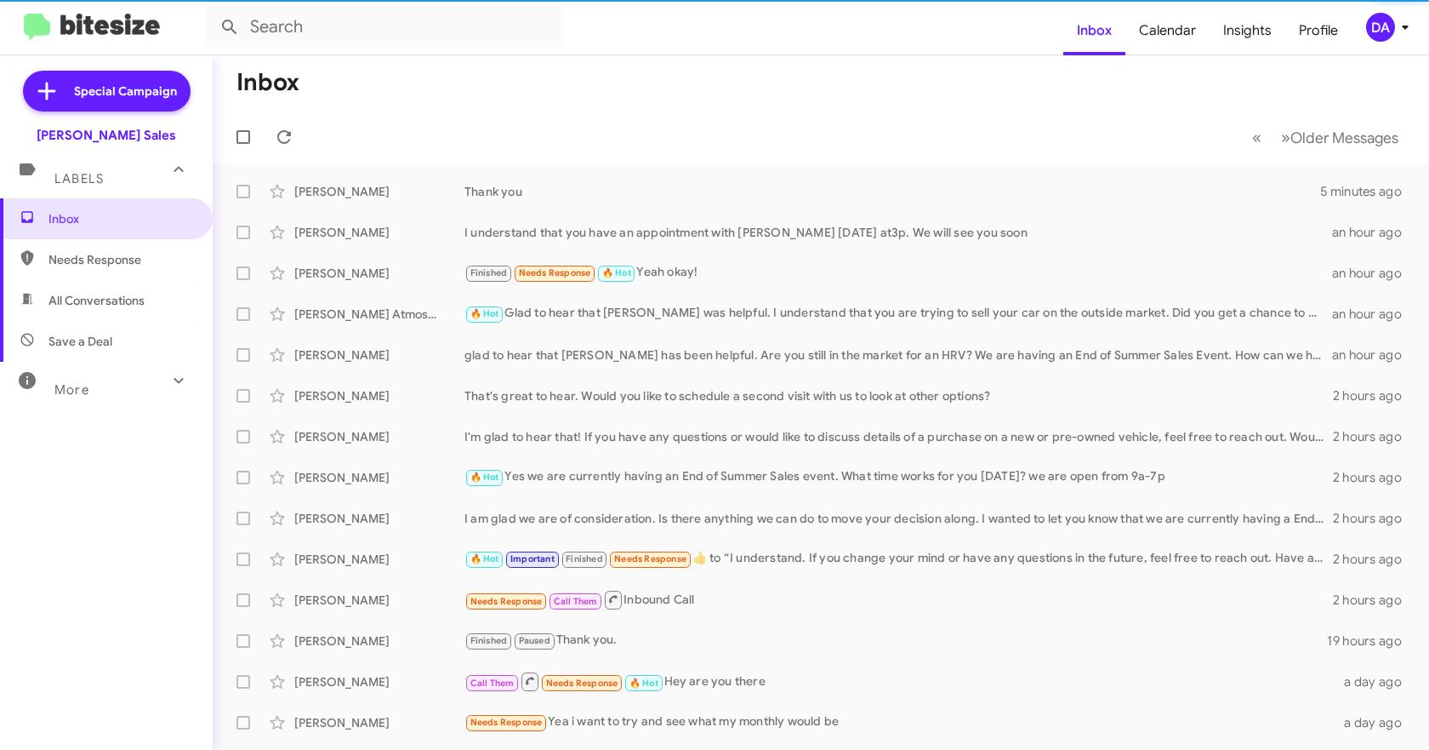
click at [75, 264] on span "Needs Response" at bounding box center [120, 259] width 145 height 17
type input "in:needs-response"
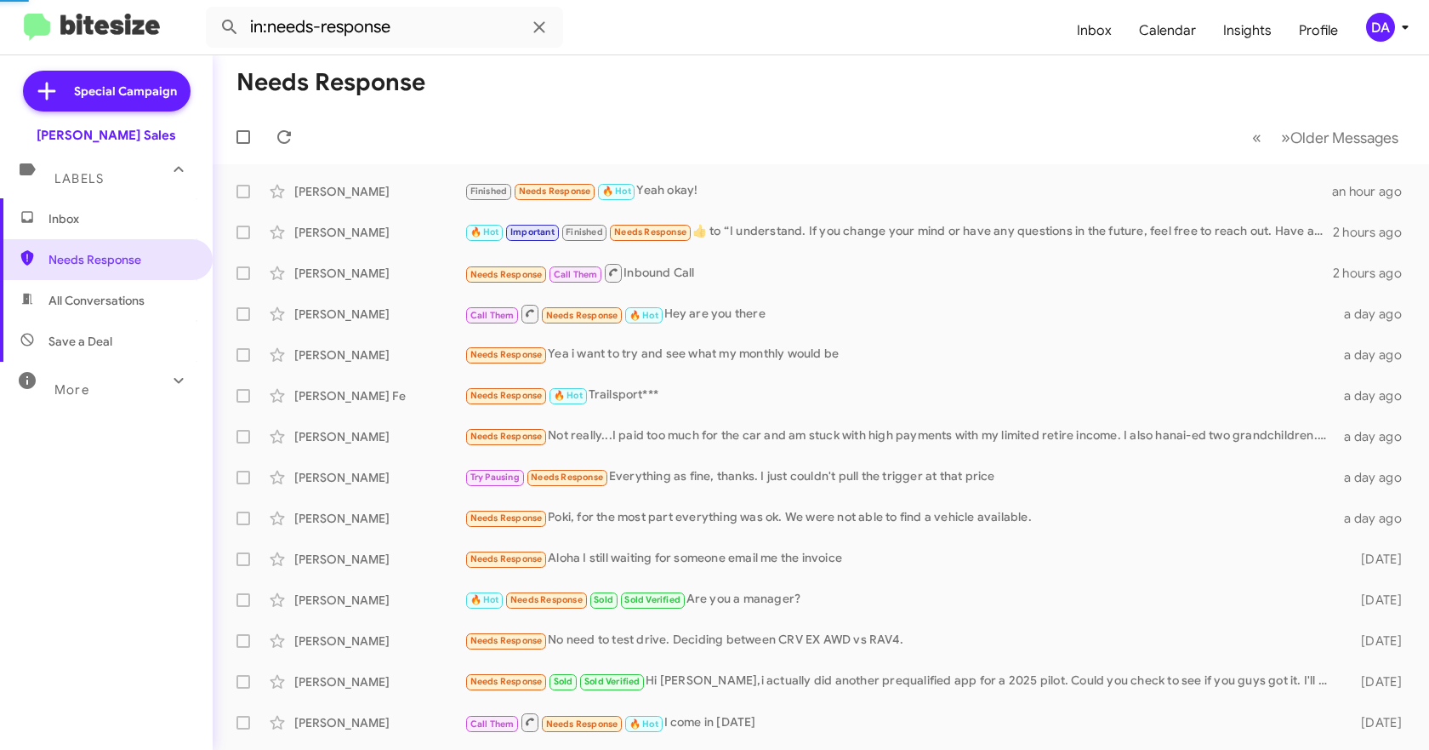
click at [75, 225] on span "Inbox" at bounding box center [120, 218] width 145 height 17
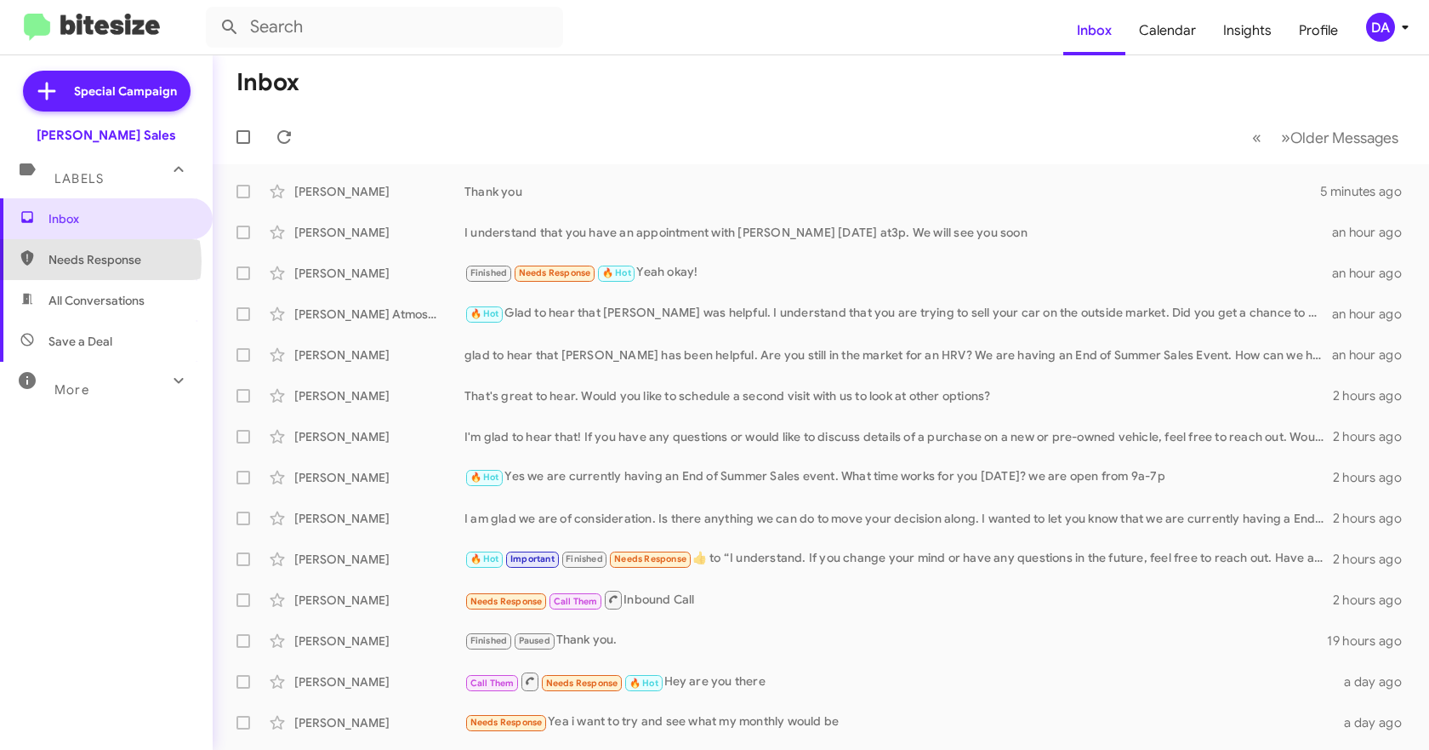
click at [83, 261] on span "Needs Response" at bounding box center [120, 259] width 145 height 17
type input "in:needs-response"
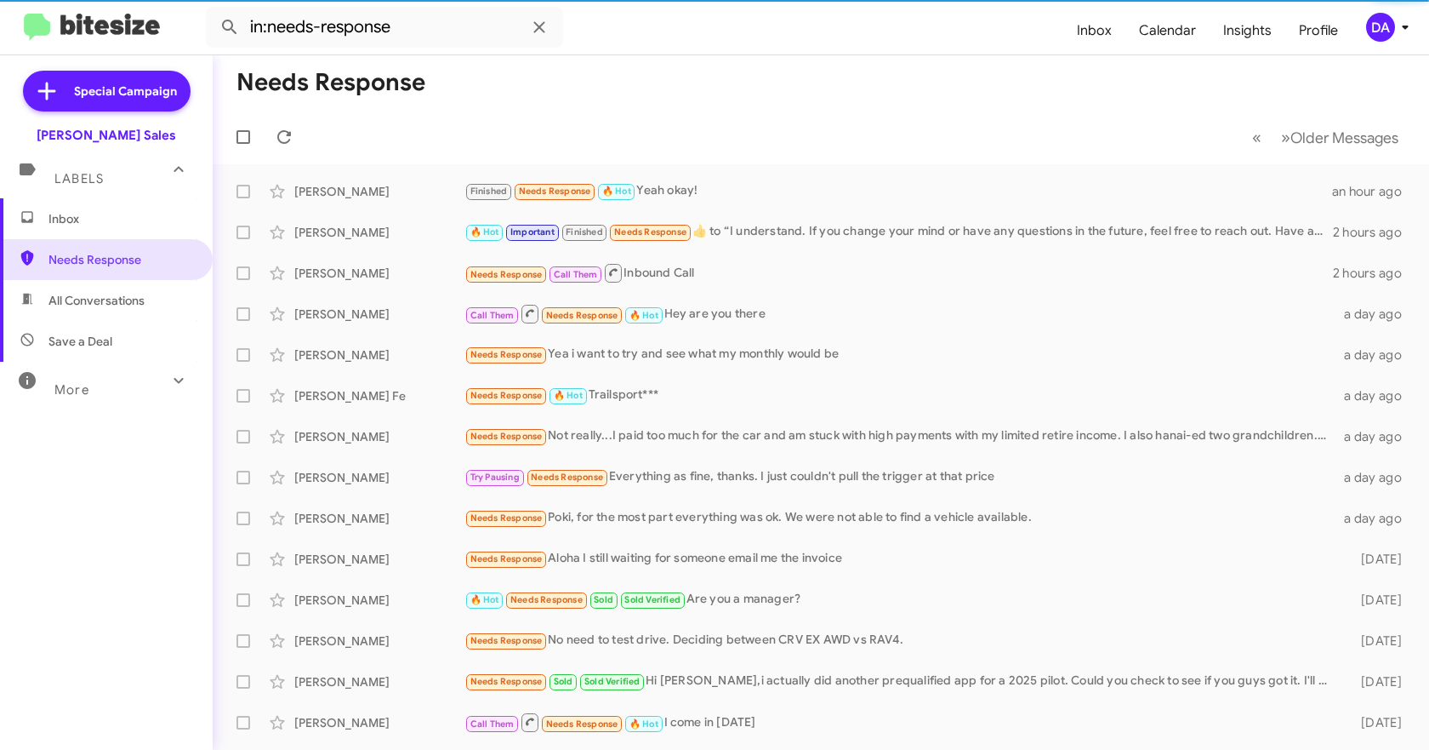
click at [82, 236] on span "Inbox" at bounding box center [106, 218] width 213 height 41
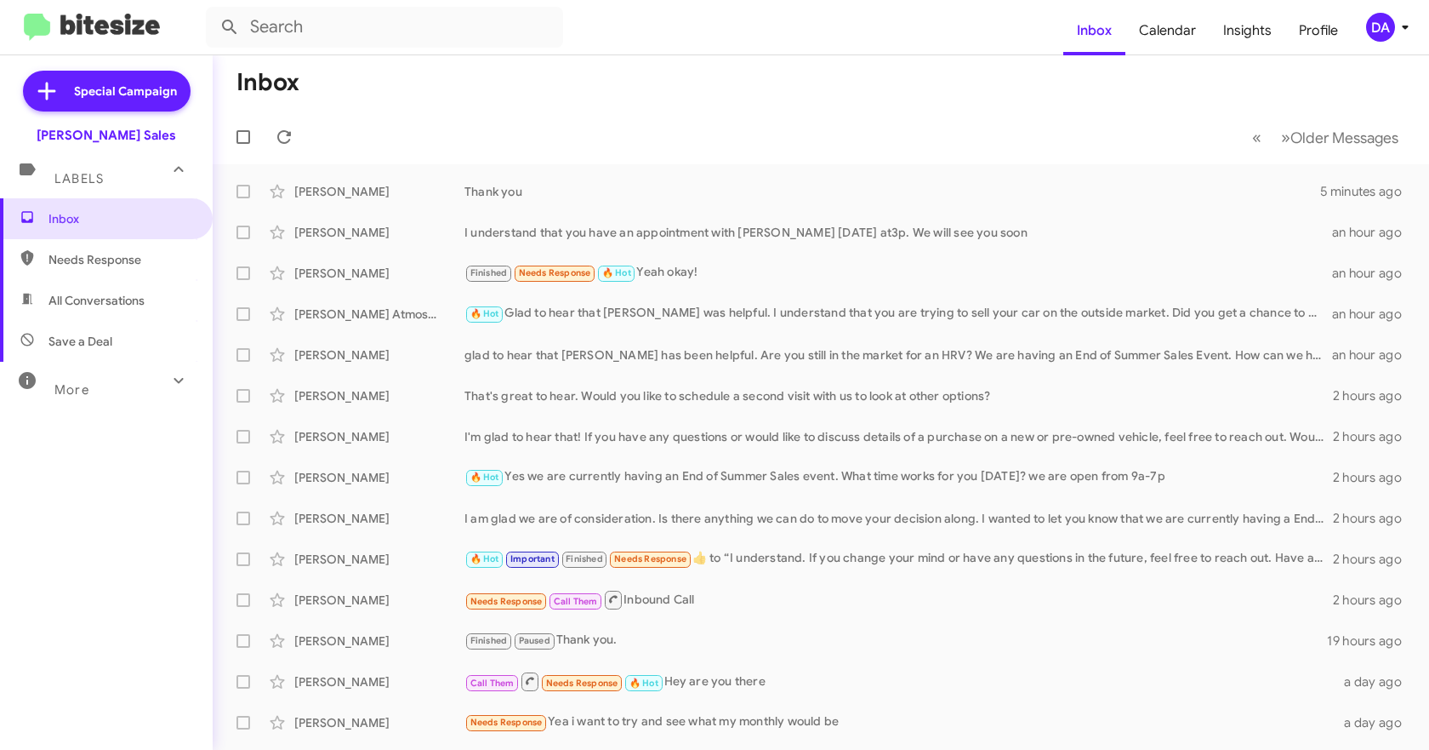
click at [90, 271] on span "Needs Response" at bounding box center [106, 259] width 213 height 41
type input "in:needs-response"
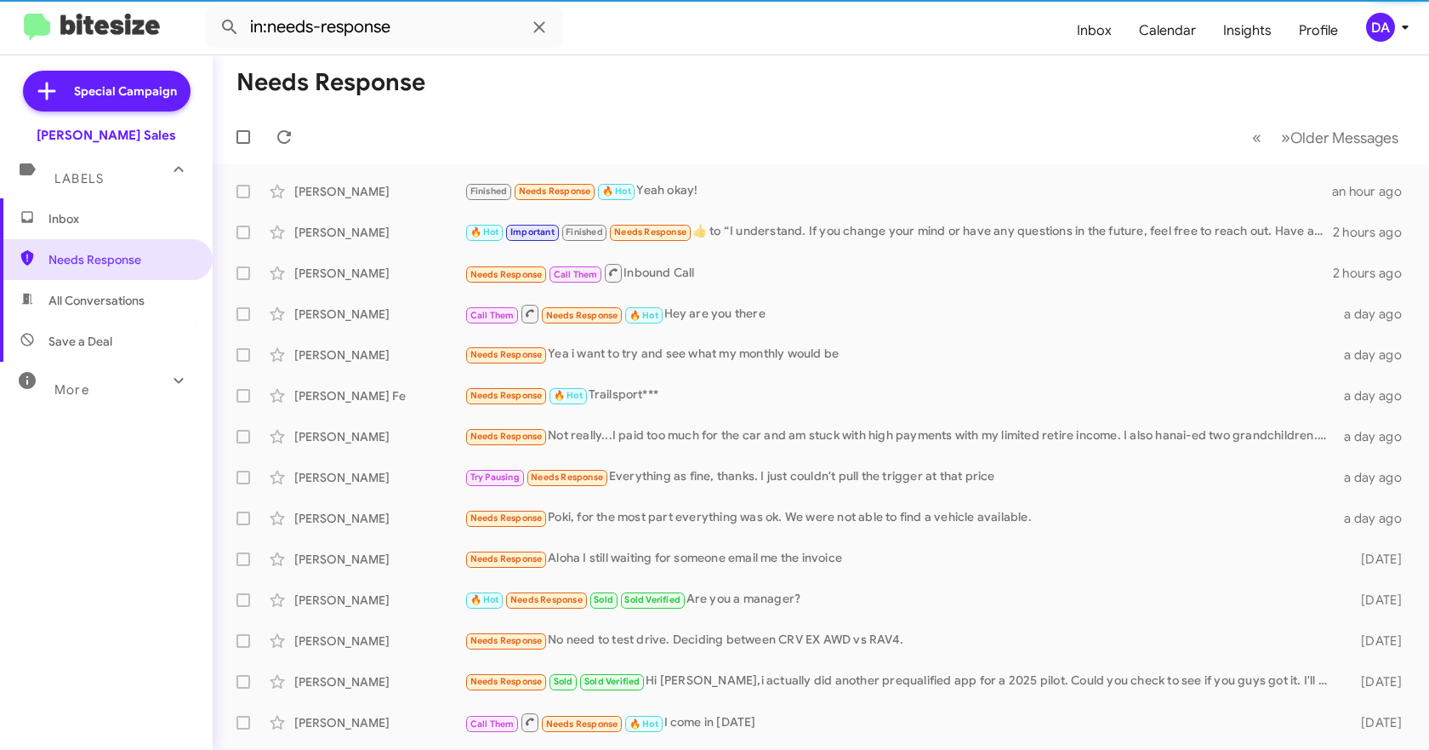
click at [84, 233] on span "Inbox" at bounding box center [106, 218] width 213 height 41
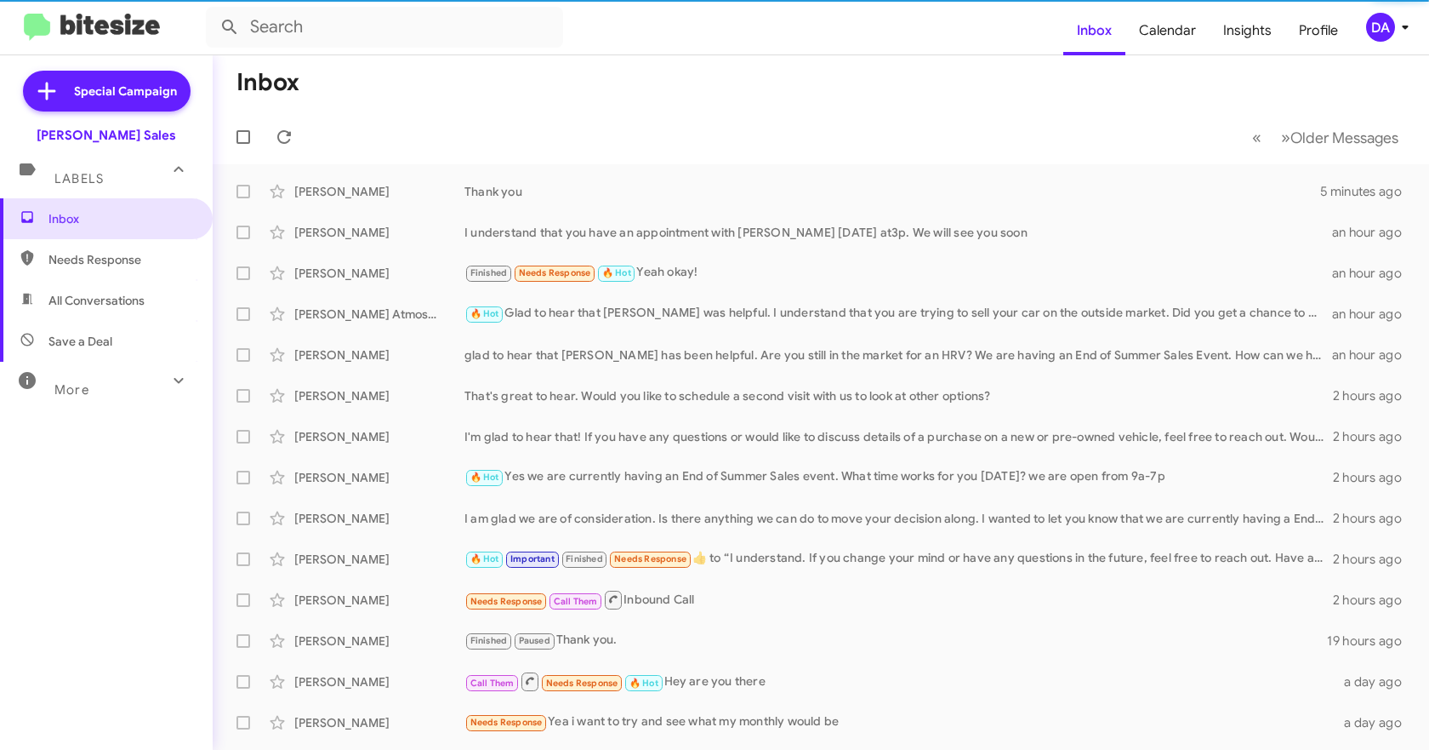
click at [84, 255] on span "Needs Response" at bounding box center [120, 259] width 145 height 17
type input "in:needs-response"
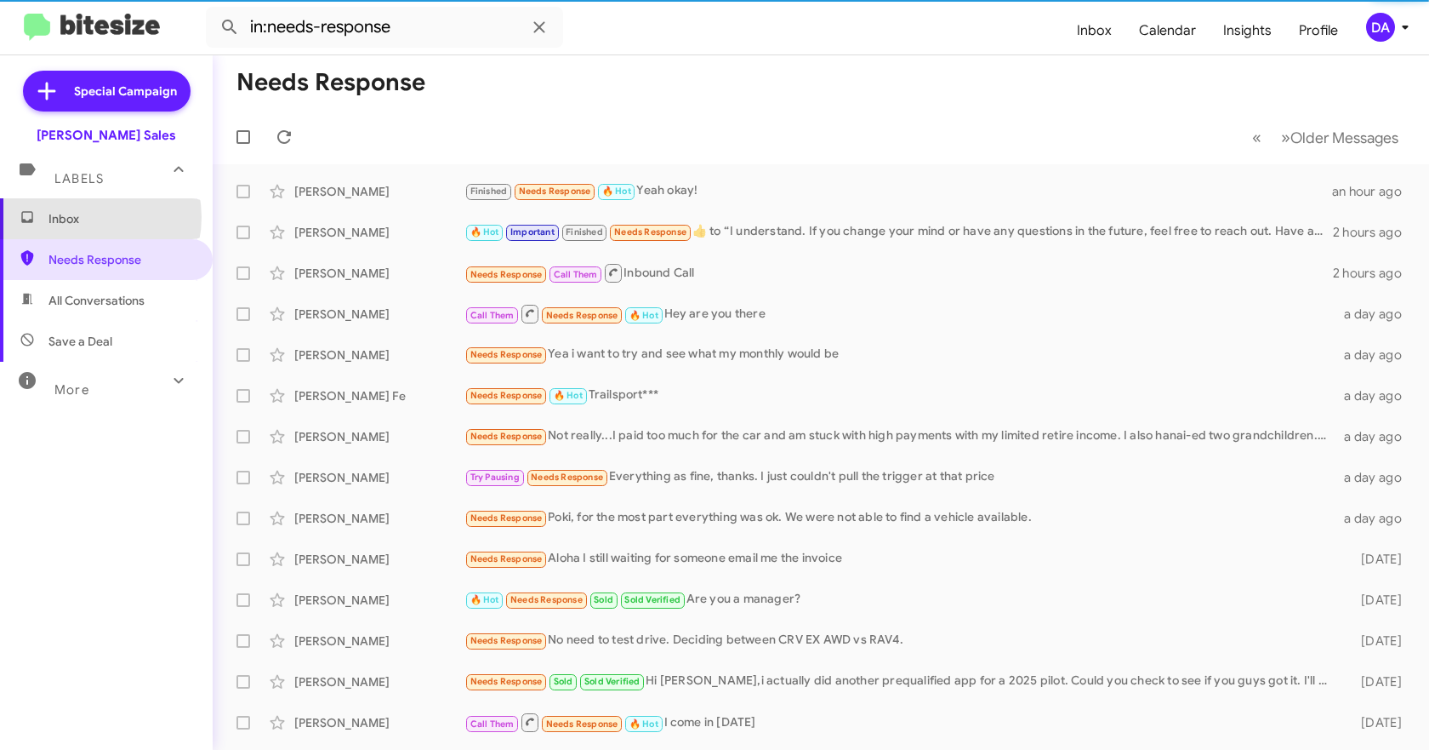
click at [83, 217] on span "Inbox" at bounding box center [120, 218] width 145 height 17
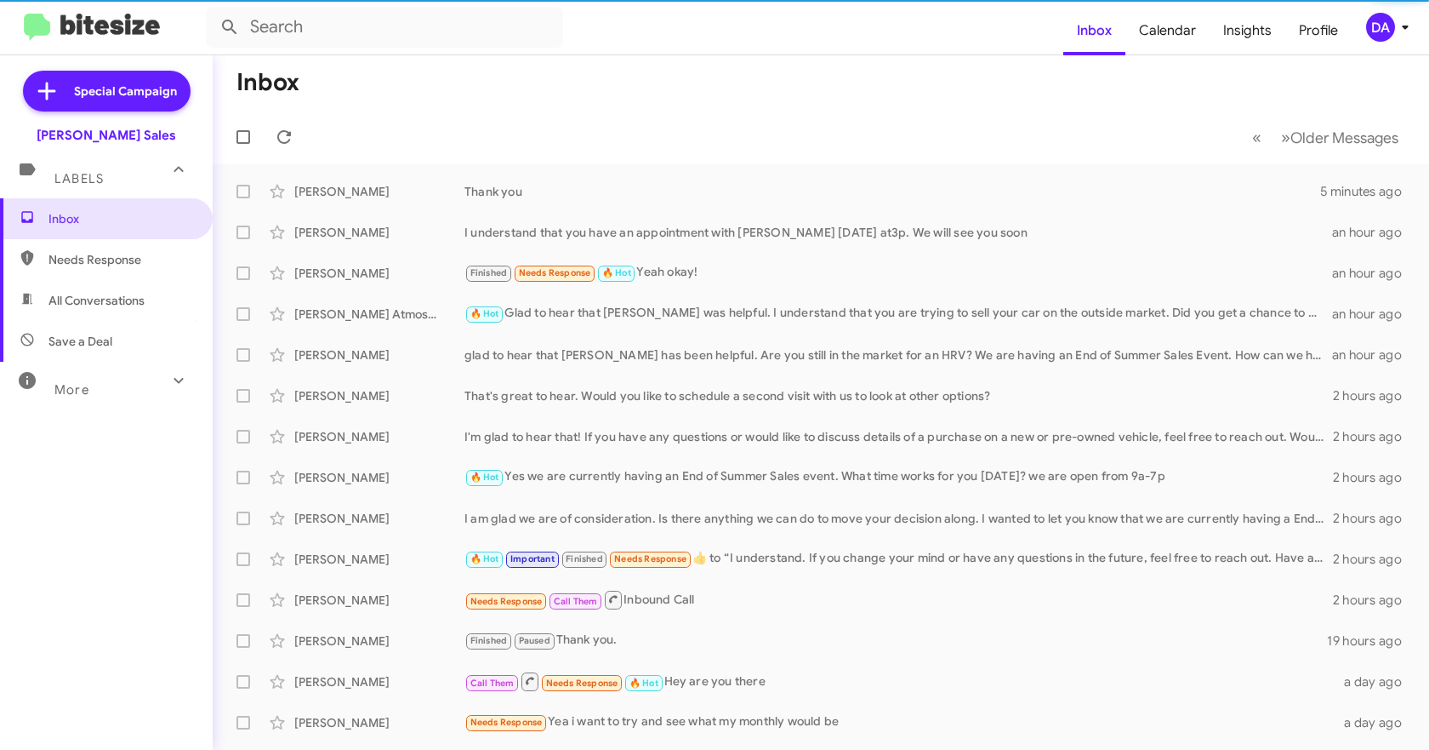
click at [85, 259] on span "Needs Response" at bounding box center [120, 259] width 145 height 17
type input "in:needs-response"
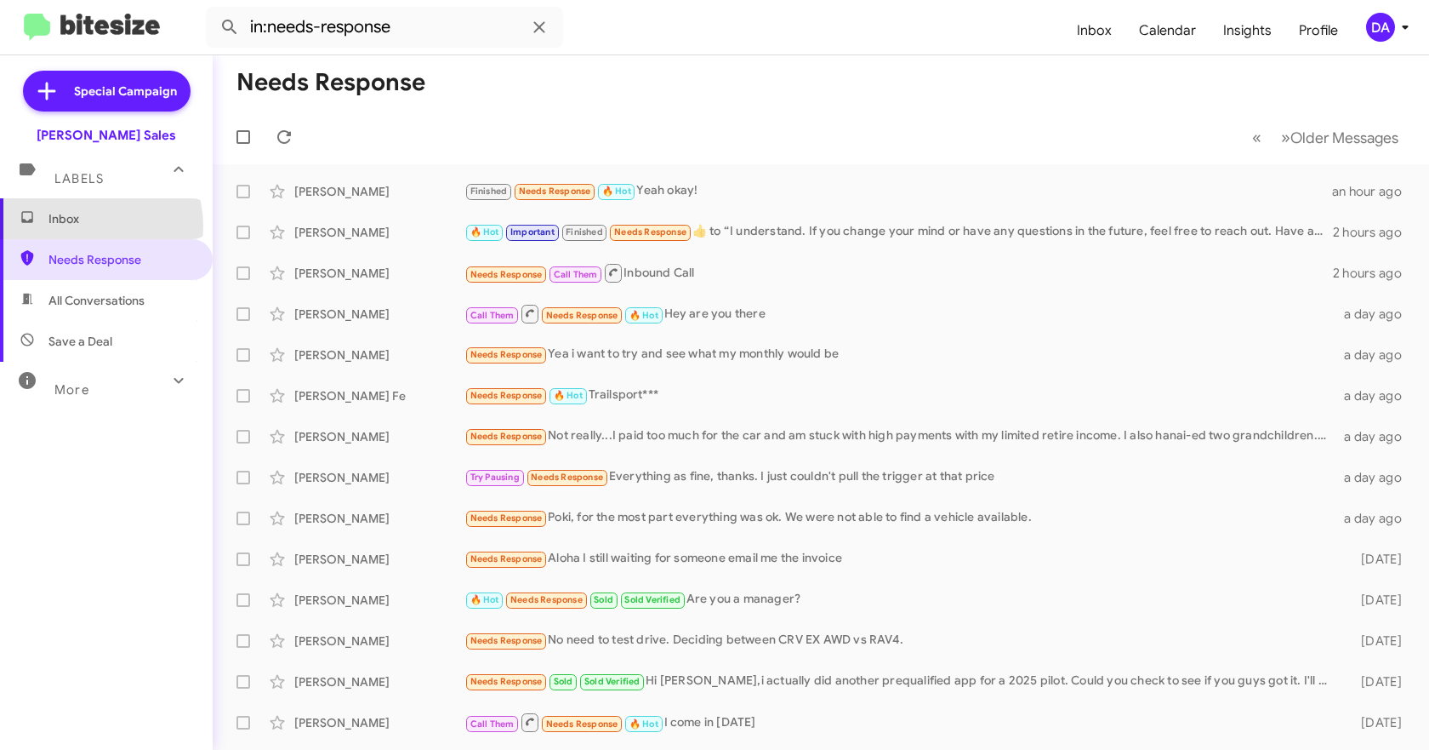
click at [82, 226] on span "Inbox" at bounding box center [120, 218] width 145 height 17
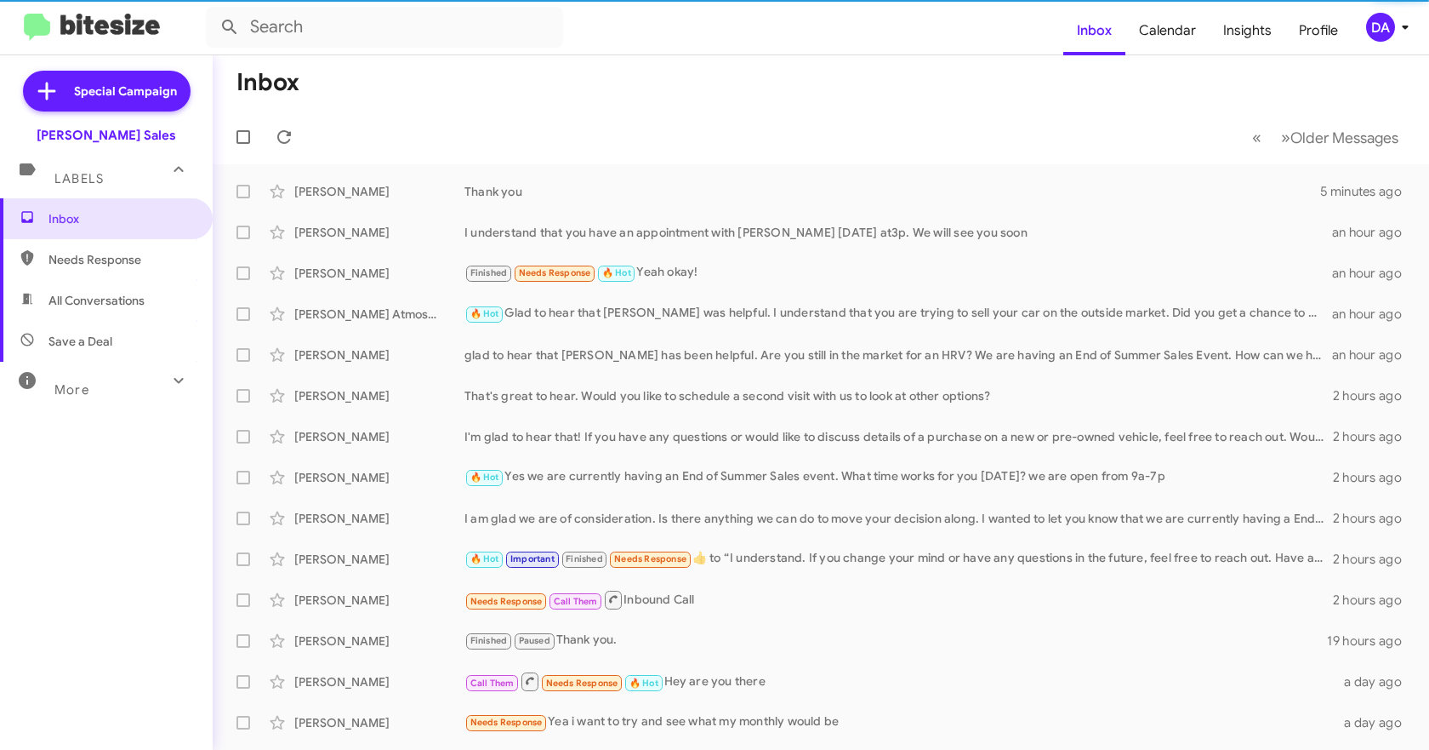
click at [77, 259] on span "Needs Response" at bounding box center [120, 259] width 145 height 17
type input "in:needs-response"
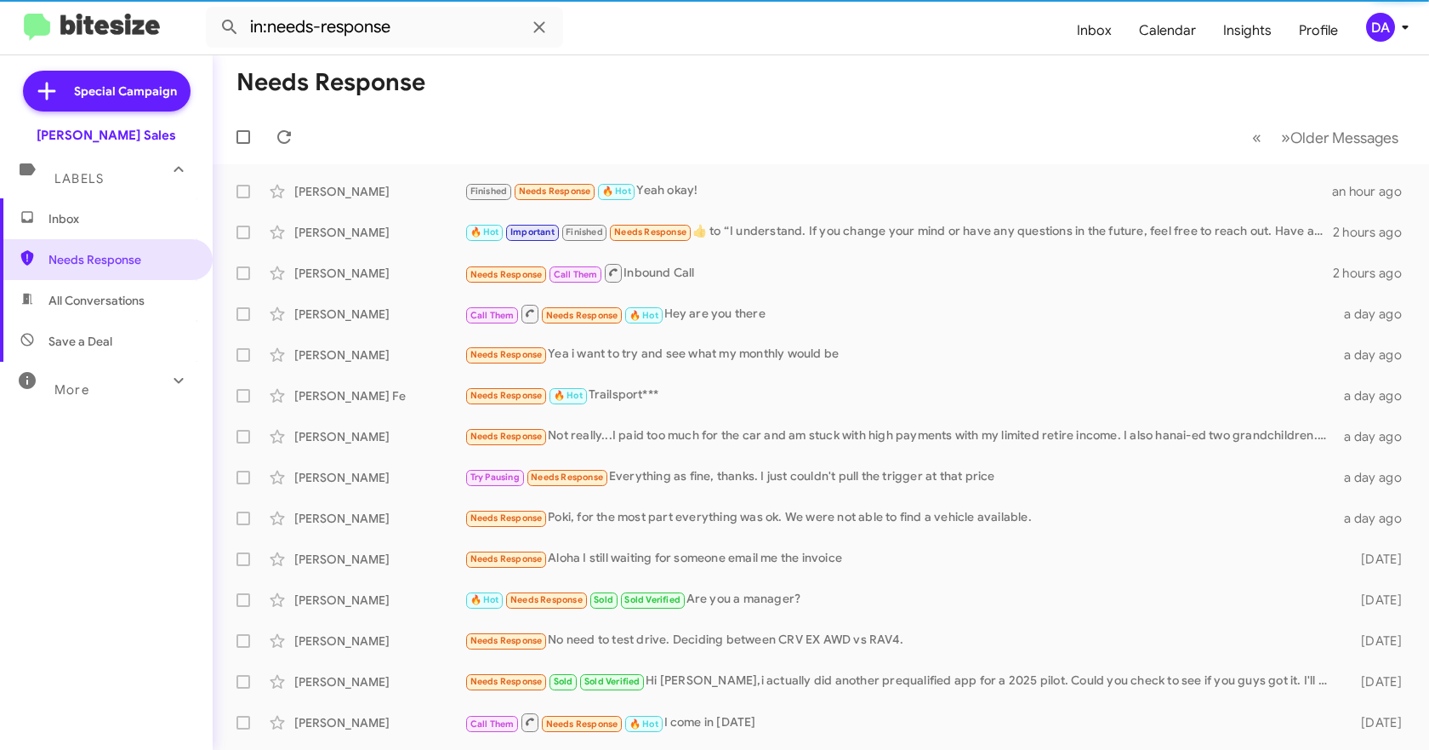
click at [77, 225] on span "Inbox" at bounding box center [120, 218] width 145 height 17
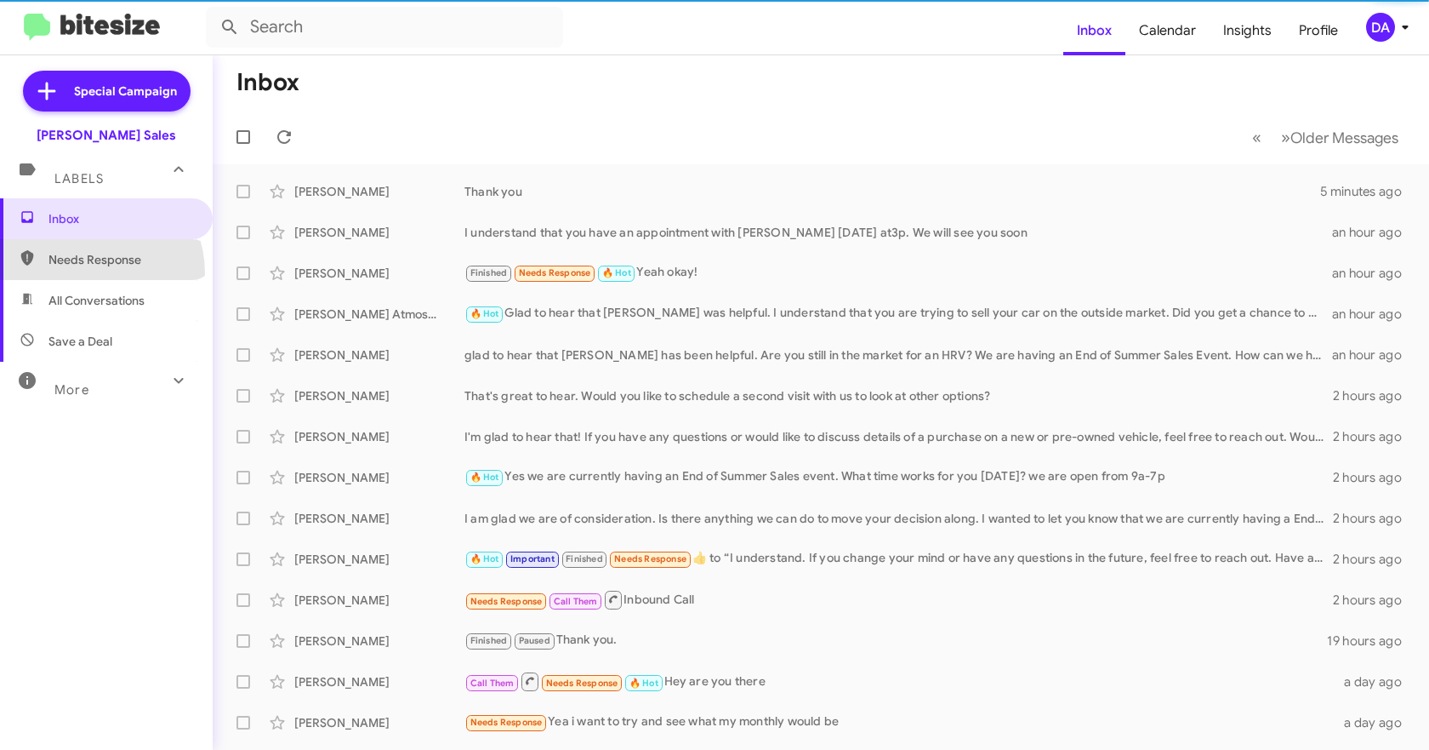
click at [86, 273] on span "Needs Response" at bounding box center [106, 259] width 213 height 41
type input "in:needs-response"
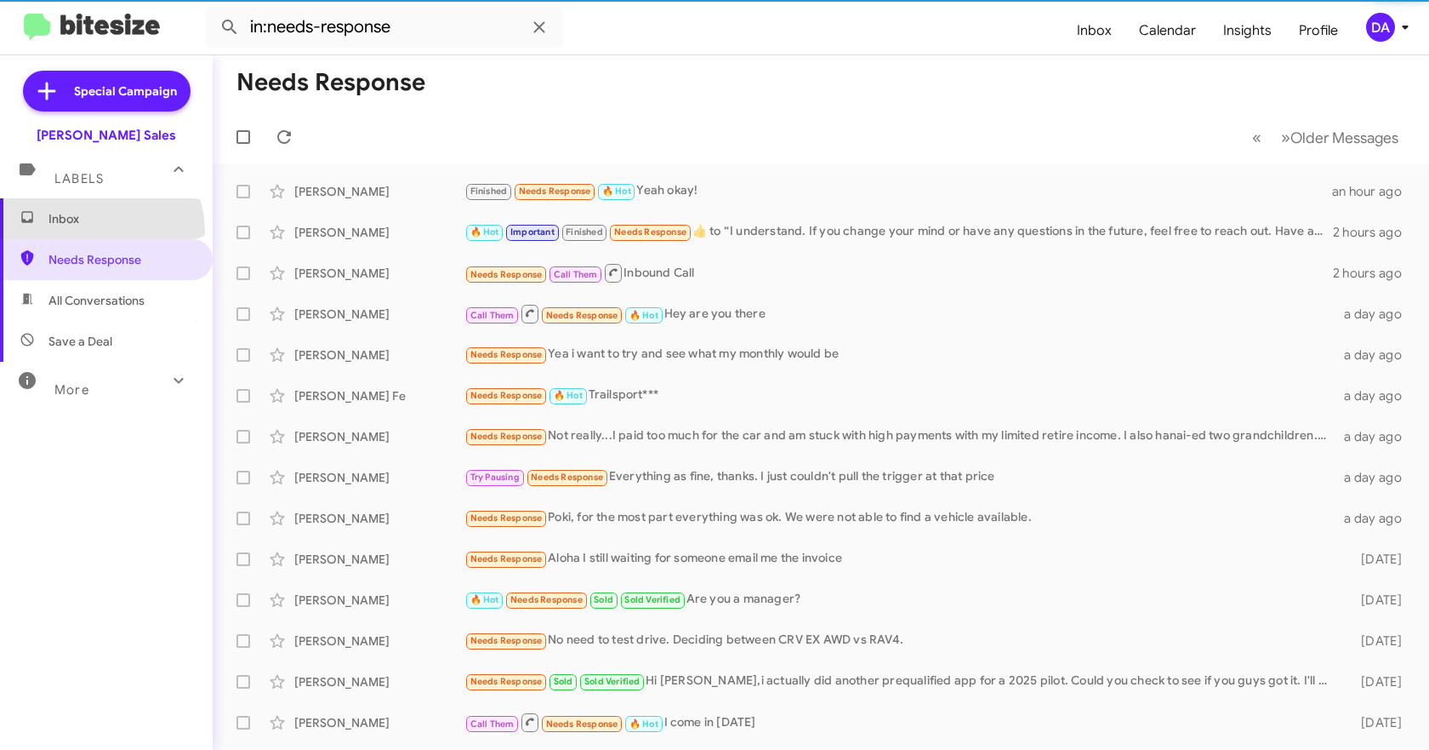
click at [85, 232] on span "Inbox" at bounding box center [106, 218] width 213 height 41
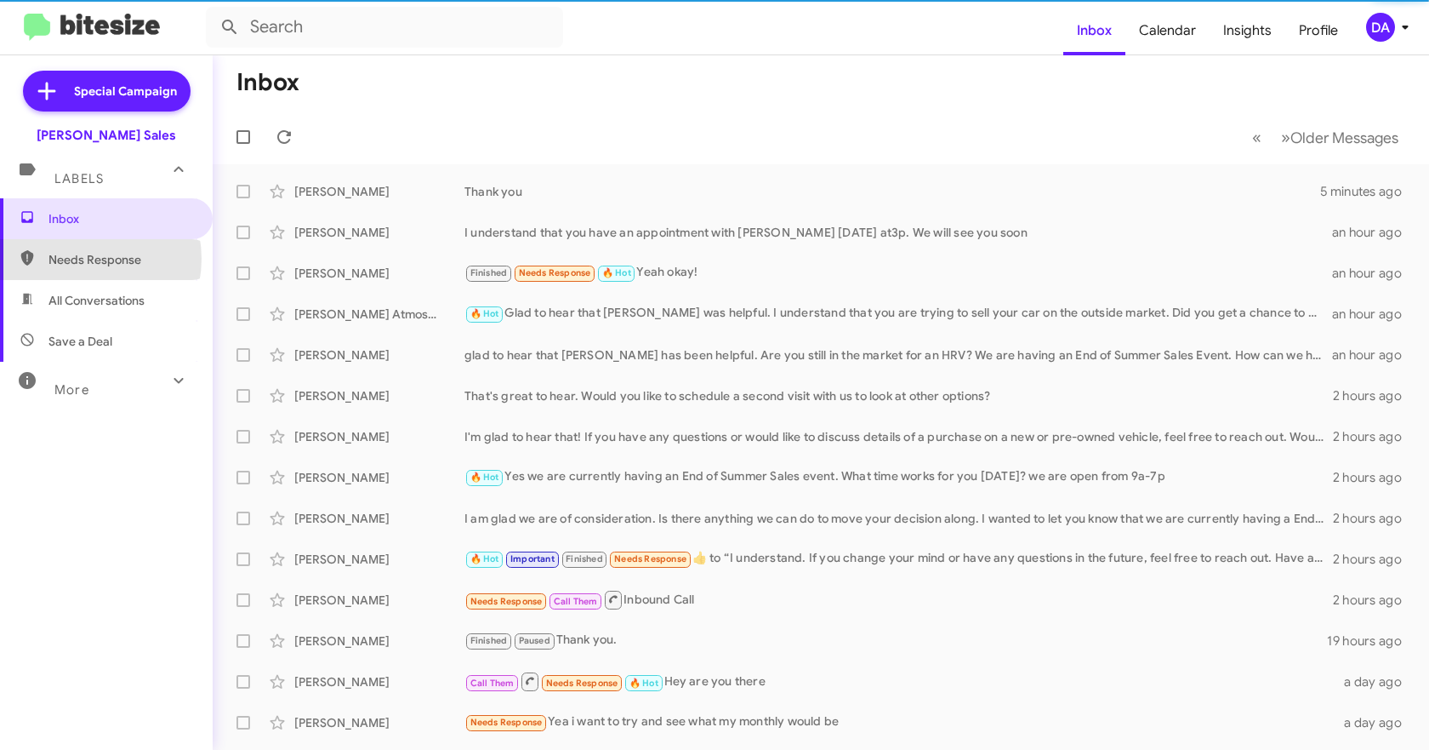
click at [79, 259] on span "Needs Response" at bounding box center [120, 259] width 145 height 17
type input "in:needs-response"
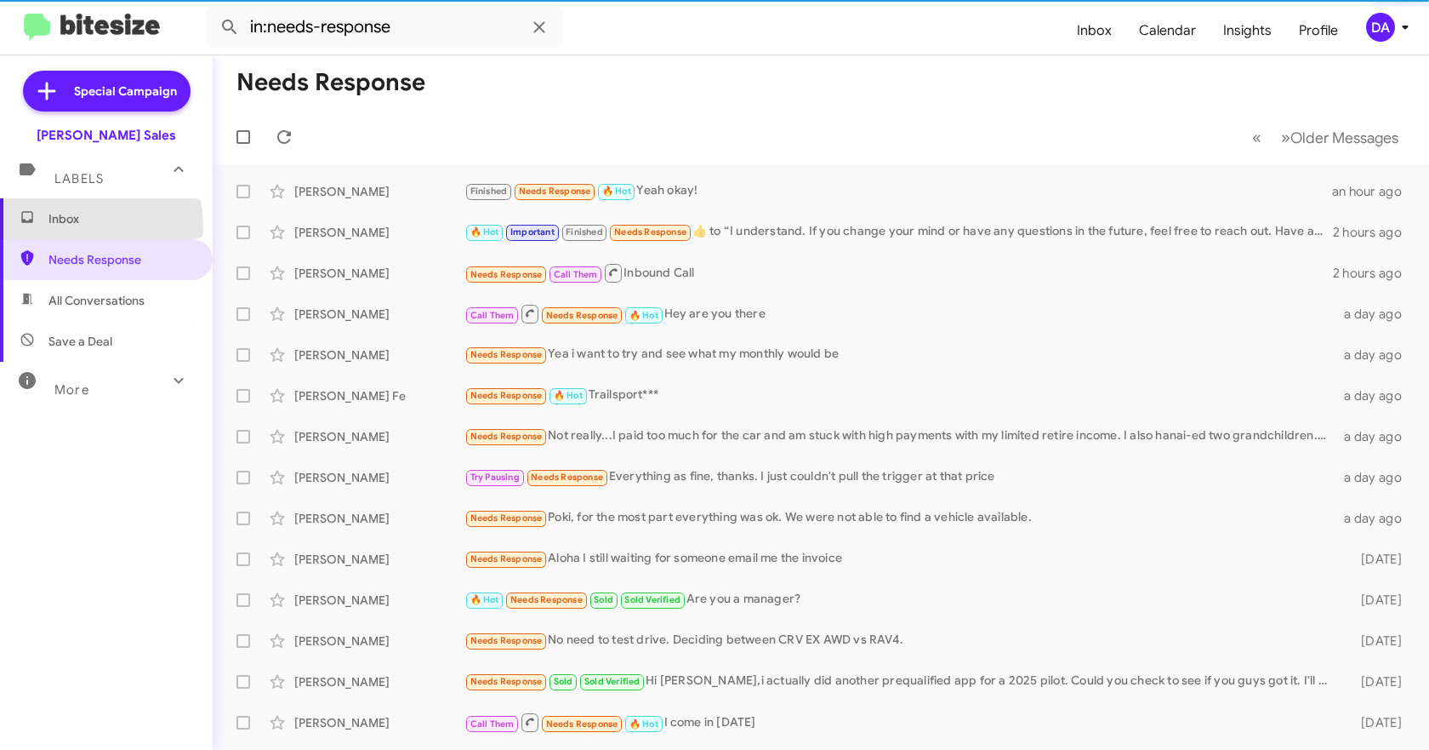
click at [77, 226] on span "Inbox" at bounding box center [120, 218] width 145 height 17
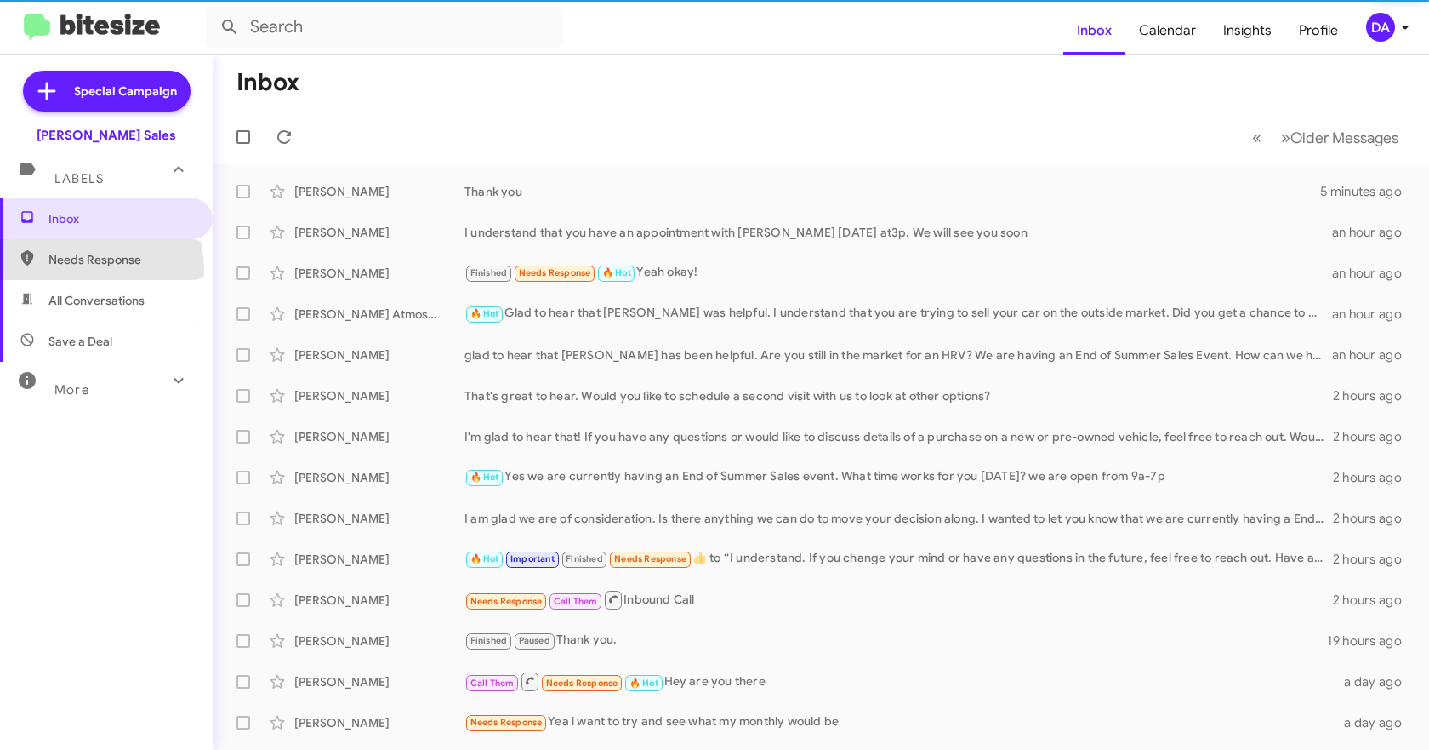
click at [88, 270] on span "Needs Response" at bounding box center [106, 259] width 213 height 41
type input "in:needs-response"
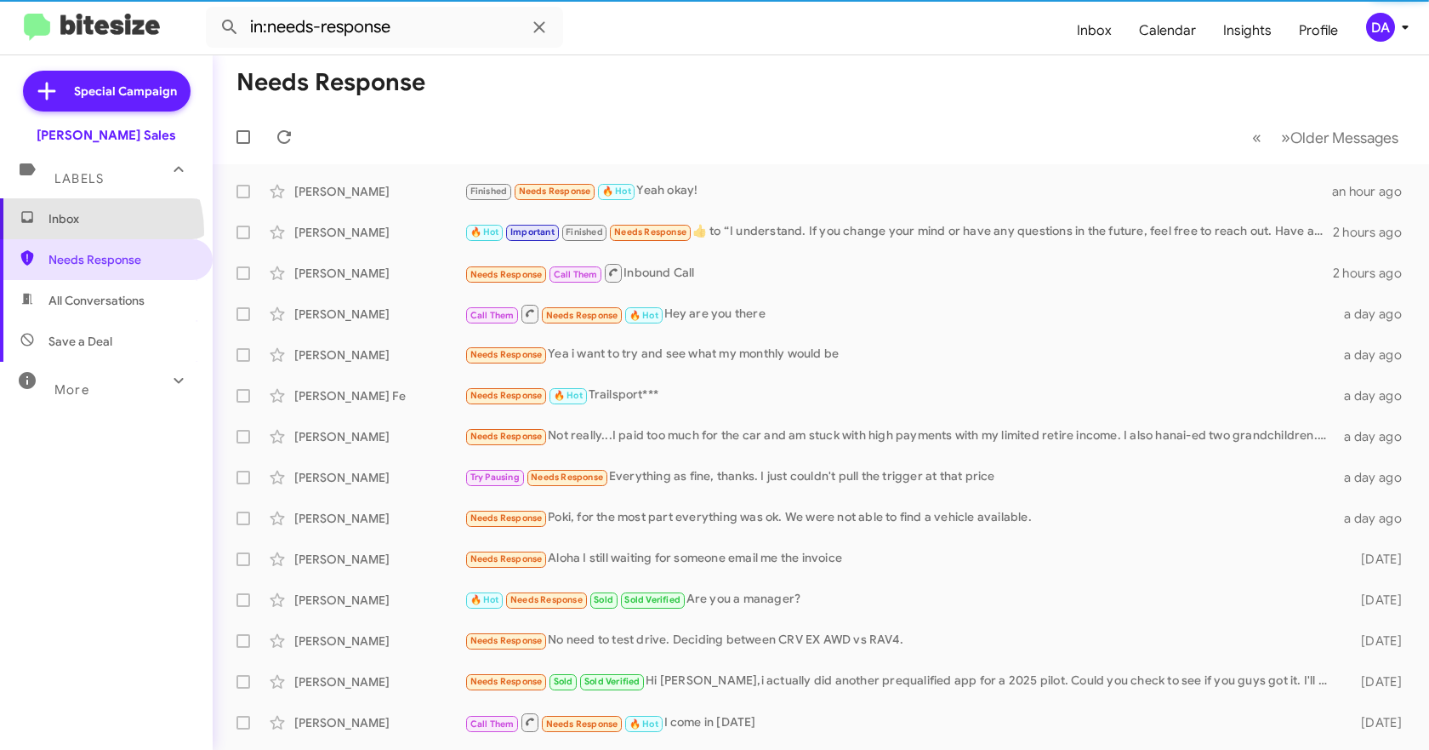
click at [82, 231] on span "Inbox" at bounding box center [106, 218] width 213 height 41
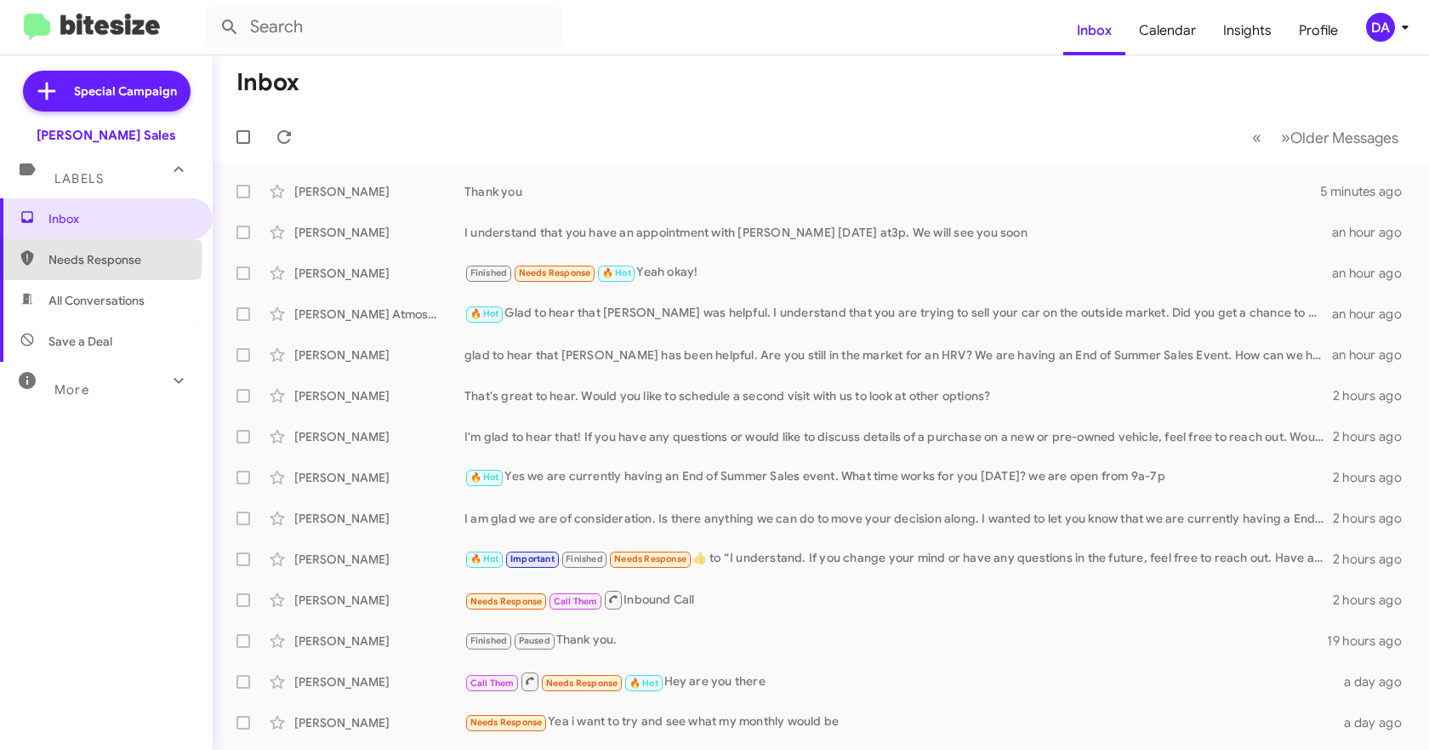
click at [74, 256] on span "Needs Response" at bounding box center [120, 259] width 145 height 17
type input "in:needs-response"
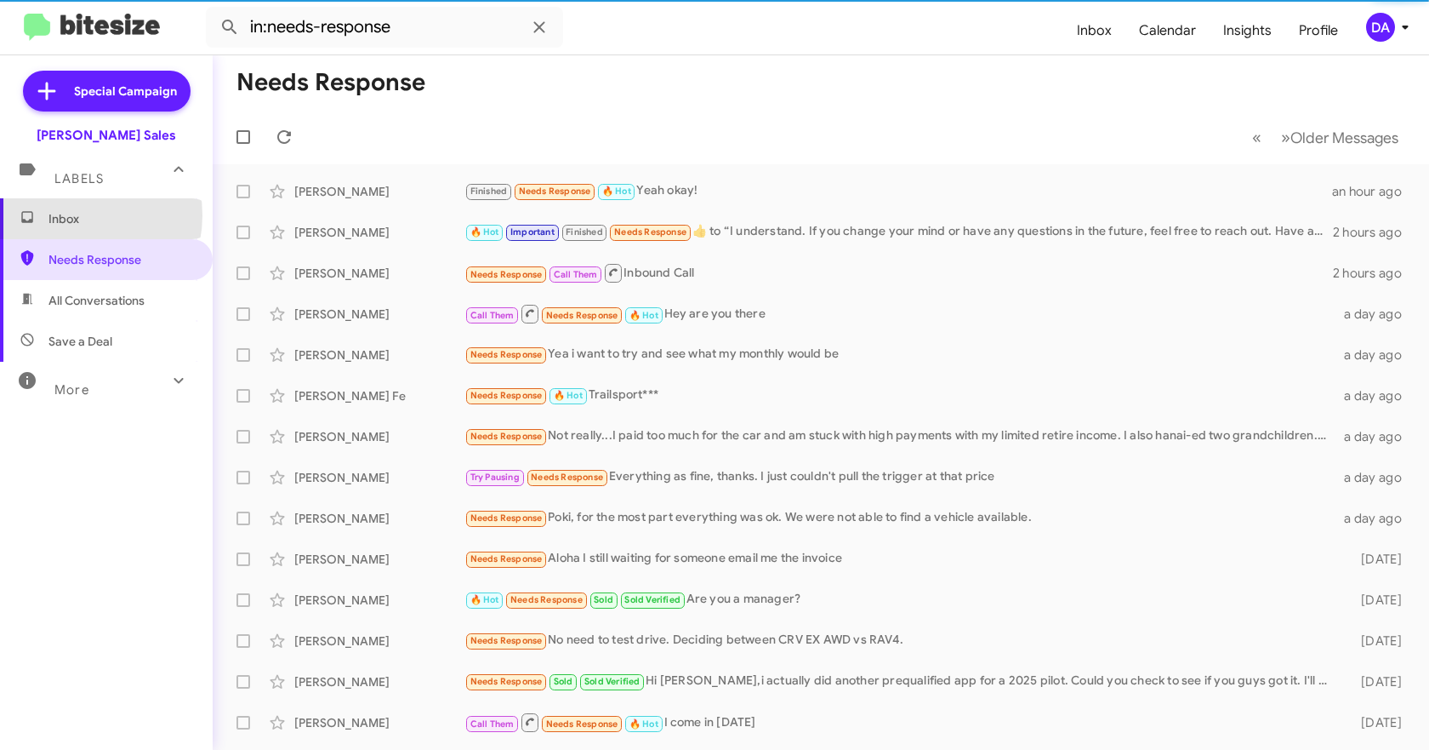
click at [72, 215] on span "Inbox" at bounding box center [120, 218] width 145 height 17
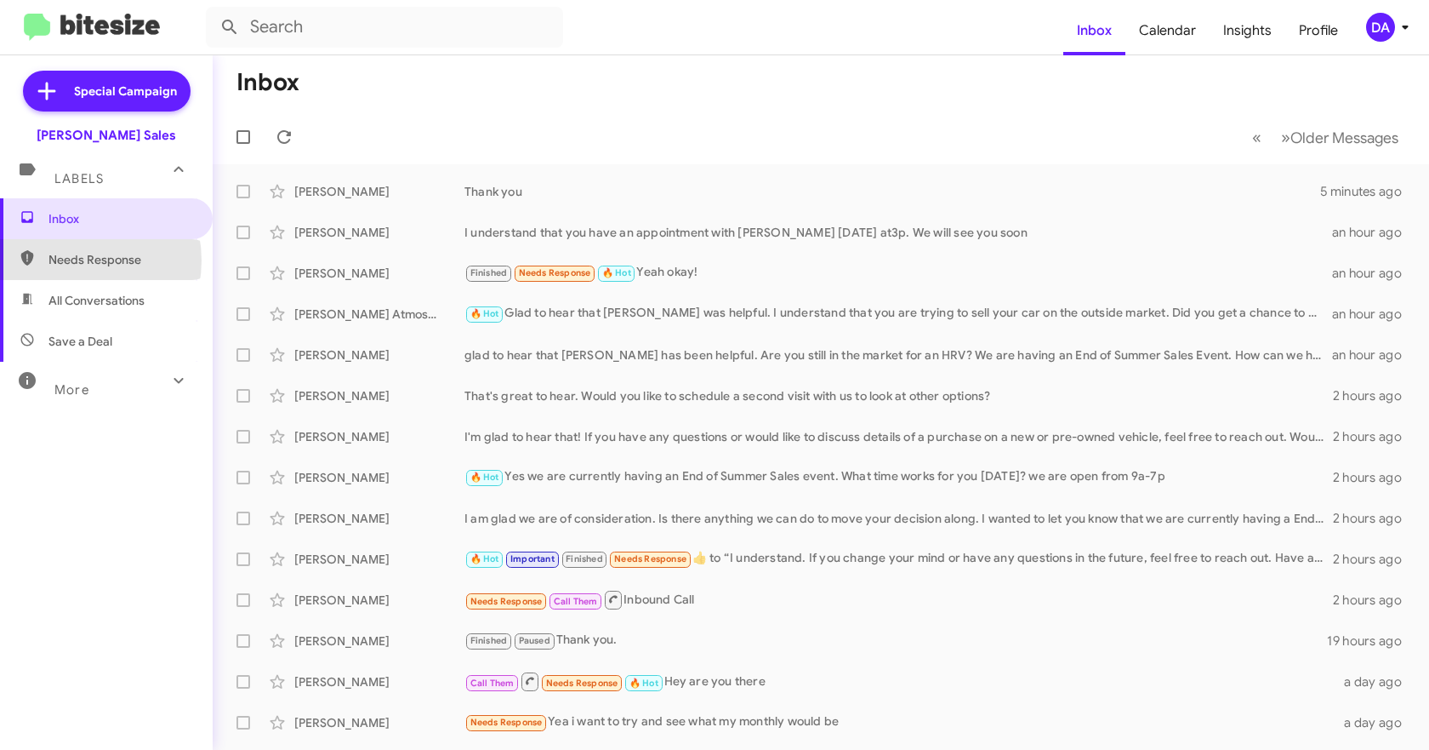
click at [71, 260] on span "Needs Response" at bounding box center [120, 259] width 145 height 17
type input "in:needs-response"
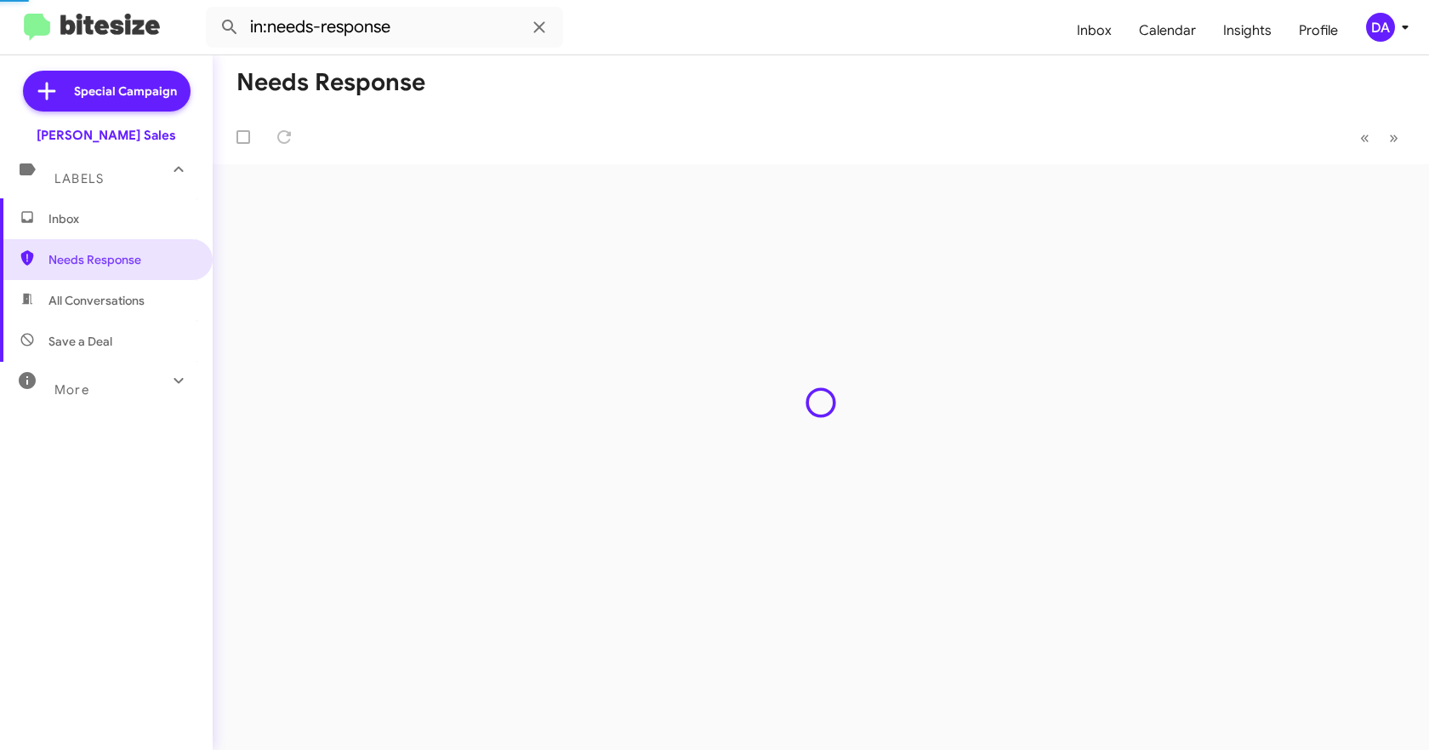
click at [71, 222] on span "Inbox" at bounding box center [120, 218] width 145 height 17
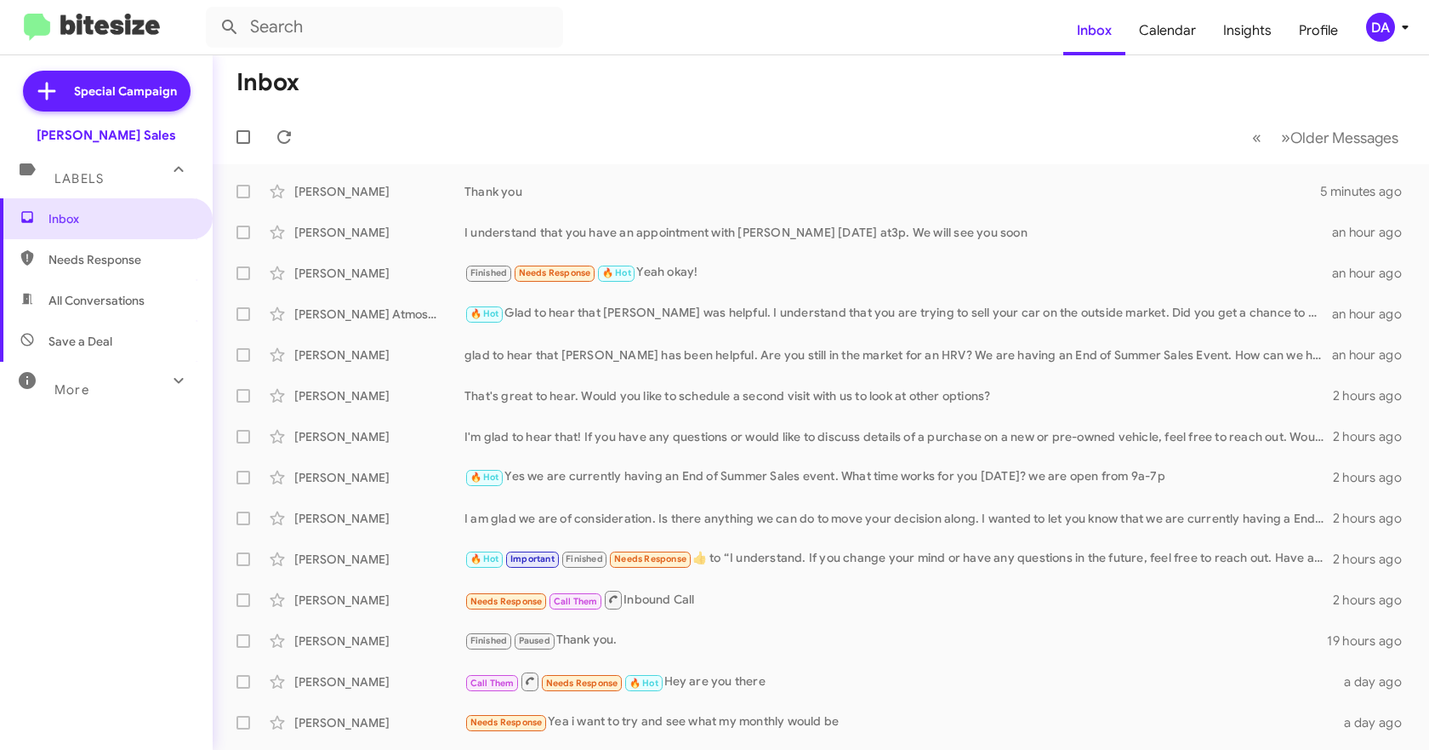
click at [70, 251] on span "Needs Response" at bounding box center [120, 259] width 145 height 17
type input "in:needs-response"
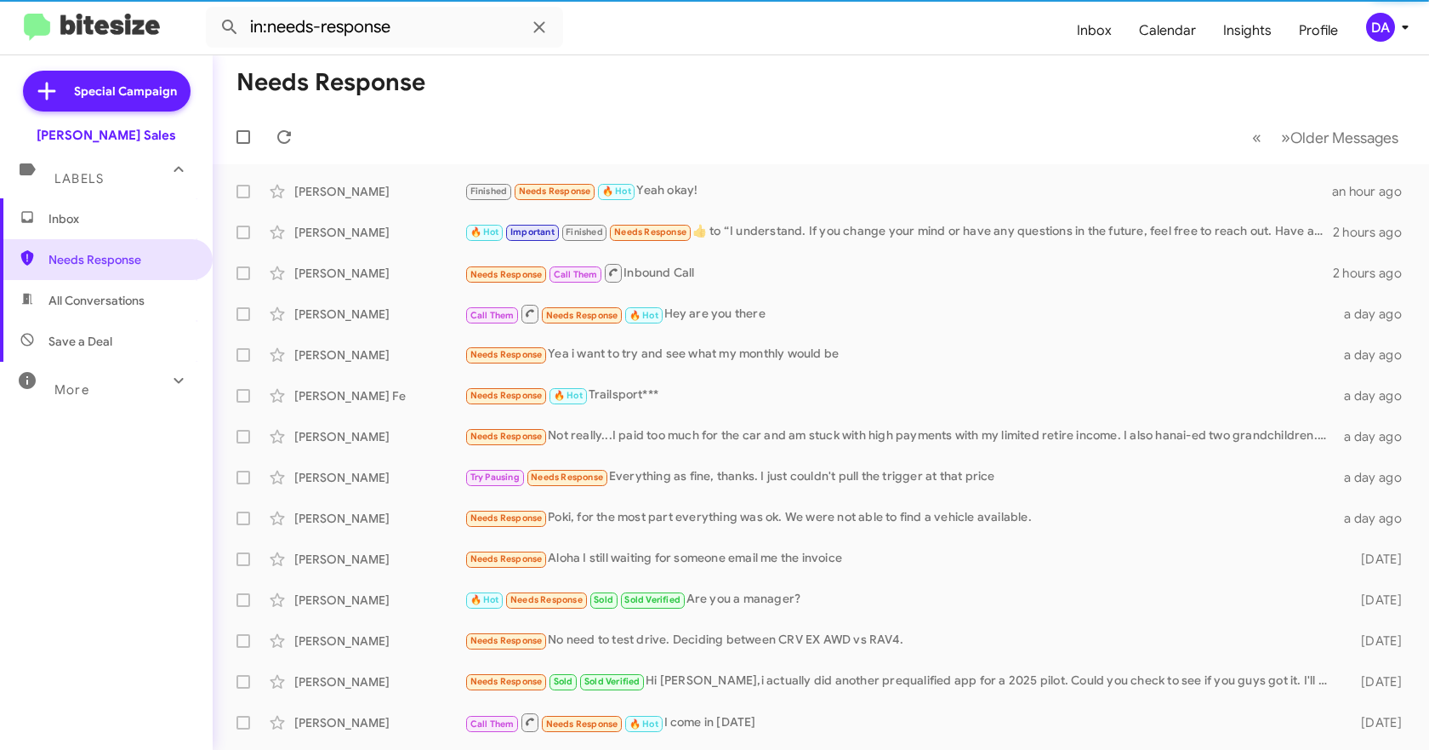
click at [68, 225] on span "Inbox" at bounding box center [120, 218] width 145 height 17
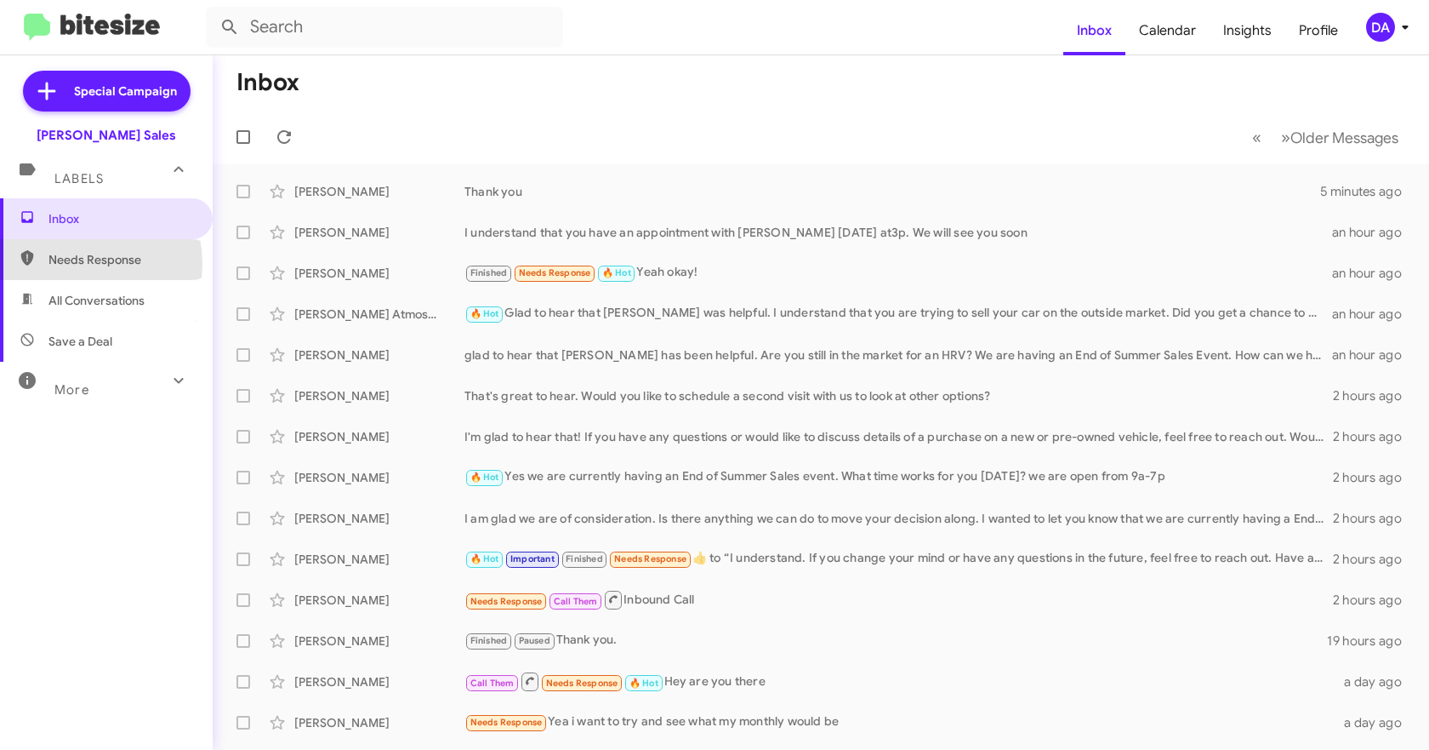
click at [68, 264] on span "Needs Response" at bounding box center [120, 259] width 145 height 17
type input "in:needs-response"
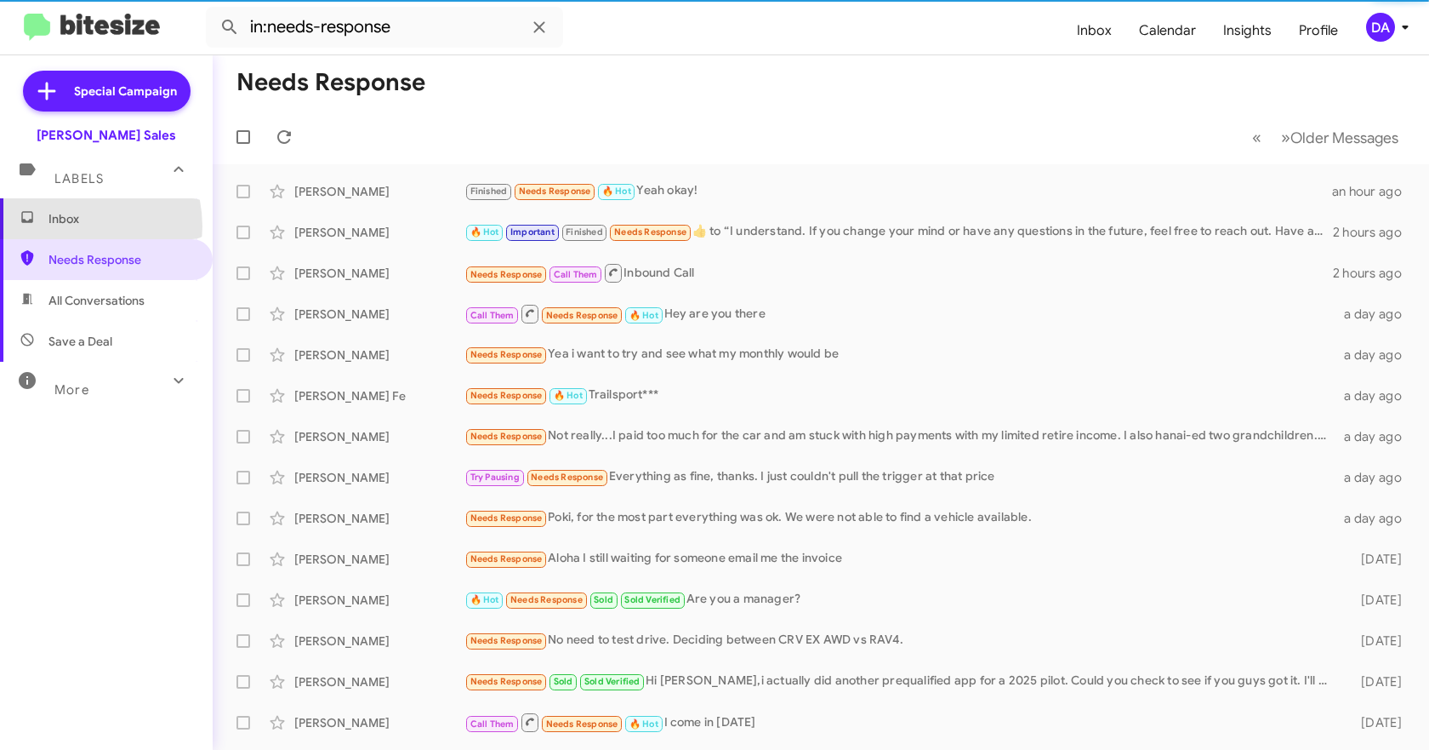
click at [67, 226] on span "Inbox" at bounding box center [120, 218] width 145 height 17
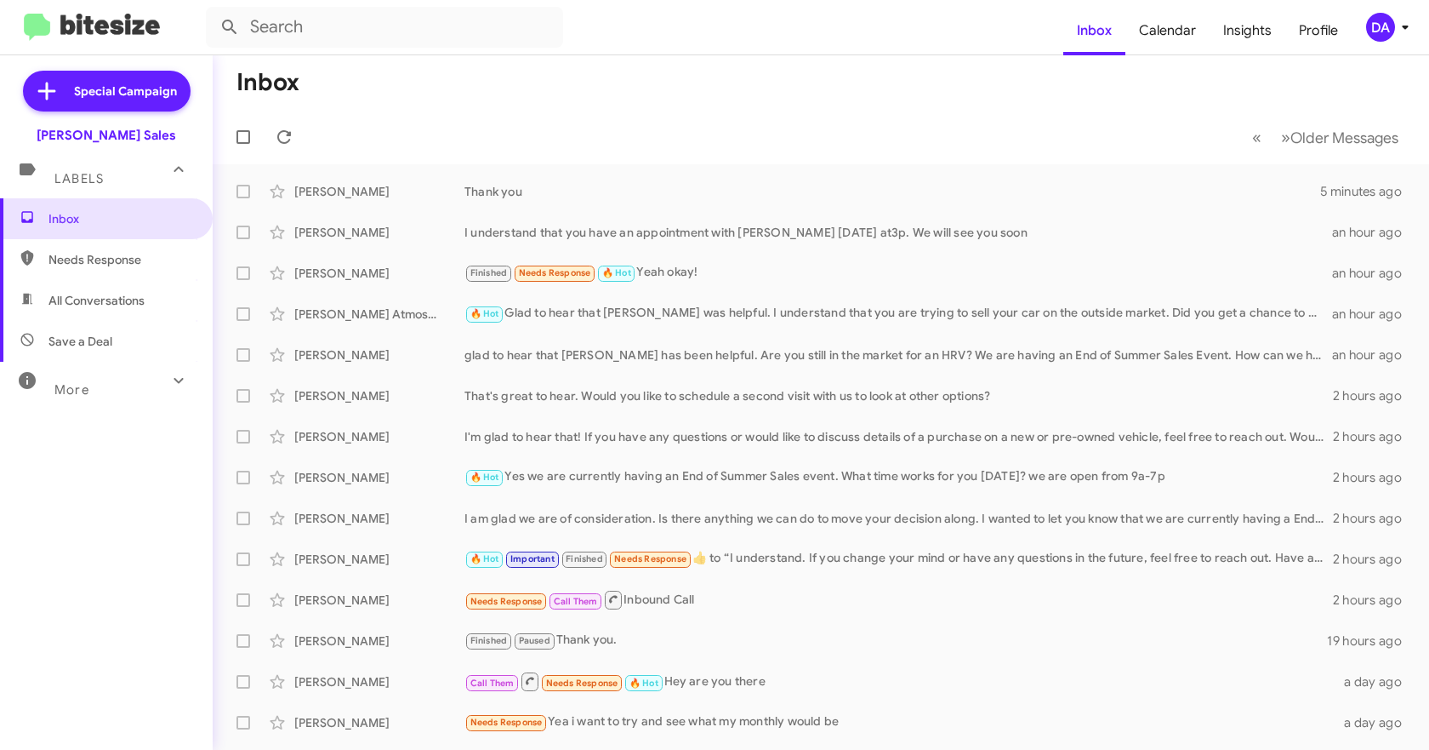
click at [66, 246] on span "Needs Response" at bounding box center [106, 259] width 213 height 41
type input "in:needs-response"
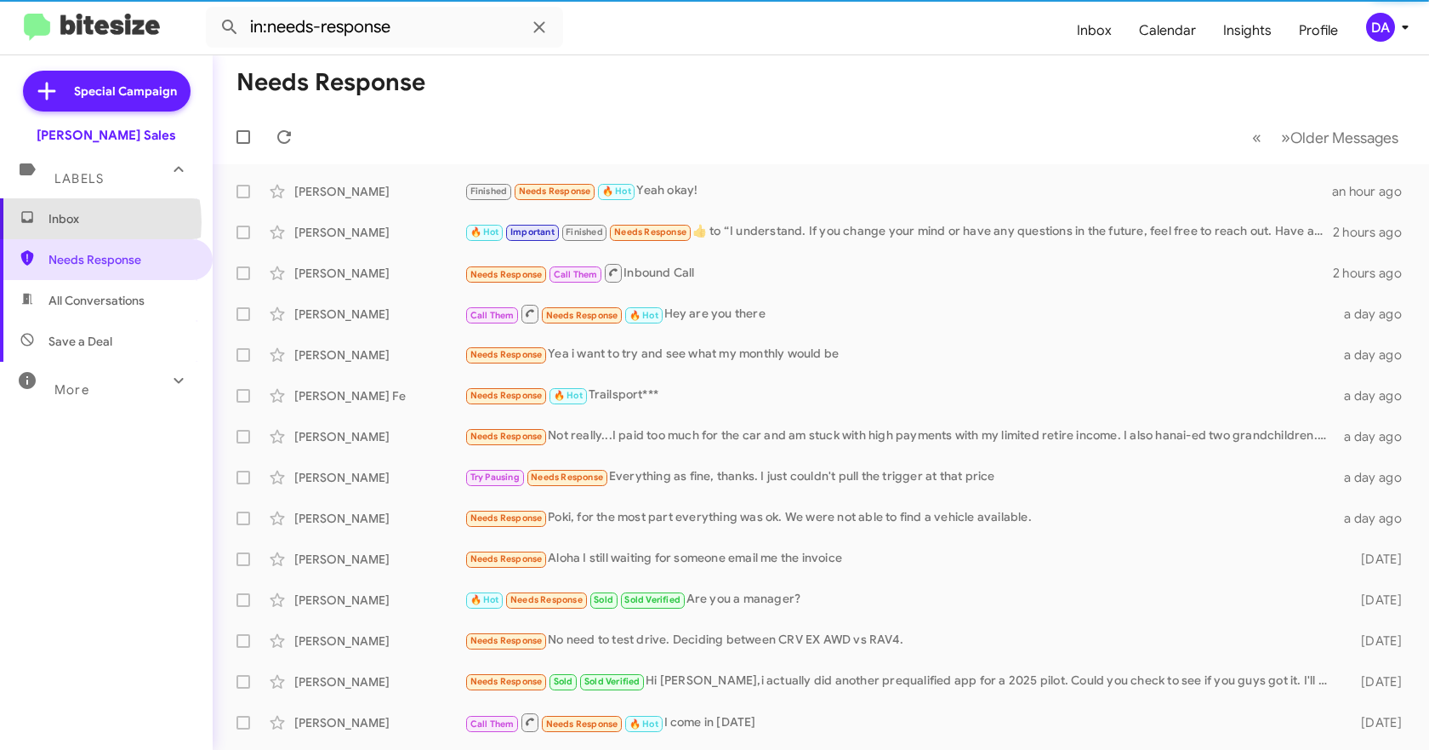
click at [66, 222] on span "Inbox" at bounding box center [120, 218] width 145 height 17
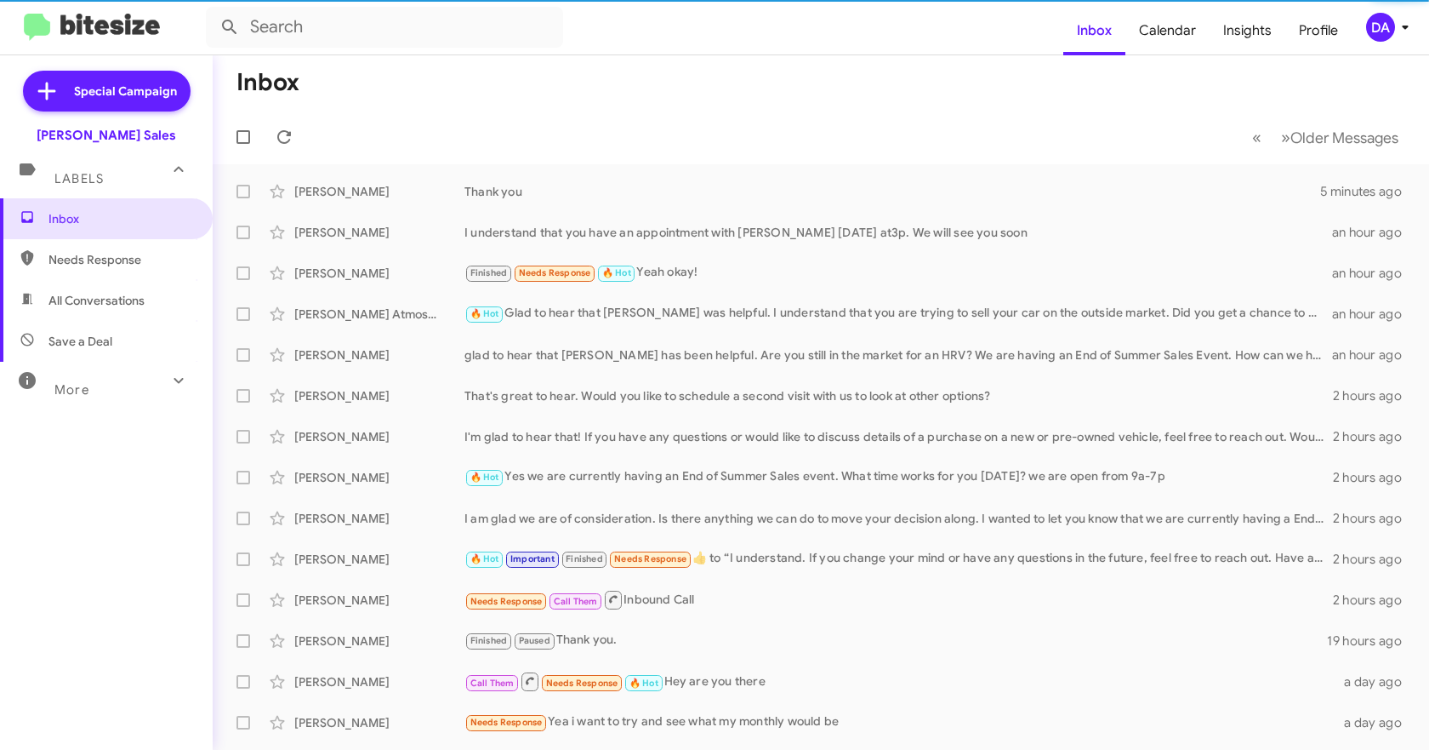
click at [90, 265] on span "Needs Response" at bounding box center [120, 259] width 145 height 17
type input "in:needs-response"
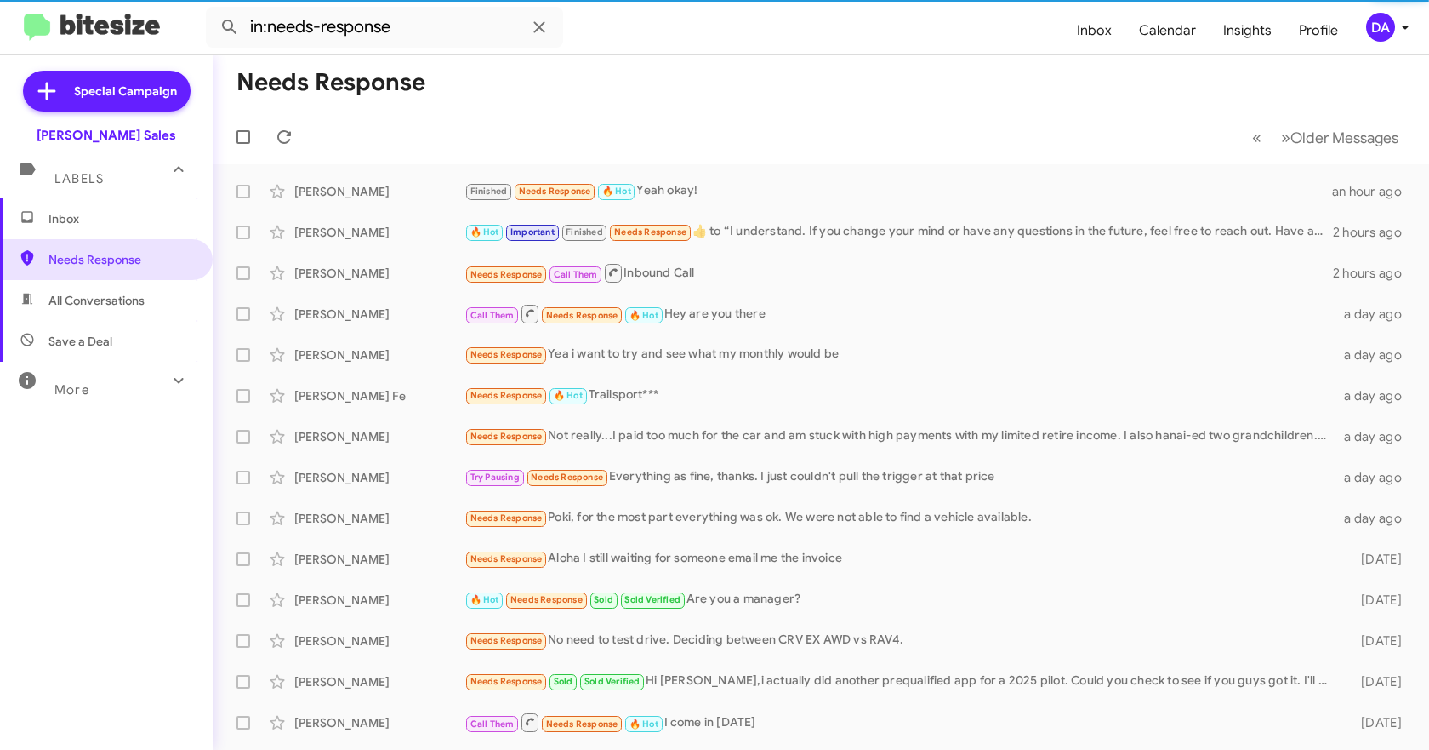
click at [88, 229] on span "Inbox" at bounding box center [106, 218] width 213 height 41
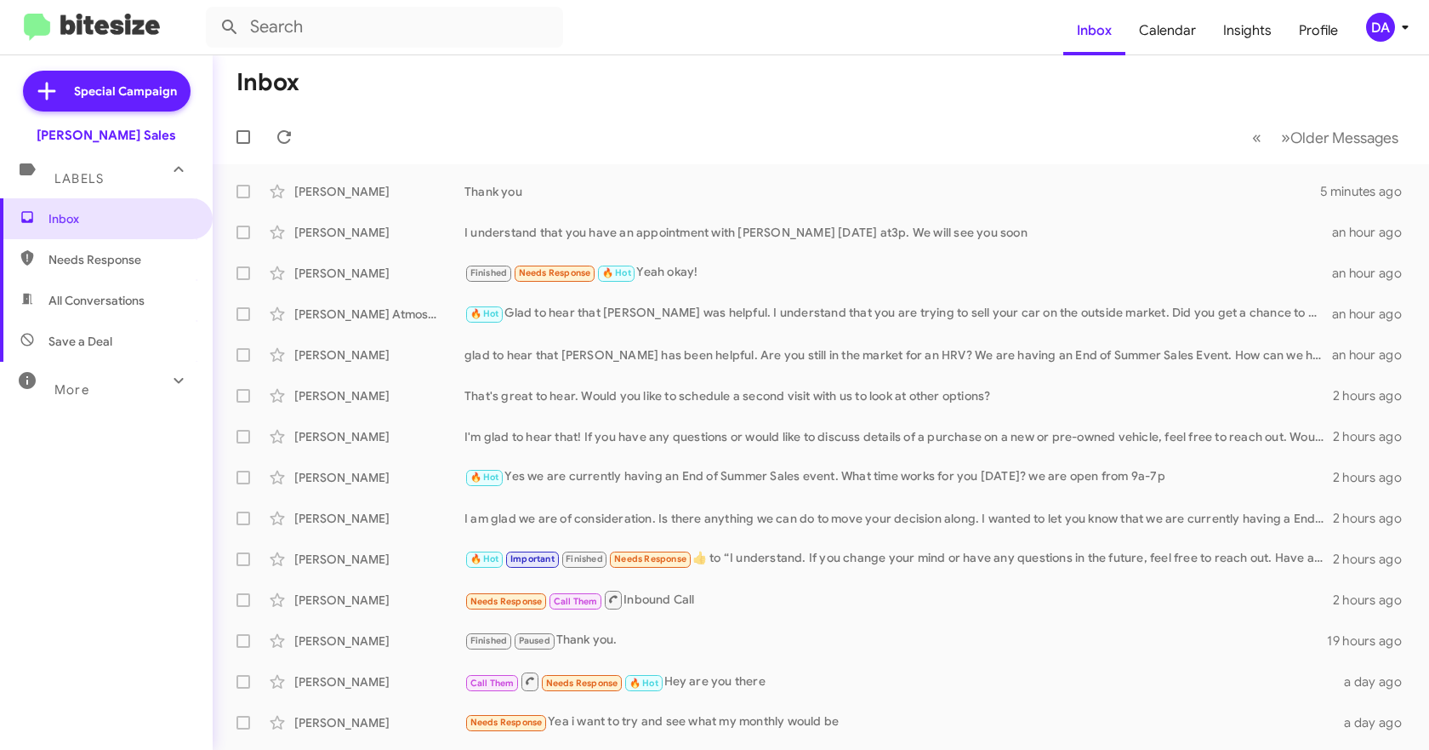
click at [106, 254] on span "Needs Response" at bounding box center [120, 259] width 145 height 17
type input "in:needs-response"
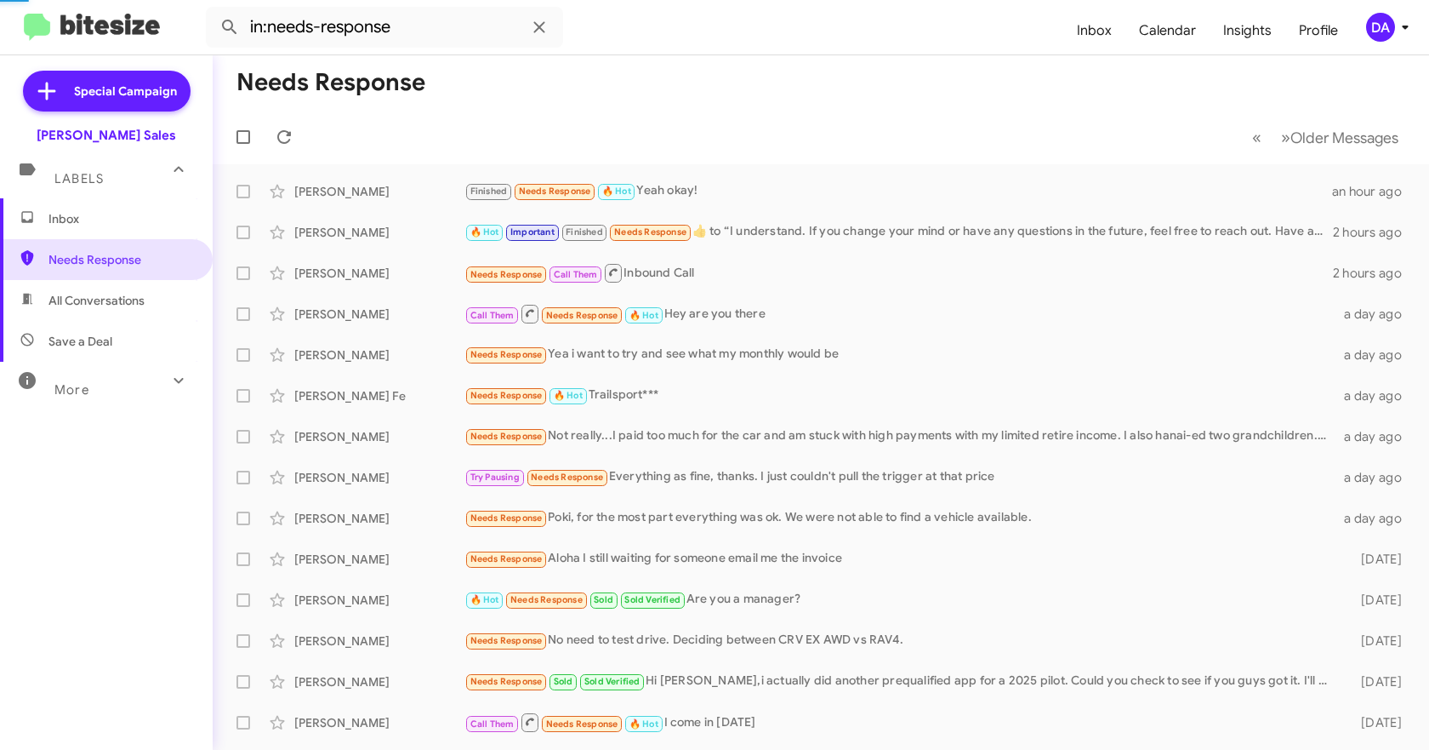
click at [93, 219] on span "Inbox" at bounding box center [120, 218] width 145 height 17
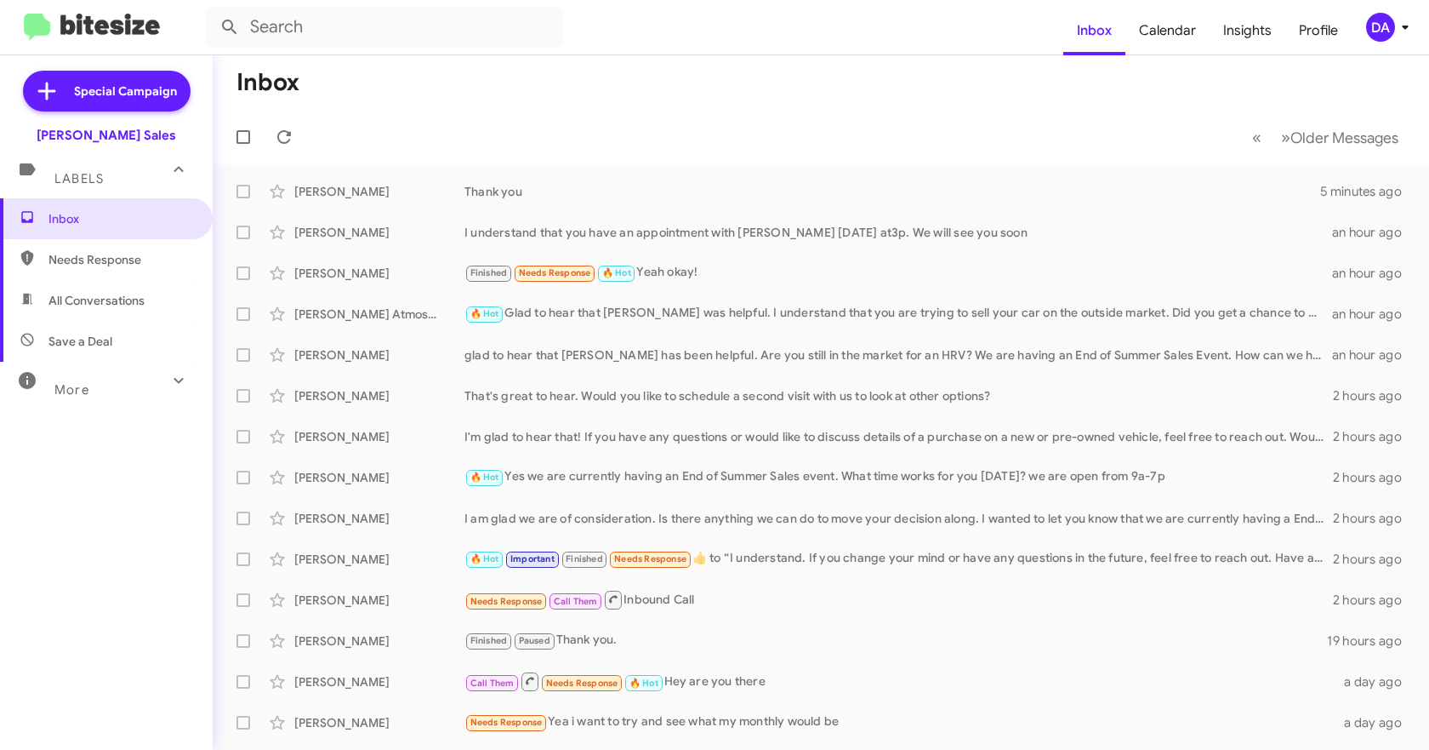
click at [103, 267] on span "Needs Response" at bounding box center [120, 259] width 145 height 17
type input "in:needs-response"
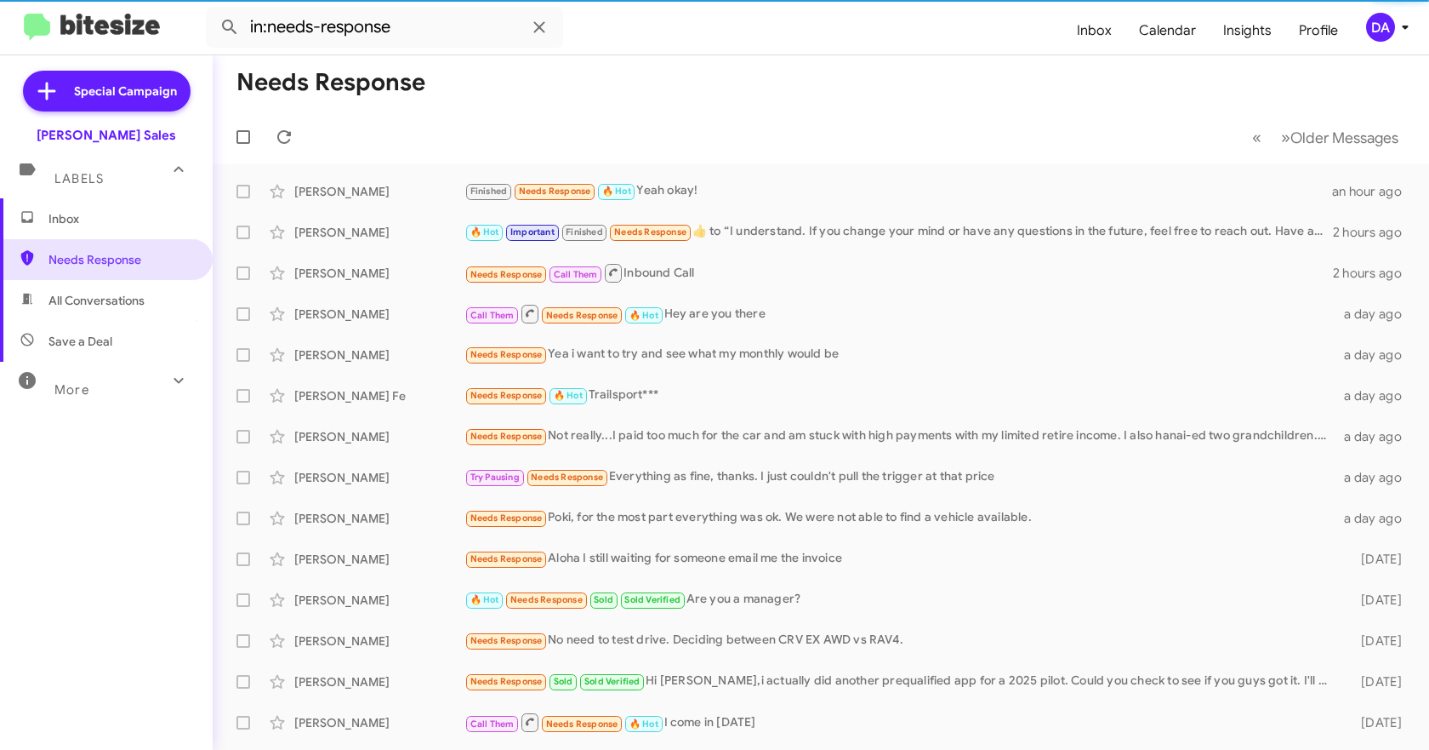
click at [92, 225] on span "Inbox" at bounding box center [120, 218] width 145 height 17
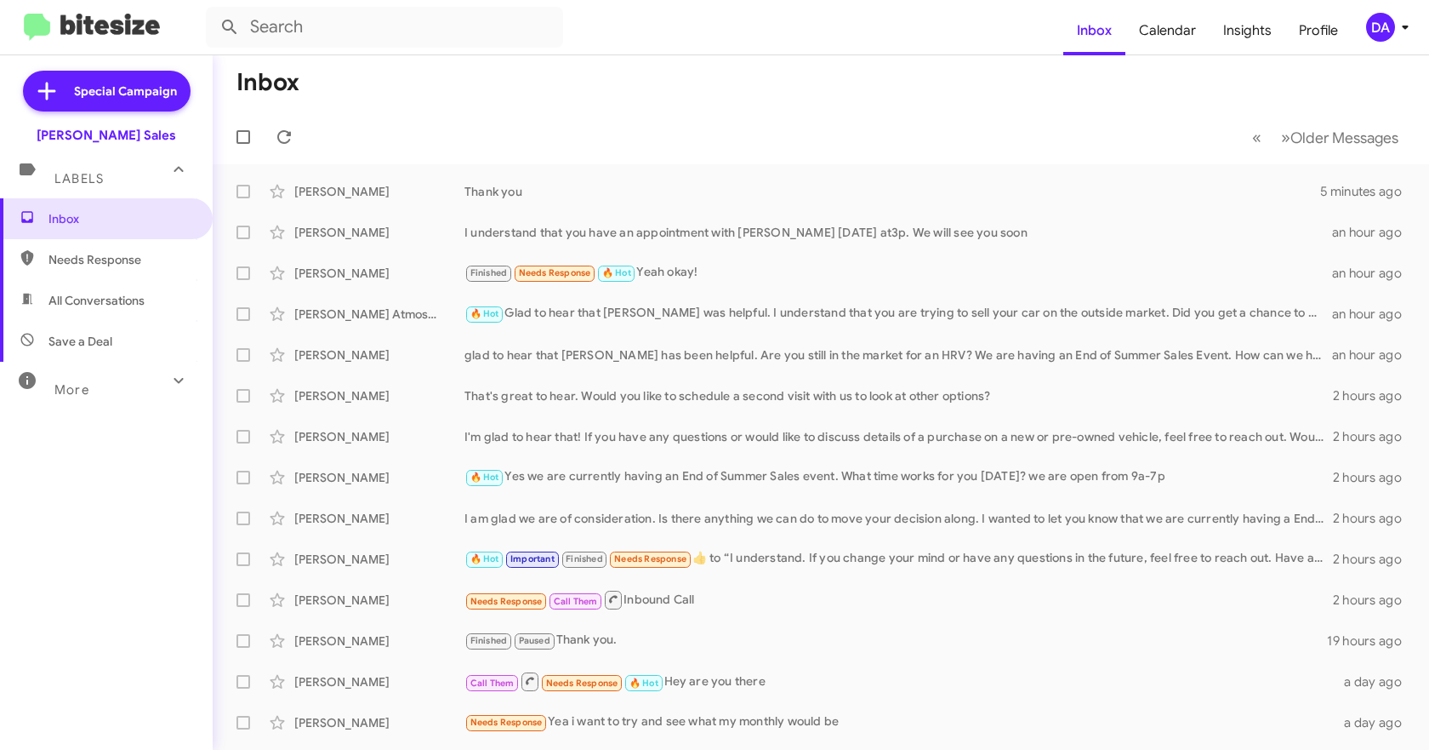
click at [84, 253] on span "Needs Response" at bounding box center [120, 259] width 145 height 17
type input "in:needs-response"
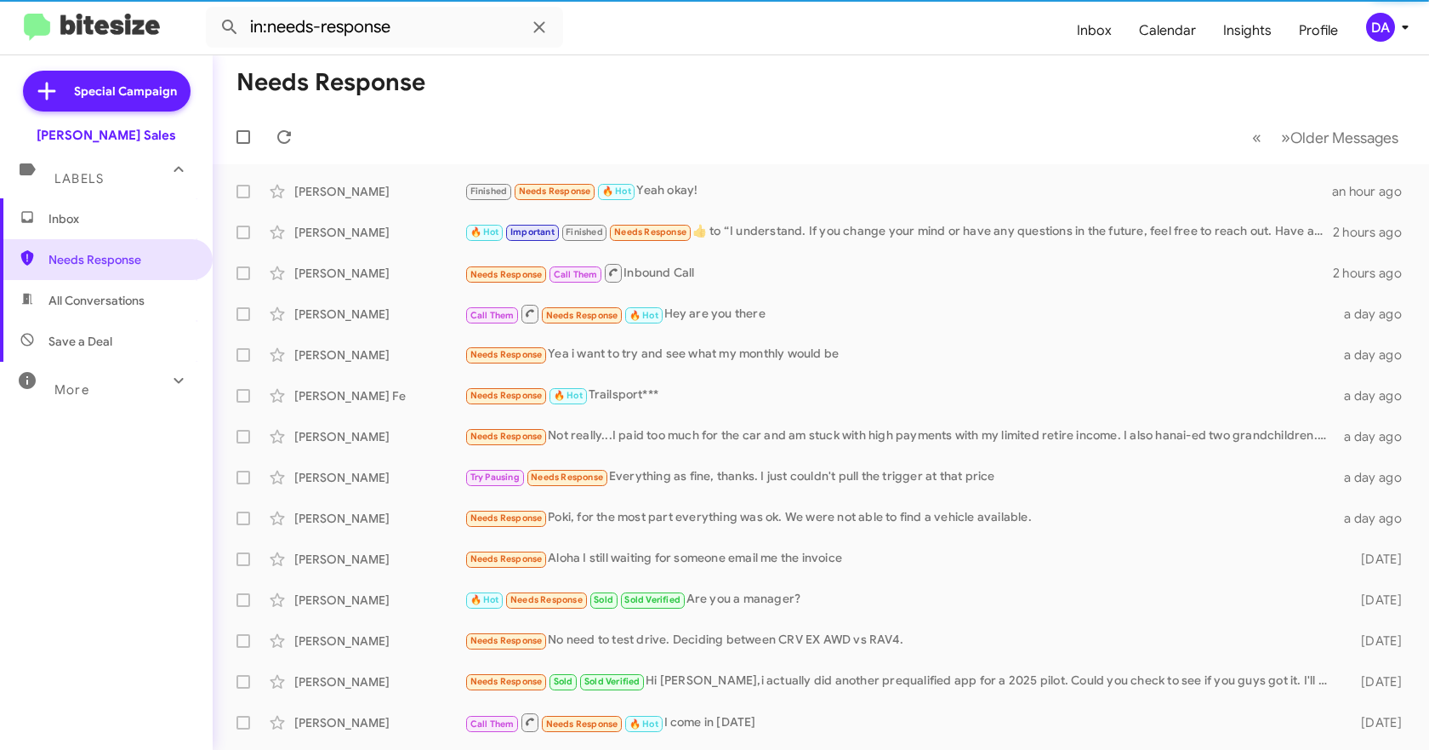
click at [80, 232] on span "Inbox" at bounding box center [106, 218] width 213 height 41
